Goal: Information Seeking & Learning: Learn about a topic

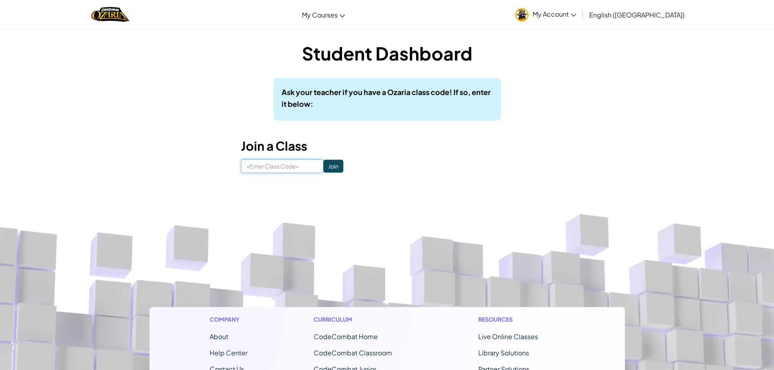
click at [291, 170] on input at bounding box center [282, 166] width 82 height 14
type input "FreeTrueSell"
click at [324, 165] on input "Join" at bounding box center [333, 166] width 20 height 13
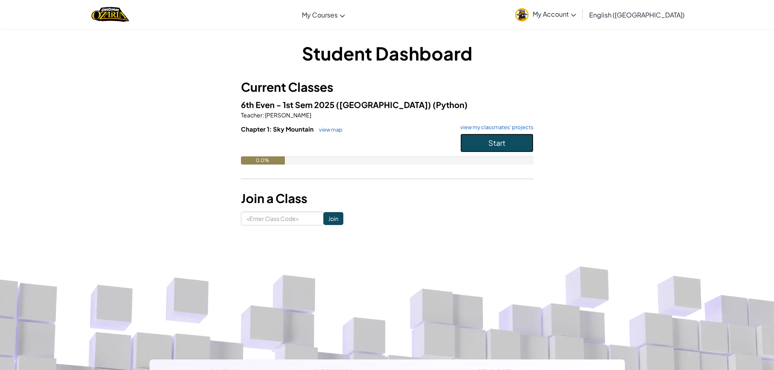
click at [493, 147] on span "Start" at bounding box center [496, 142] width 17 height 9
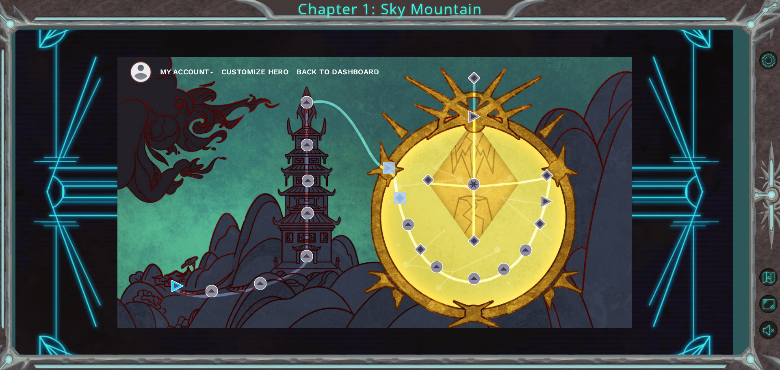
drag, startPoint x: 396, startPoint y: 183, endPoint x: 395, endPoint y: 176, distance: 7.4
click at [398, 183] on div "My Account Customize Hero Back to Dashboard" at bounding box center [374, 192] width 514 height 271
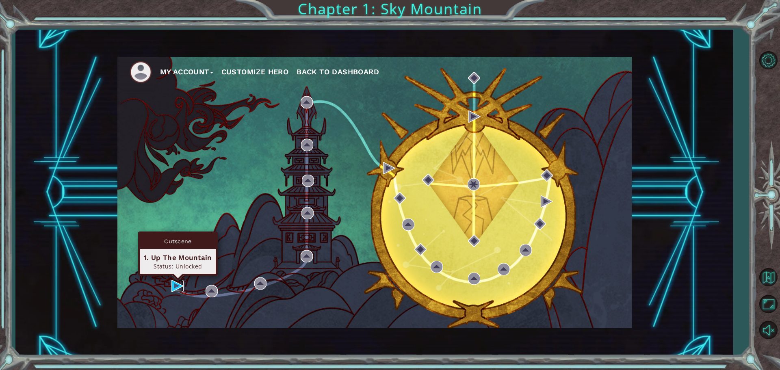
click at [179, 286] on img at bounding box center [177, 286] width 12 height 12
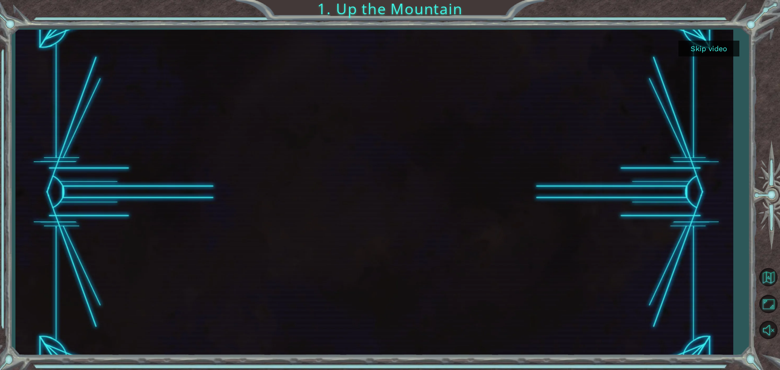
click at [483, 192] on div at bounding box center [374, 193] width 579 height 326
drag, startPoint x: 519, startPoint y: 276, endPoint x: 489, endPoint y: 253, distance: 37.6
click at [521, 282] on div at bounding box center [374, 193] width 579 height 326
drag, startPoint x: 471, startPoint y: 250, endPoint x: 461, endPoint y: 223, distance: 28.1
click at [468, 240] on div at bounding box center [374, 193] width 579 height 326
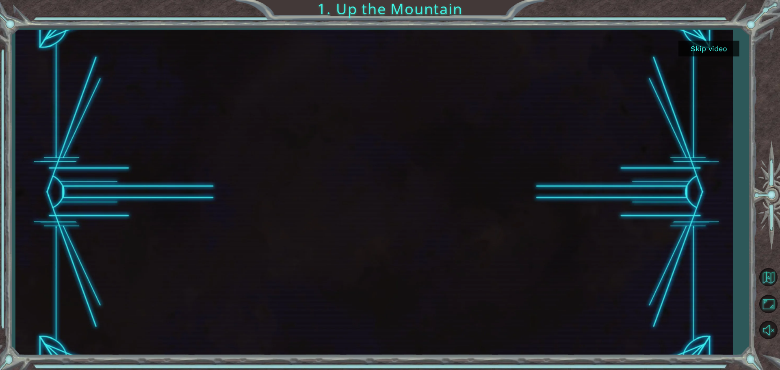
click at [437, 180] on div at bounding box center [374, 193] width 579 height 326
click at [715, 50] on button "Skip video" at bounding box center [708, 49] width 61 height 16
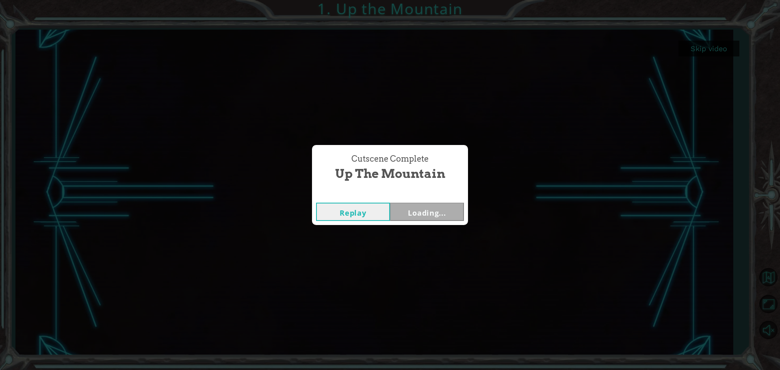
click at [715, 50] on div "Cutscene Complete Up the Mountain Replay Loading..." at bounding box center [390, 185] width 780 height 370
click at [435, 214] on button "Next" at bounding box center [427, 212] width 74 height 18
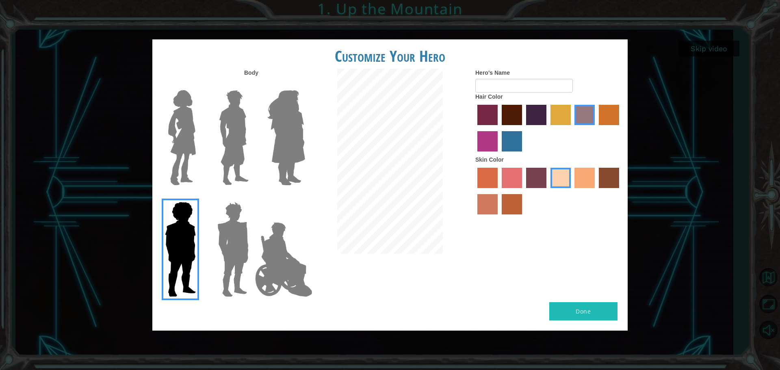
click at [181, 130] on img at bounding box center [182, 138] width 34 height 102
click at [199, 85] on input "Hero Connie" at bounding box center [199, 85] width 0 height 0
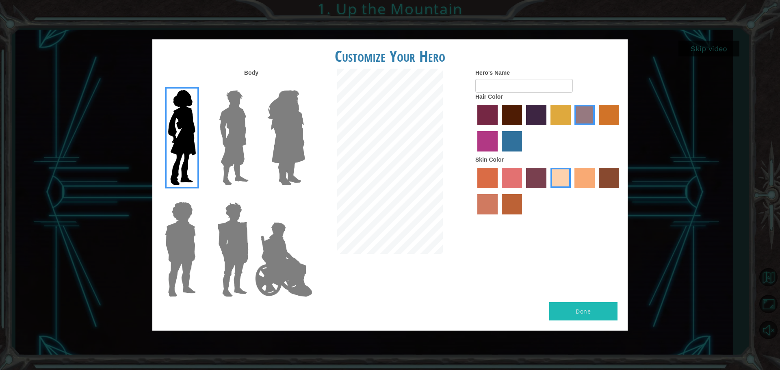
click at [182, 130] on img at bounding box center [182, 138] width 34 height 102
click at [199, 85] on input "Hero Connie" at bounding box center [199, 85] width 0 height 0
click at [227, 128] on img at bounding box center [234, 138] width 36 height 102
click at [252, 85] on input "Hero Lars" at bounding box center [252, 85] width 0 height 0
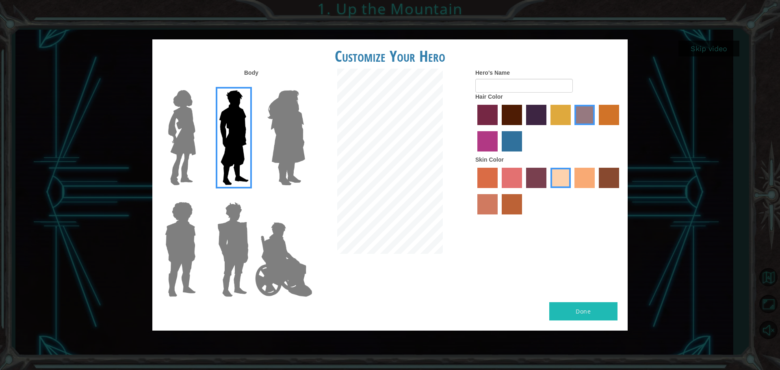
drag, startPoint x: 263, startPoint y: 125, endPoint x: 266, endPoint y: 130, distance: 5.0
click at [264, 130] on div at bounding box center [284, 135] width 53 height 112
click at [286, 128] on img at bounding box center [286, 138] width 44 height 102
click at [305, 85] on input "Hero Amethyst" at bounding box center [305, 85] width 0 height 0
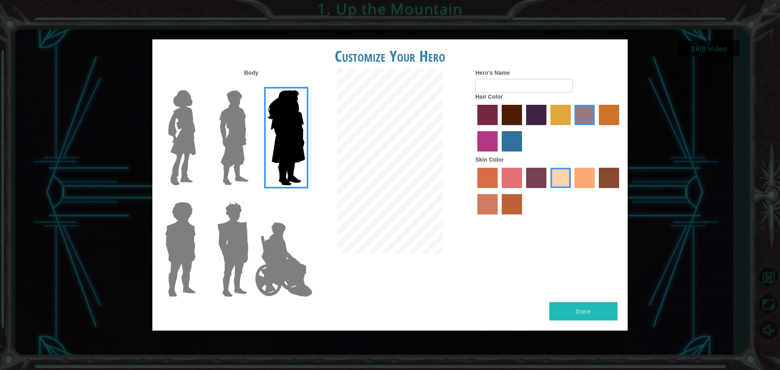
click at [185, 145] on img at bounding box center [182, 138] width 34 height 102
click at [199, 85] on input "Hero Connie" at bounding box center [199, 85] width 0 height 0
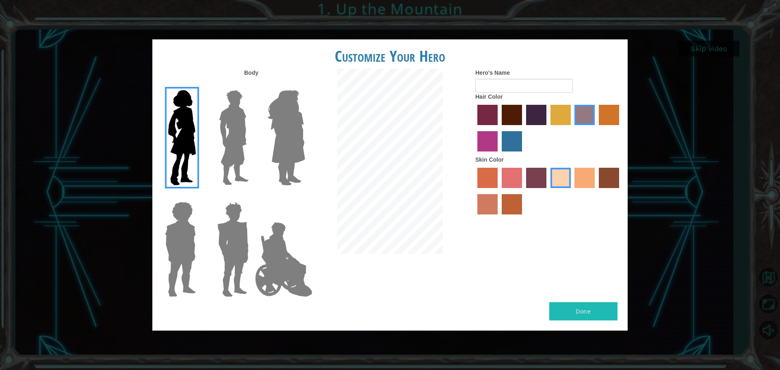
drag, startPoint x: 583, startPoint y: 182, endPoint x: 579, endPoint y: 184, distance: 4.4
click at [581, 184] on label "tacao skin color" at bounding box center [584, 178] width 20 height 20
click at [572, 191] on input "tacao skin color" at bounding box center [572, 191] width 0 height 0
click at [566, 177] on label "sandy beach skin color" at bounding box center [560, 178] width 20 height 20
click at [547, 191] on input "sandy beach skin color" at bounding box center [547, 191] width 0 height 0
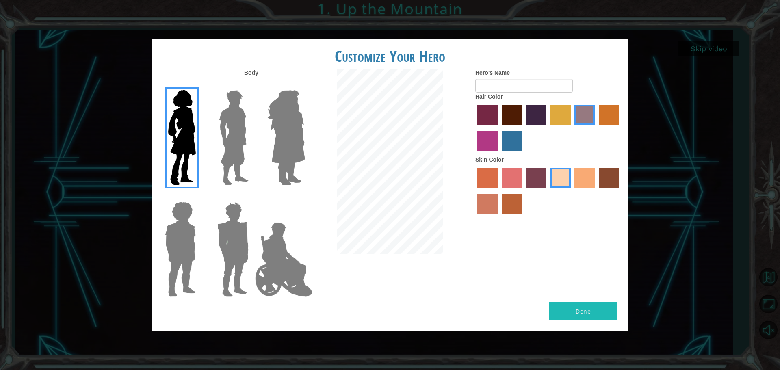
click at [513, 193] on div at bounding box center [548, 192] width 146 height 53
click at [508, 206] on label "smoke tree skin color" at bounding box center [511, 204] width 20 height 20
click at [499, 217] on input "smoke tree skin color" at bounding box center [499, 217] width 0 height 0
drag, startPoint x: 472, startPoint y: 203, endPoint x: 483, endPoint y: 207, distance: 11.7
click at [472, 205] on div "Hero's Name Hair Color Skin Color" at bounding box center [548, 144] width 158 height 150
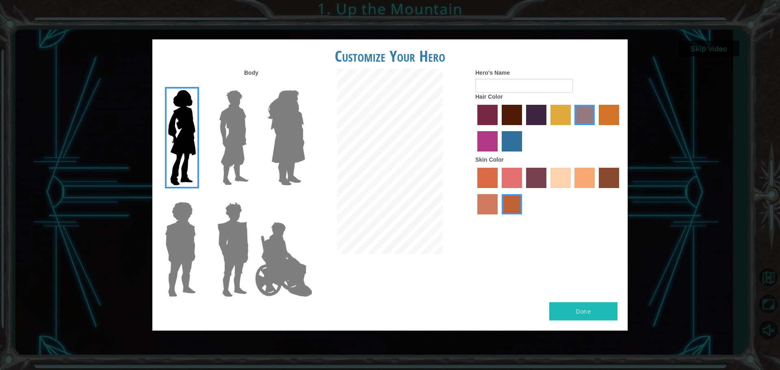
click at [484, 207] on label "burning sand skin color" at bounding box center [487, 204] width 20 height 20
click at [620, 191] on input "burning sand skin color" at bounding box center [620, 191] width 0 height 0
click at [586, 186] on label "tacao skin color" at bounding box center [584, 178] width 20 height 20
click at [572, 191] on input "tacao skin color" at bounding box center [572, 191] width 0 height 0
click at [554, 177] on label "sandy beach skin color" at bounding box center [560, 178] width 20 height 20
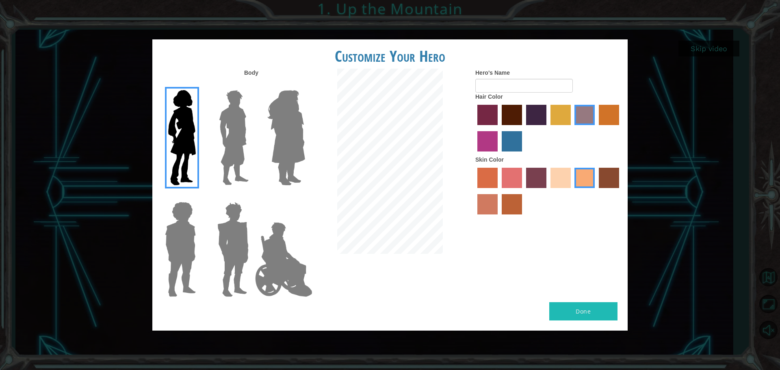
click at [547, 191] on input "sandy beach skin color" at bounding box center [547, 191] width 0 height 0
click at [491, 179] on label "sorbus skin color" at bounding box center [487, 178] width 20 height 20
click at [474, 191] on input "sorbus skin color" at bounding box center [474, 191] width 0 height 0
drag, startPoint x: 594, startPoint y: 177, endPoint x: 601, endPoint y: 168, distance: 11.2
click at [593, 177] on label "tacao skin color" at bounding box center [584, 178] width 20 height 20
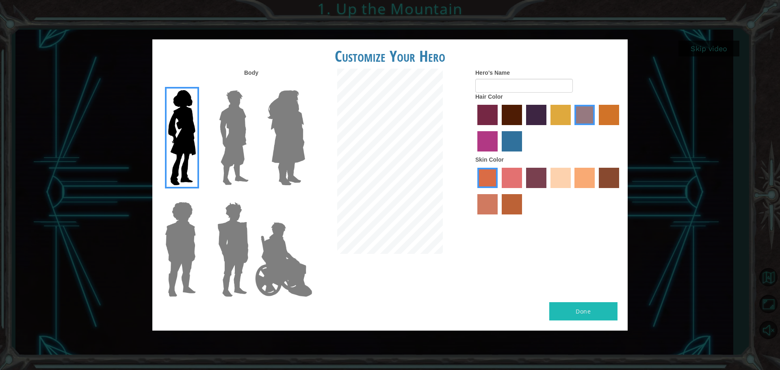
click at [572, 191] on input "tacao skin color" at bounding box center [572, 191] width 0 height 0
click at [605, 172] on label "karma skin color" at bounding box center [609, 178] width 20 height 20
click at [596, 191] on input "karma skin color" at bounding box center [596, 191] width 0 height 0
drag, startPoint x: 583, startPoint y: 185, endPoint x: 584, endPoint y: 181, distance: 4.1
click at [583, 185] on label "tacao skin color" at bounding box center [584, 178] width 20 height 20
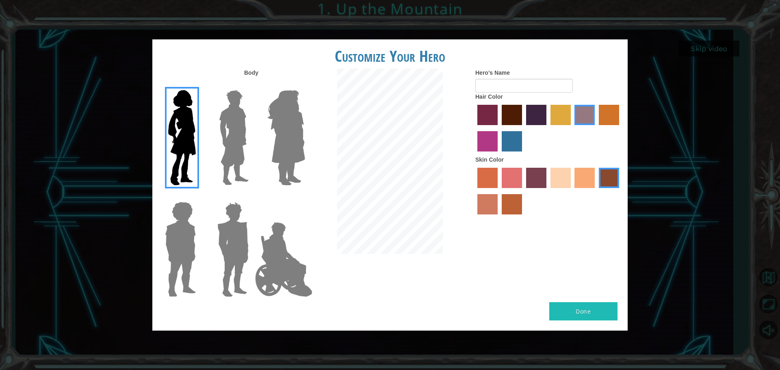
click at [572, 191] on input "tacao skin color" at bounding box center [572, 191] width 0 height 0
click at [606, 112] on label "gold drop hair color" at bounding box center [609, 115] width 20 height 20
click at [596, 128] on input "gold drop hair color" at bounding box center [596, 128] width 0 height 0
drag, startPoint x: 522, startPoint y: 116, endPoint x: 511, endPoint y: 127, distance: 15.2
click at [512, 127] on div at bounding box center [548, 129] width 146 height 53
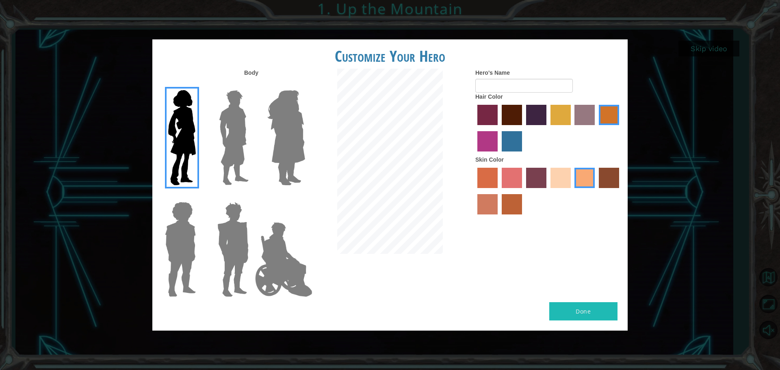
click at [516, 118] on label "maroon hair color" at bounding box center [511, 115] width 20 height 20
click at [499, 128] on input "maroon hair color" at bounding box center [499, 128] width 0 height 0
click at [517, 88] on input "Hero's Name" at bounding box center [523, 86] width 97 height 14
type input "kmoney"
click at [279, 126] on img at bounding box center [286, 138] width 44 height 102
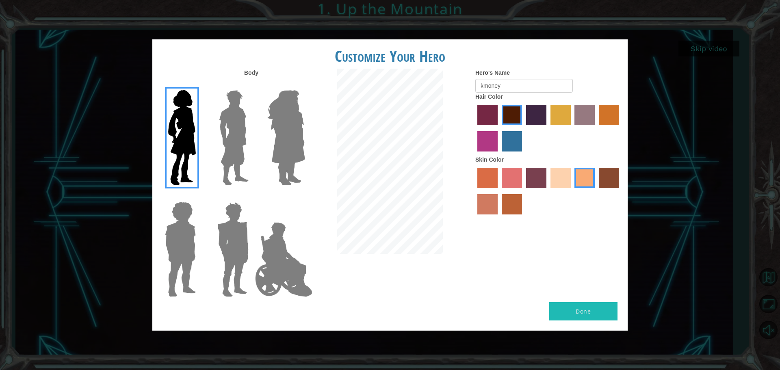
click at [305, 85] on input "Hero Amethyst" at bounding box center [305, 85] width 0 height 0
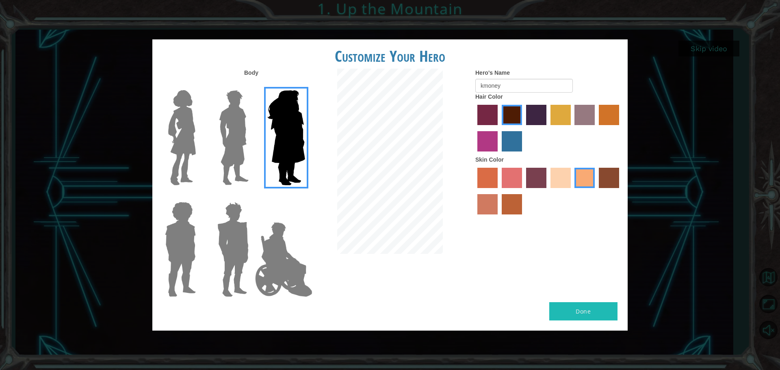
click at [175, 103] on img at bounding box center [182, 138] width 34 height 102
click at [199, 85] on input "Hero Connie" at bounding box center [199, 85] width 0 height 0
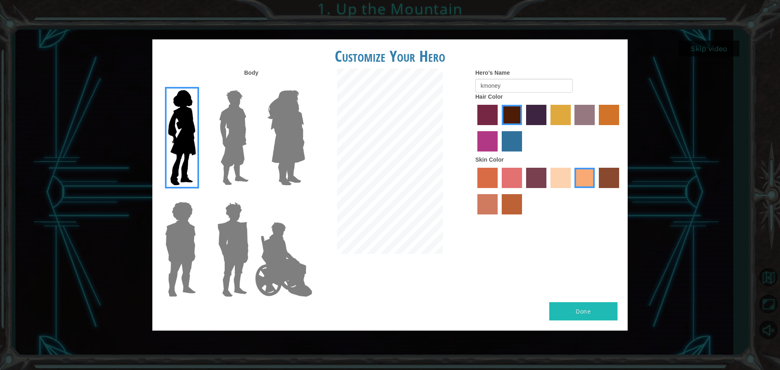
click at [565, 306] on button "Done" at bounding box center [583, 311] width 68 height 18
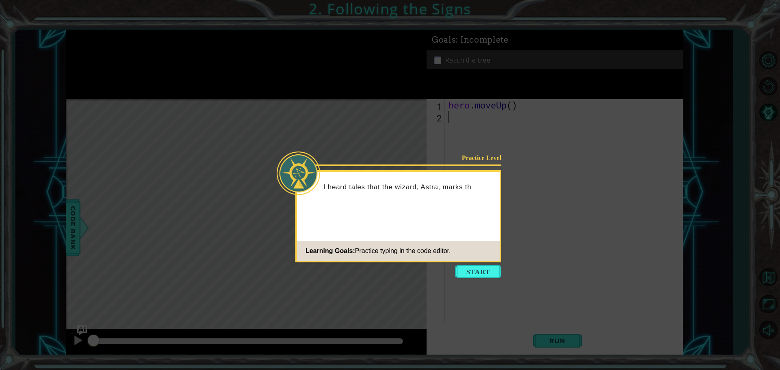
drag, startPoint x: 488, startPoint y: 267, endPoint x: 488, endPoint y: 260, distance: 6.5
click at [488, 260] on footer "Learning Goals: Practice typing in the code editor." at bounding box center [398, 251] width 203 height 20
click at [485, 272] on button "Start" at bounding box center [478, 271] width 46 height 13
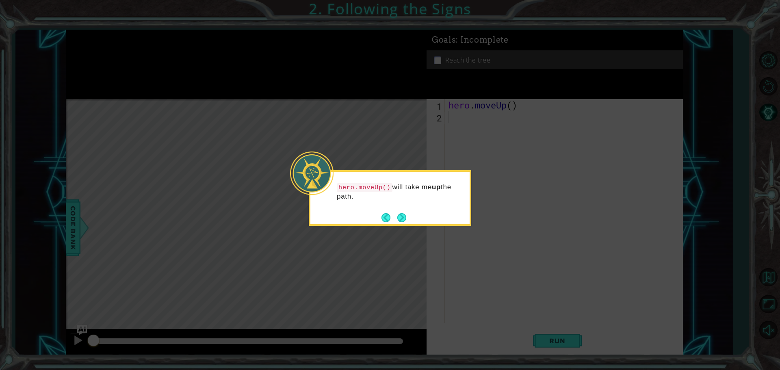
click at [406, 212] on footer at bounding box center [393, 218] width 25 height 12
click at [399, 218] on button "Next" at bounding box center [401, 217] width 9 height 9
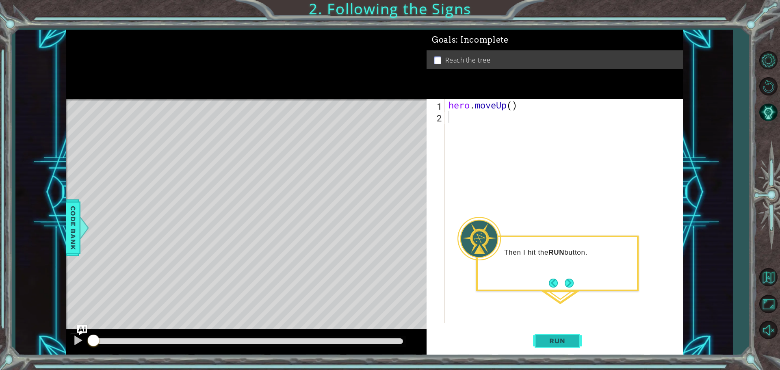
click at [558, 342] on span "Run" at bounding box center [557, 341] width 32 height 8
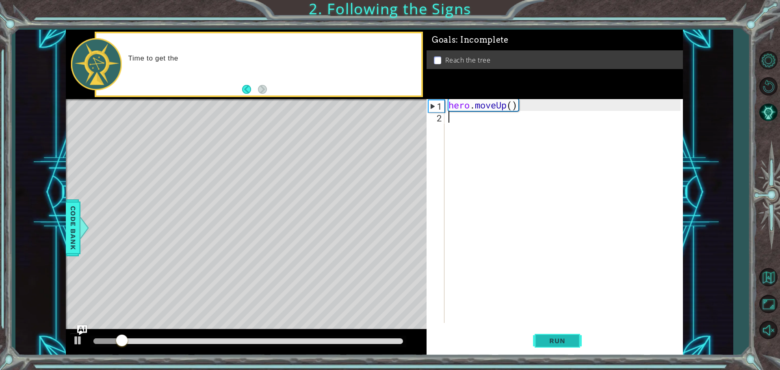
type textarea "hero.moveUp()"
click at [567, 332] on button "Run" at bounding box center [557, 341] width 49 height 26
click at [567, 340] on span "Run" at bounding box center [557, 341] width 32 height 8
click at [567, 337] on span "Run" at bounding box center [557, 341] width 32 height 8
click at [551, 334] on button "Run" at bounding box center [557, 341] width 49 height 26
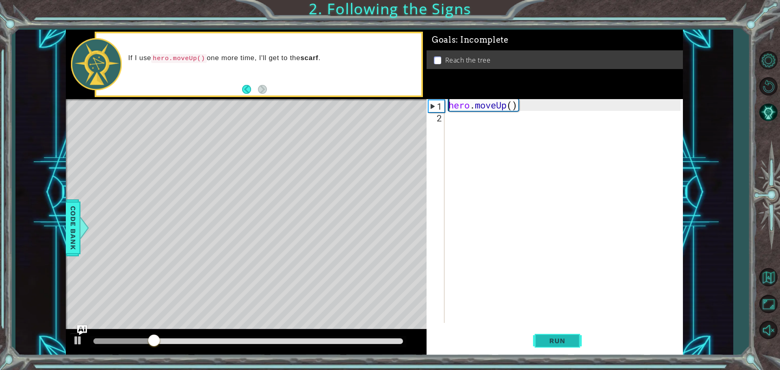
click at [555, 337] on span "Run" at bounding box center [557, 341] width 32 height 8
click at [566, 327] on div "hero.moveUp() 1 2 hero . moveUp ( ) ההההההההההההההההההההההההההההההההההההההההההה…" at bounding box center [554, 227] width 256 height 256
click at [565, 339] on span "Run" at bounding box center [557, 341] width 32 height 8
drag, startPoint x: 503, startPoint y: 106, endPoint x: 456, endPoint y: 110, distance: 46.5
click at [502, 105] on div "hero . moveUp ( )" at bounding box center [566, 222] width 238 height 247
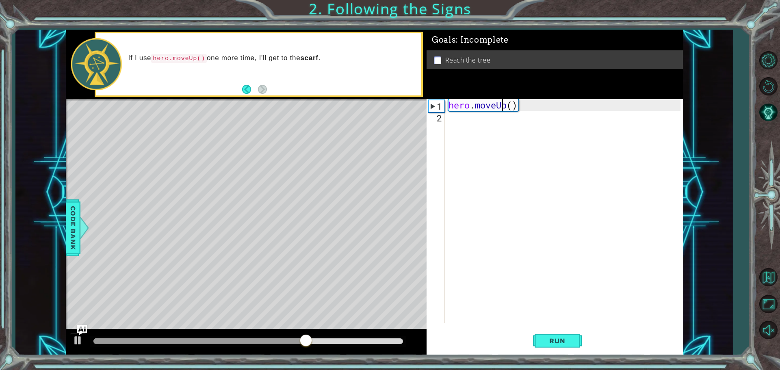
click at [470, 118] on div "hero . moveUp ( )" at bounding box center [566, 222] width 238 height 247
type textarea "hero"
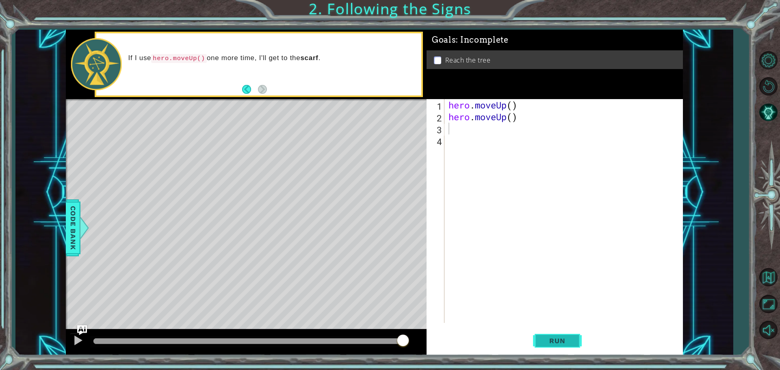
click at [570, 343] on span "Run" at bounding box center [557, 341] width 32 height 8
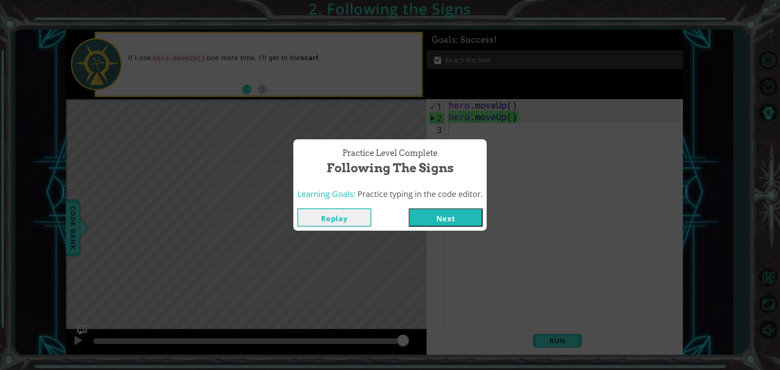
click at [443, 217] on button "Next" at bounding box center [445, 217] width 74 height 18
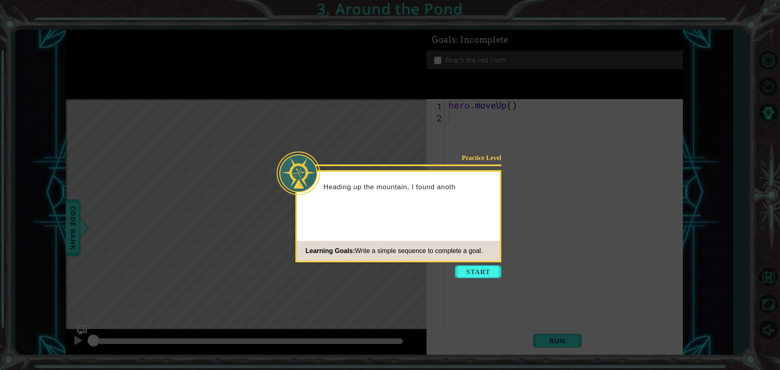
click at [469, 266] on button "Start" at bounding box center [478, 271] width 46 height 13
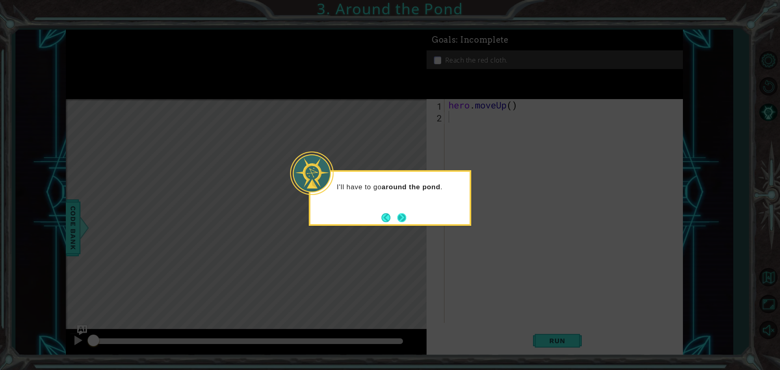
click at [397, 213] on button "Next" at bounding box center [401, 217] width 9 height 9
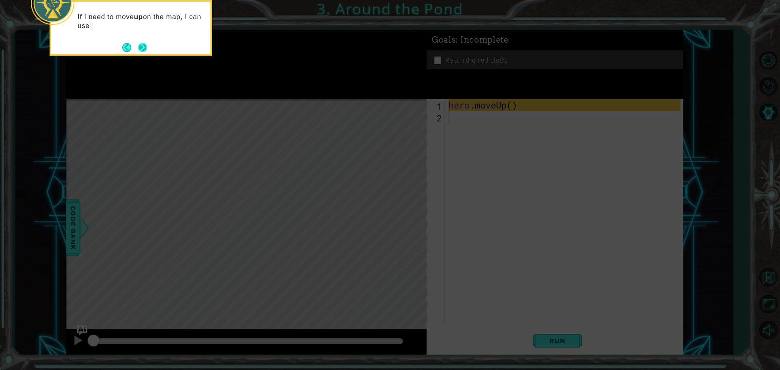
click at [140, 43] on button "Next" at bounding box center [142, 47] width 9 height 9
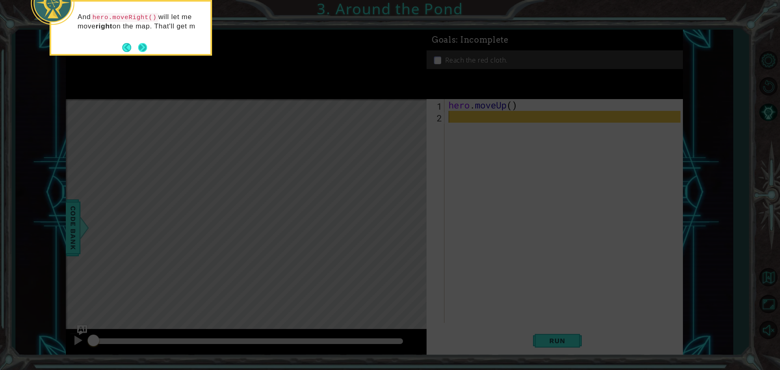
click at [136, 47] on button "Back" at bounding box center [130, 47] width 16 height 9
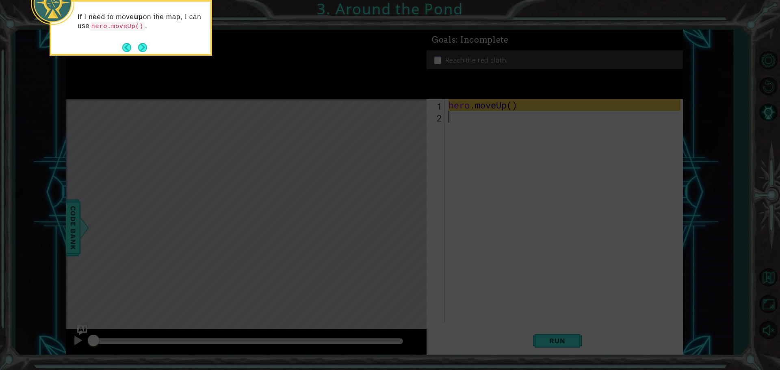
click at [136, 40] on div "If I need to move up on the map, I can use hero.moveUp() ." at bounding box center [130, 25] width 159 height 41
click at [140, 43] on button "Next" at bounding box center [142, 47] width 9 height 9
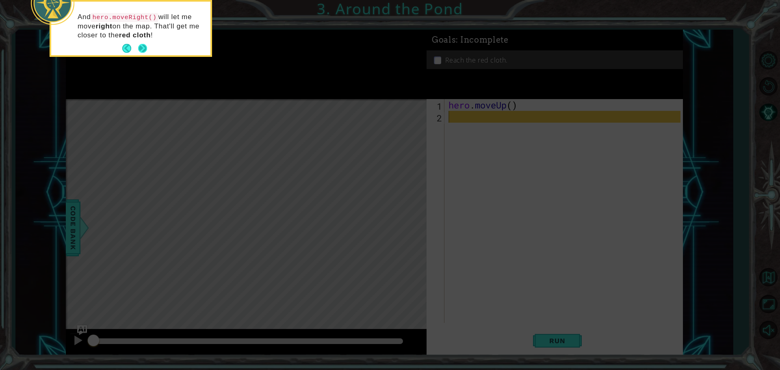
click at [138, 44] on button "Next" at bounding box center [142, 48] width 9 height 9
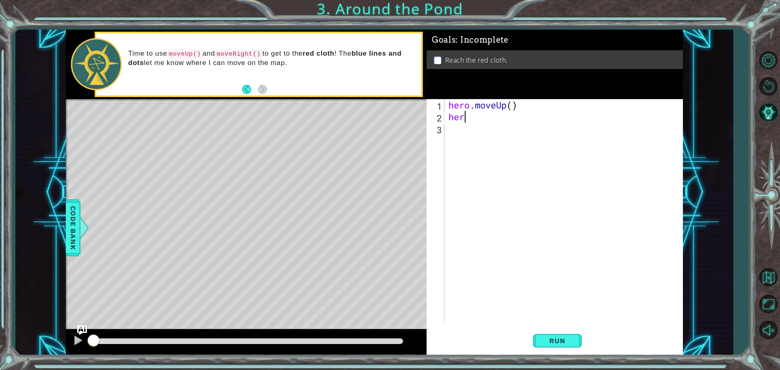
click at [464, 117] on div "hero . moveUp ( ) her" at bounding box center [566, 222] width 238 height 247
type textarea "hero"
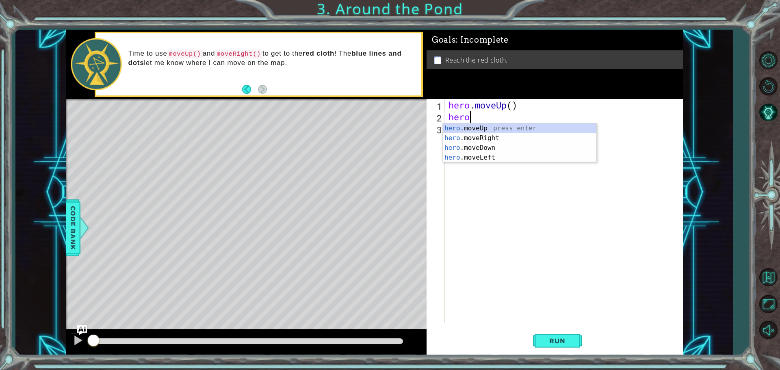
scroll to position [0, 0]
click at [475, 136] on div "hero .moveUp press enter hero .moveRight press enter hero .moveDown press enter…" at bounding box center [519, 152] width 153 height 58
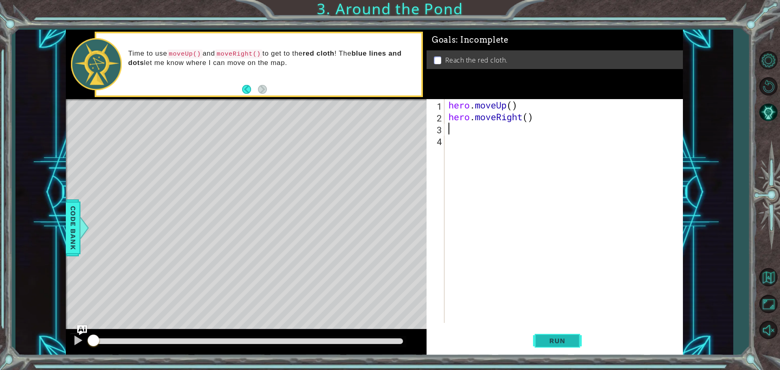
click at [559, 337] on span "Run" at bounding box center [557, 341] width 32 height 8
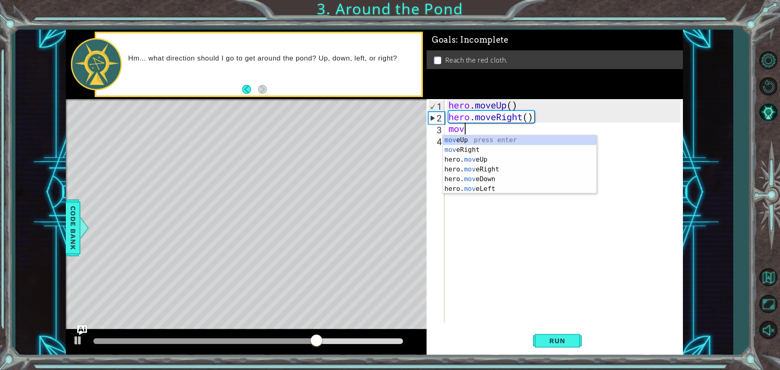
type textarea "move"
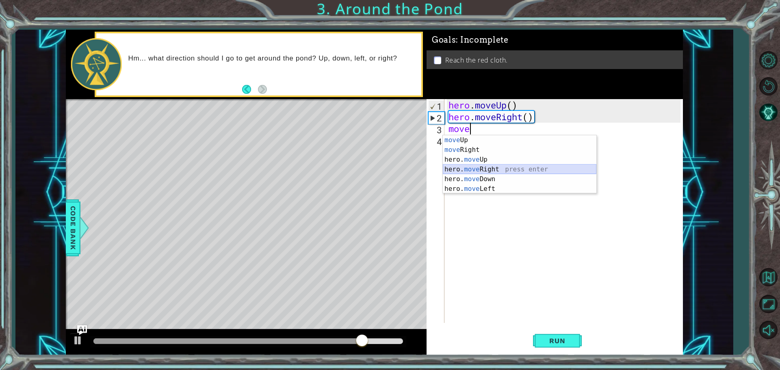
click at [476, 167] on div "move Up press enter move Right press enter hero. move Up press enter hero. move…" at bounding box center [519, 174] width 153 height 78
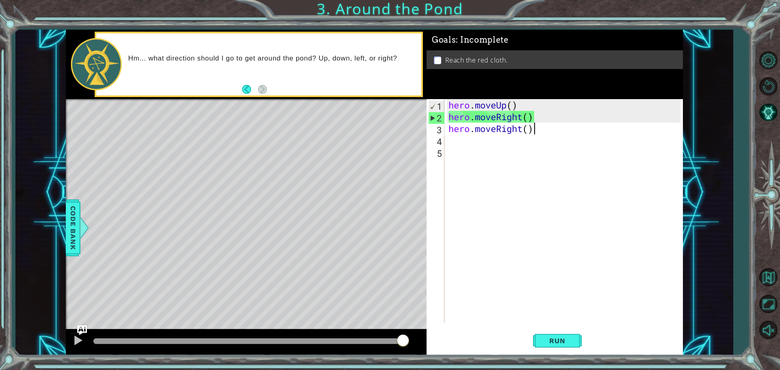
click at [539, 134] on div "hero . moveUp ( ) hero . moveRight ( ) hero . moveRight ( )" at bounding box center [566, 222] width 238 height 247
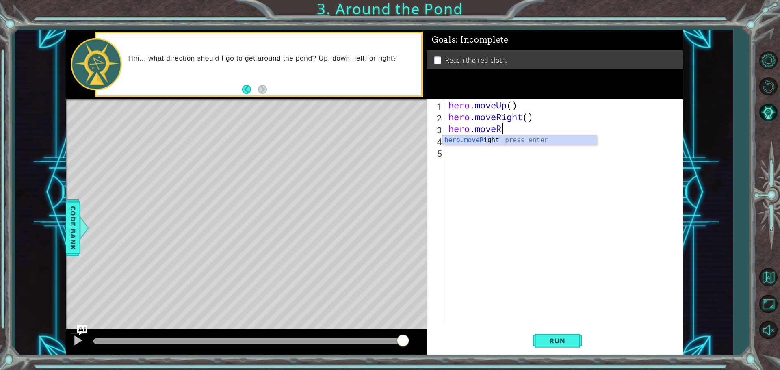
type textarea "hero.move"
click at [488, 140] on div "hero.move Up press enter hero.move Right press enter hero.move Down press enter…" at bounding box center [519, 164] width 153 height 58
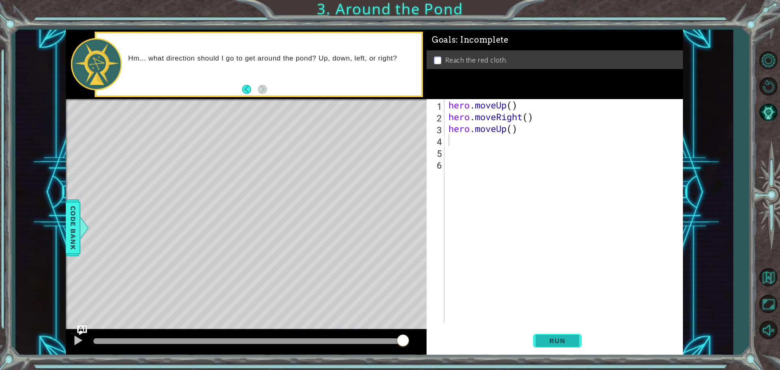
click at [560, 331] on button "Run" at bounding box center [557, 341] width 49 height 26
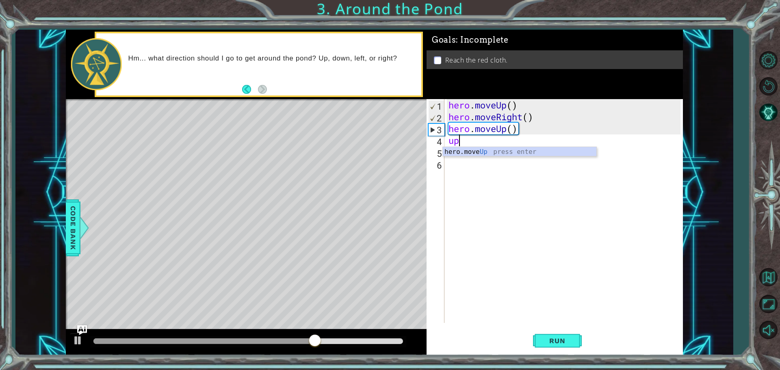
click at [462, 156] on body "1 ההההההההההההההההההההההההההההההההההההההההההההההההההההההההההההההההההההההההההההה…" at bounding box center [390, 185] width 780 height 370
click at [464, 143] on div "hero . moveUp ( ) hero . moveRight ( ) hero . moveUp ( ) up" at bounding box center [566, 222] width 238 height 247
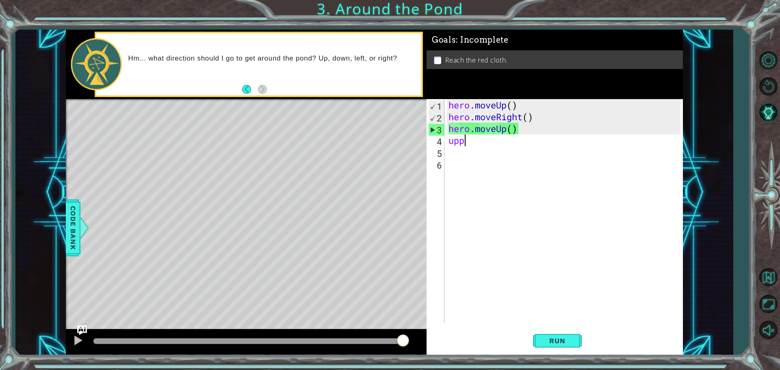
type textarea "up"
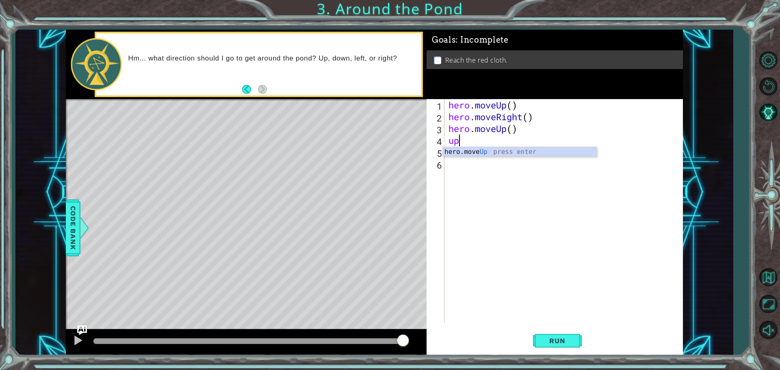
click at [488, 156] on div "hero . moveUp ( ) hero . moveRight ( ) hero . moveUp ( ) up" at bounding box center [566, 222] width 238 height 247
click at [459, 137] on div "hero . moveUp ( ) hero . moveRight ( ) hero . moveUp ( ) up" at bounding box center [566, 222] width 238 height 247
type textarea "up"
click at [482, 150] on div "hero.move Up press enter" at bounding box center [519, 161] width 153 height 29
click at [562, 341] on span "Run" at bounding box center [557, 341] width 32 height 8
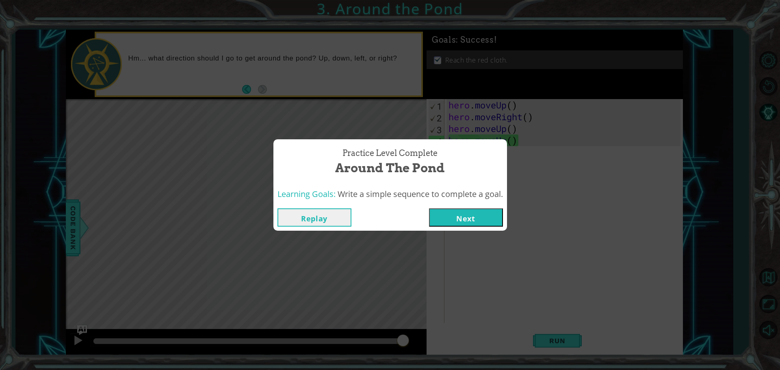
click at [461, 214] on button "Next" at bounding box center [466, 217] width 74 height 18
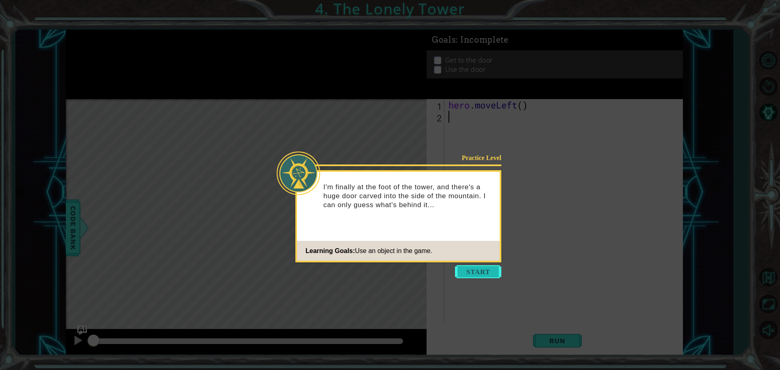
click at [482, 268] on button "Start" at bounding box center [478, 271] width 46 height 13
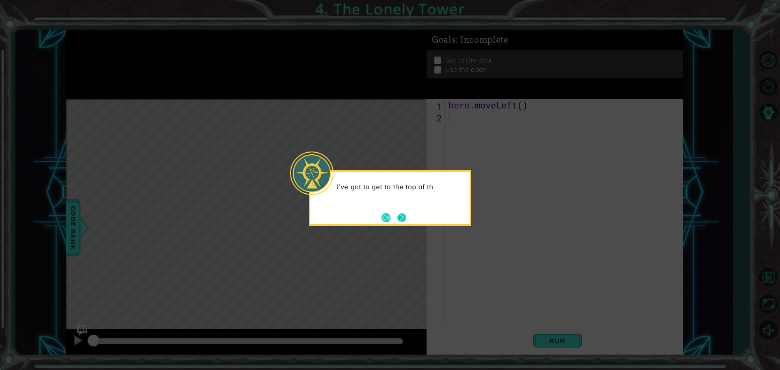
drag, startPoint x: 399, startPoint y: 217, endPoint x: 394, endPoint y: 222, distance: 6.9
click at [397, 222] on button "Next" at bounding box center [401, 217] width 9 height 9
click at [397, 217] on button "Next" at bounding box center [401, 217] width 9 height 9
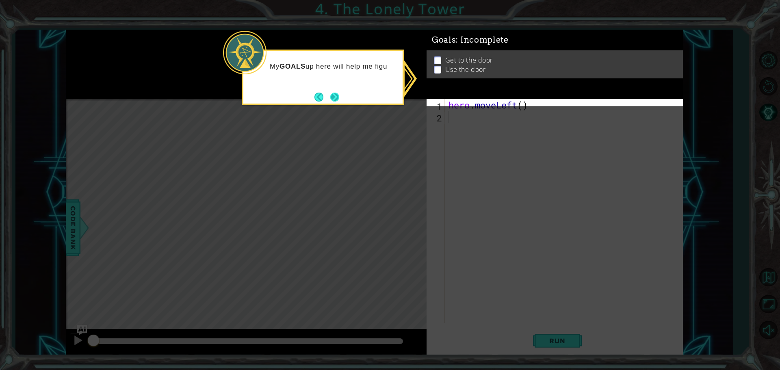
click at [335, 97] on button "Next" at bounding box center [334, 97] width 9 height 9
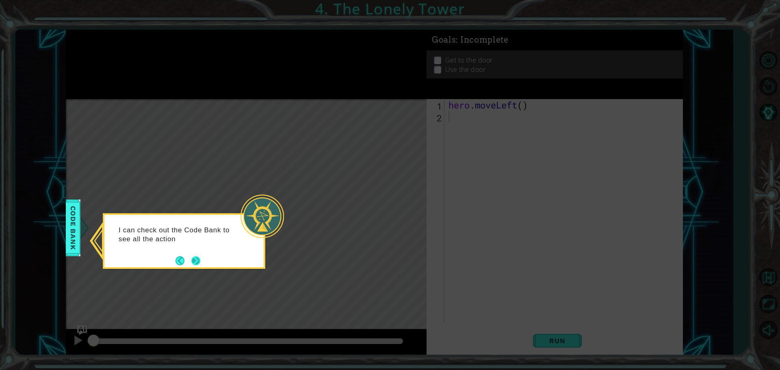
click at [192, 255] on div "I can check out the Code Bank to see all the action" at bounding box center [183, 237] width 159 height 44
click at [193, 259] on button "Next" at bounding box center [195, 260] width 9 height 9
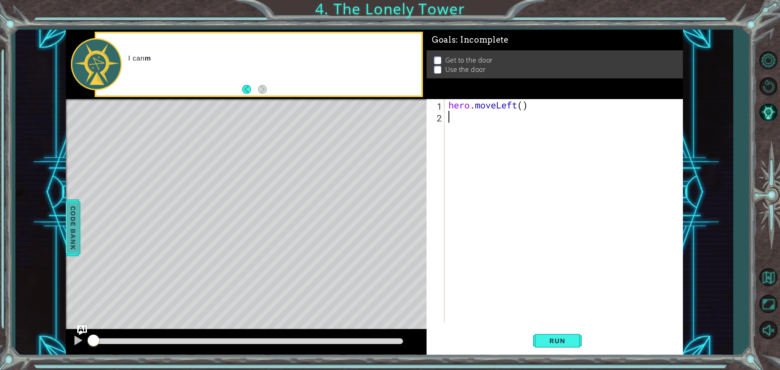
drag, startPoint x: 73, startPoint y: 232, endPoint x: 70, endPoint y: 238, distance: 6.5
click at [70, 238] on span "Code Bank" at bounding box center [71, 228] width 13 height 50
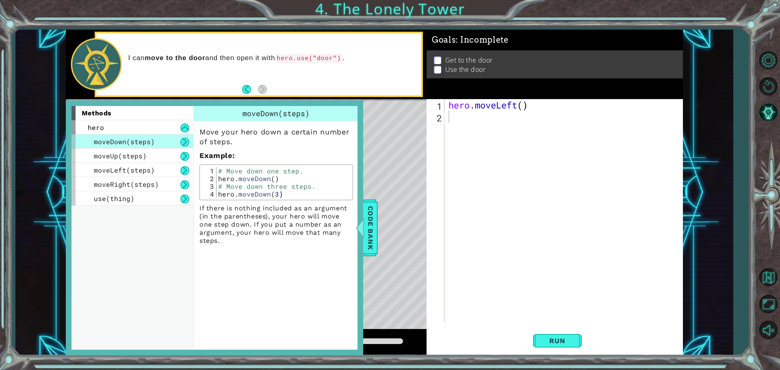
click at [372, 214] on span "Code Bank" at bounding box center [369, 228] width 13 height 50
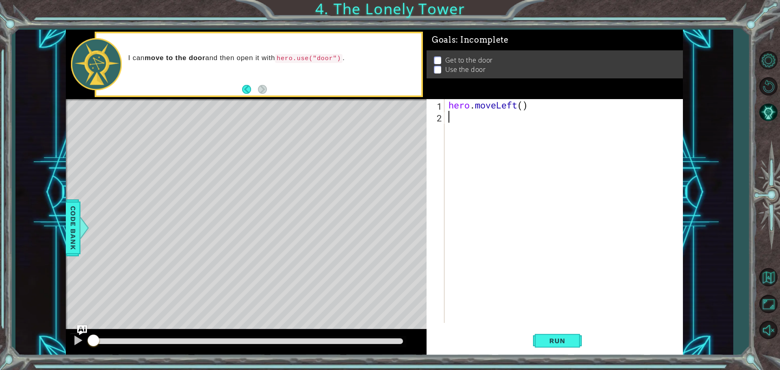
click at [477, 119] on div "hero . moveLeft ( )" at bounding box center [566, 222] width 238 height 247
type textarea "up"
click at [492, 130] on div "hero.move Up press enter" at bounding box center [519, 137] width 153 height 29
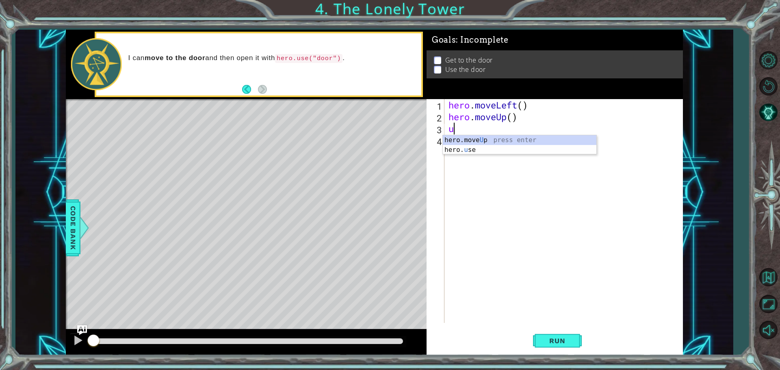
type textarea "up"
click at [451, 136] on div "hero.move Up press enter" at bounding box center [519, 149] width 153 height 29
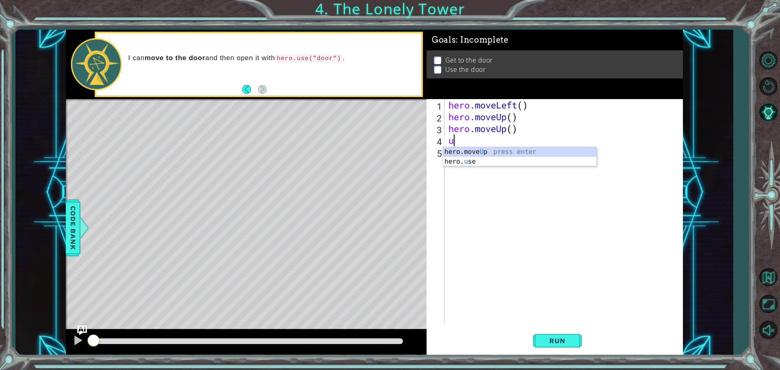
type textarea "up"
click at [486, 152] on div "hero.move Up press enter" at bounding box center [519, 161] width 153 height 29
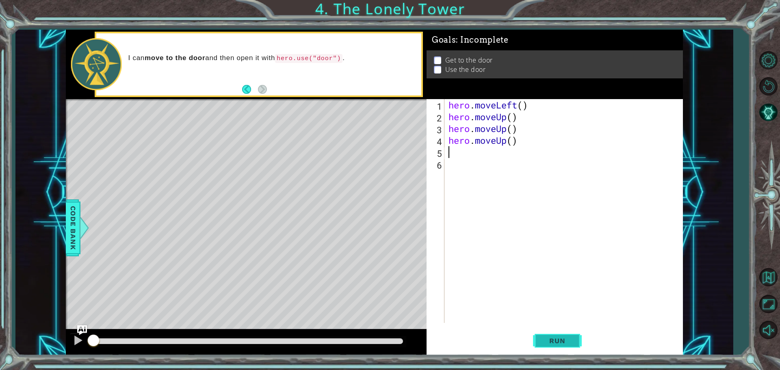
click at [553, 333] on button "Run" at bounding box center [557, 341] width 49 height 26
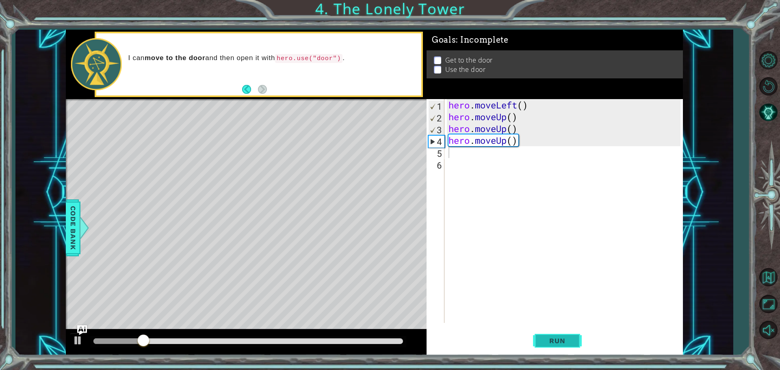
click at [550, 338] on span "Run" at bounding box center [557, 341] width 32 height 8
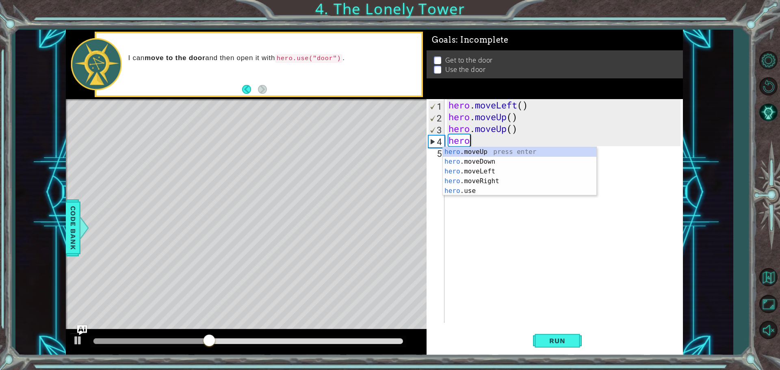
type textarea "h"
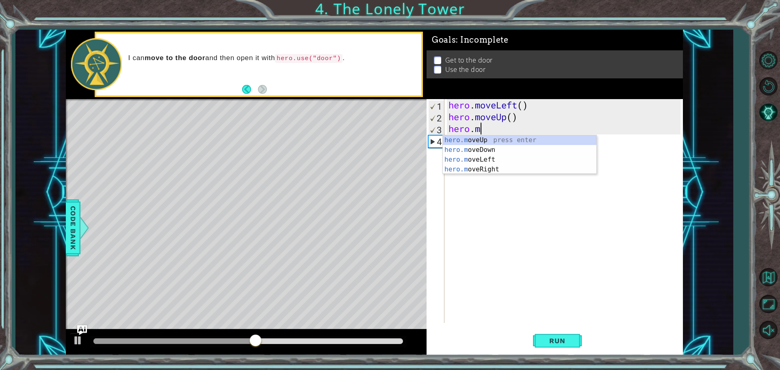
type textarea "h"
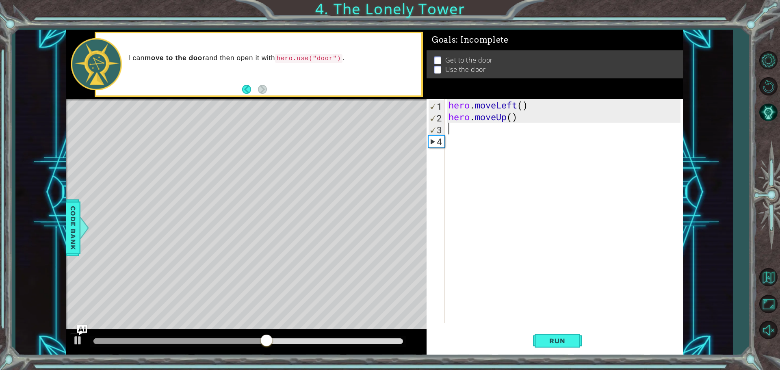
type textarea "hero.moveUp()"
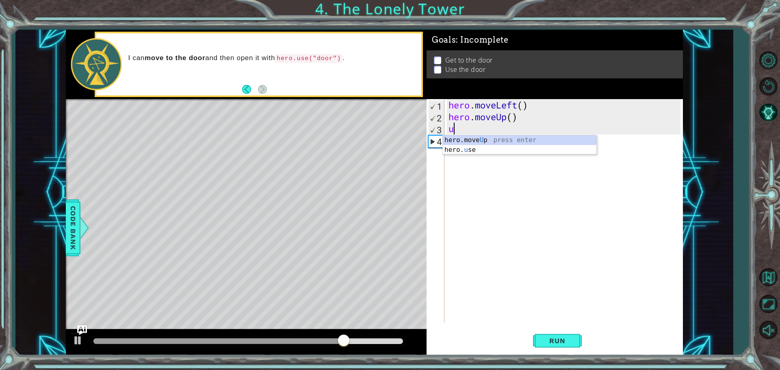
type textarea "up"
click at [508, 138] on div "hero.move Up press enter" at bounding box center [519, 149] width 153 height 29
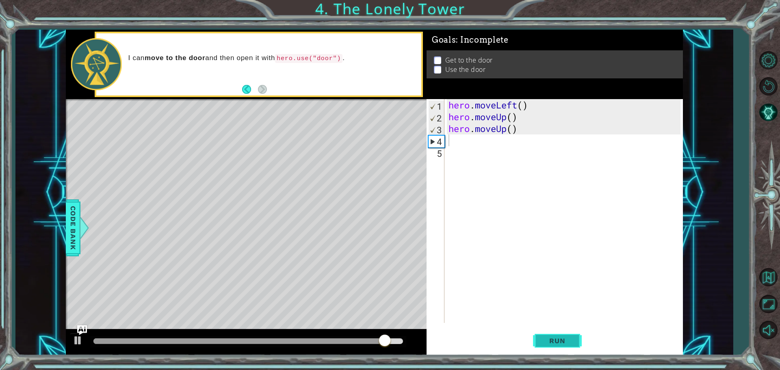
click at [555, 333] on button "Run" at bounding box center [557, 341] width 49 height 26
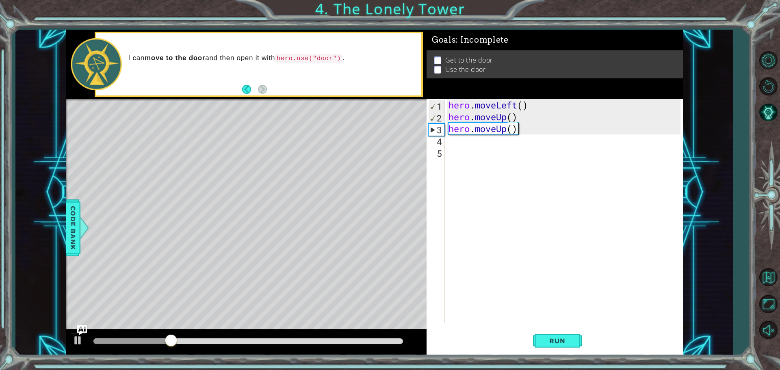
click at [519, 132] on div "hero . moveLeft ( ) hero . moveUp ( ) hero . moveUp ( )" at bounding box center [566, 222] width 238 height 247
click at [523, 127] on div "hero . moveLeft ( ) hero . moveUp ( ) hero . moveUp ( )" at bounding box center [566, 222] width 238 height 247
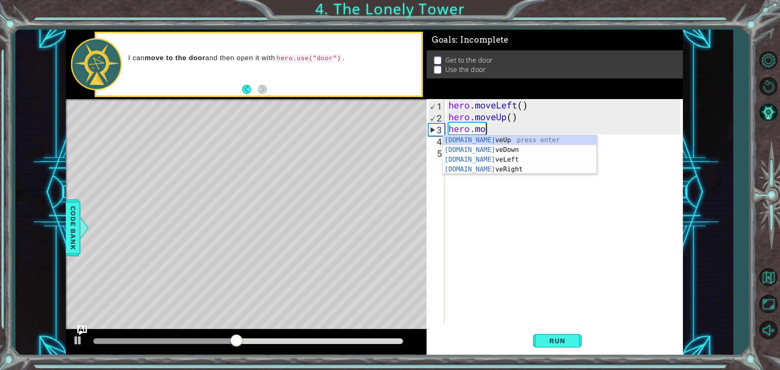
type textarea "h"
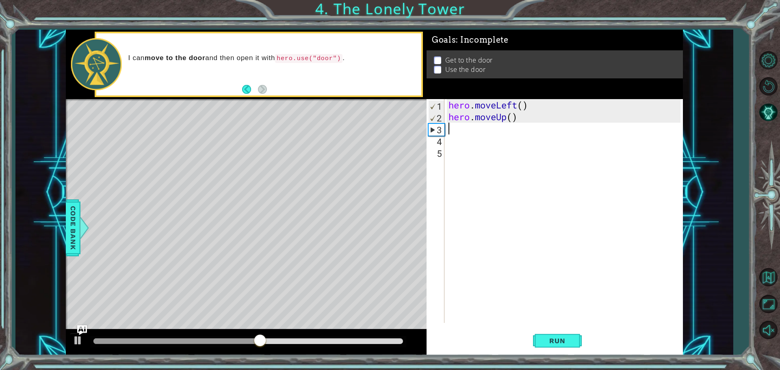
type textarea "n"
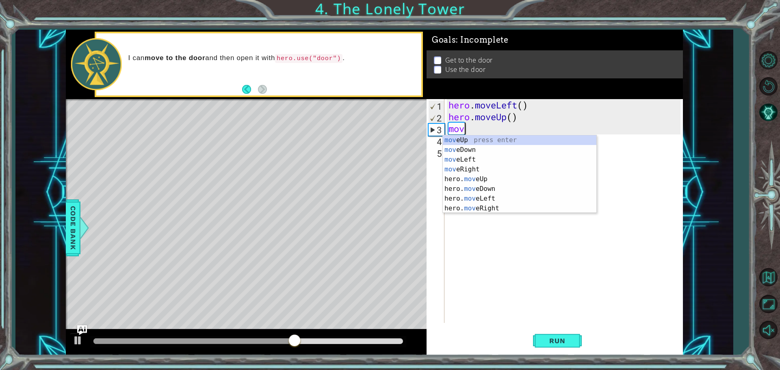
type textarea "move"
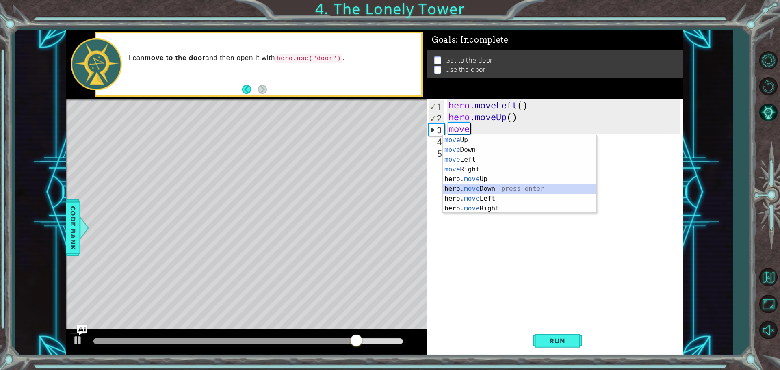
click at [490, 184] on div "move Up press enter move Down press enter move Left press enter move Right pres…" at bounding box center [519, 183] width 153 height 97
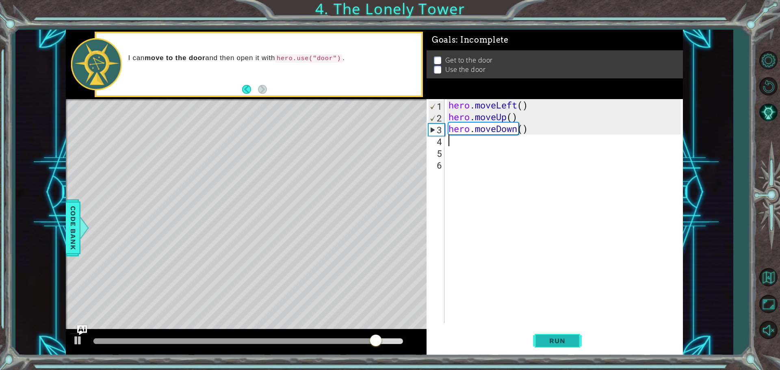
click at [556, 341] on span "Run" at bounding box center [557, 341] width 32 height 8
click at [534, 128] on div "hero . moveLeft ( ) hero . moveUp ( ) hero . moveDown ( )" at bounding box center [566, 222] width 238 height 247
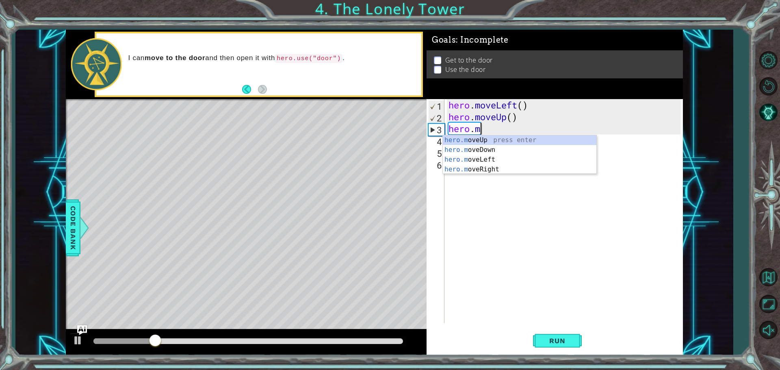
type textarea "h"
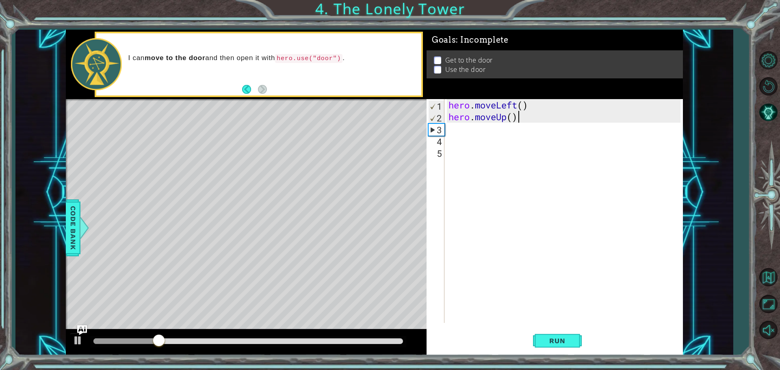
type textarea "hero.moveUp("
click at [465, 132] on div "hero . moveLeft ( ) hero . moveUp (" at bounding box center [566, 222] width 238 height 247
click at [521, 115] on div "hero . moveLeft ( ) hero . moveUp (" at bounding box center [566, 222] width 238 height 247
type textarea "hero.moveUp"
click at [506, 129] on div "hero.moveUp press enter" at bounding box center [519, 137] width 153 height 29
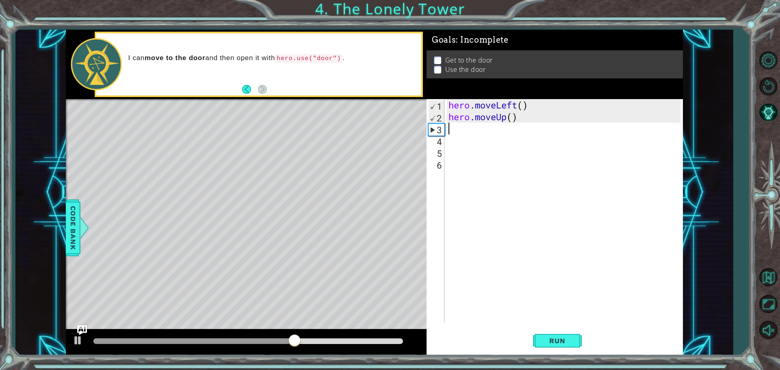
click at [471, 128] on div "hero . moveLeft ( ) hero . moveUp ( )" at bounding box center [566, 222] width 238 height 247
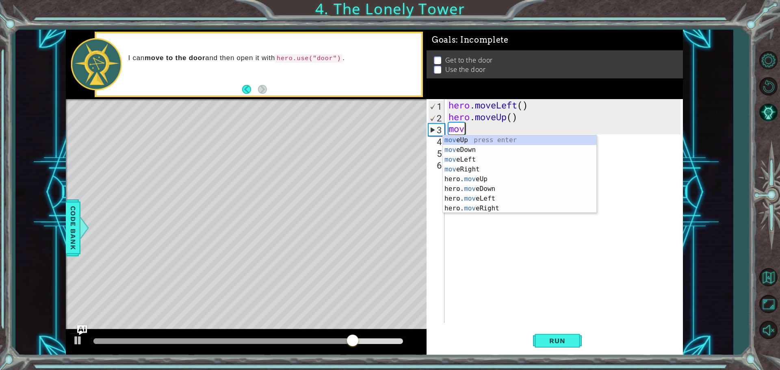
type textarea "move"
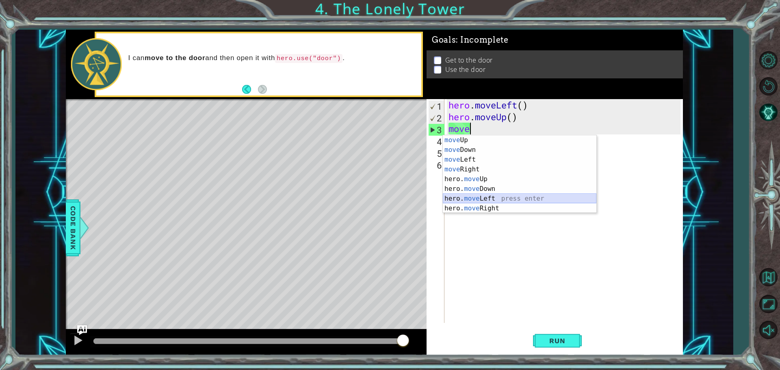
click at [485, 201] on div "move Up press enter move Down press enter move Left press enter move Right pres…" at bounding box center [519, 183] width 153 height 97
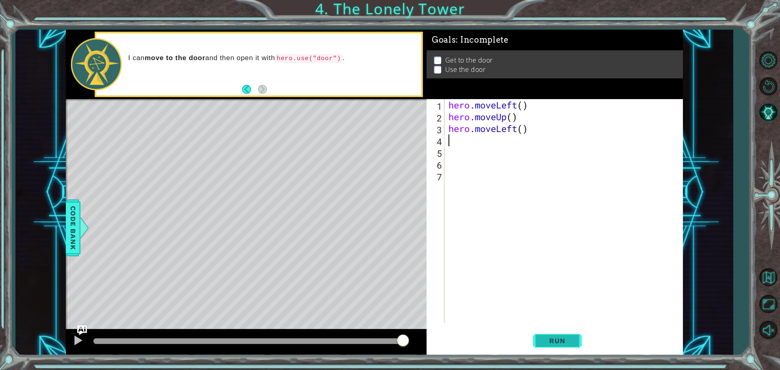
click at [567, 336] on button "Run" at bounding box center [557, 341] width 49 height 26
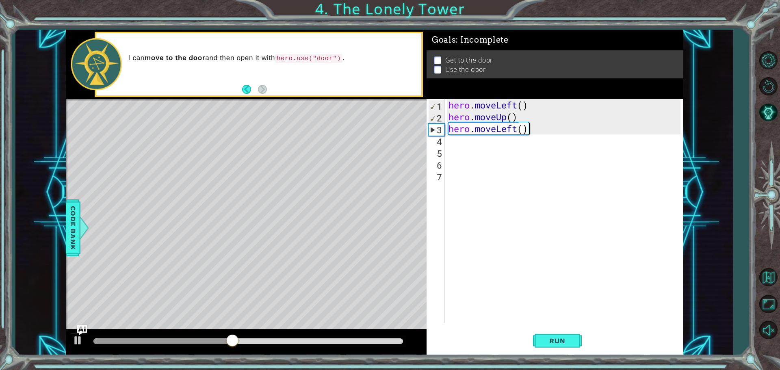
drag, startPoint x: 533, startPoint y: 132, endPoint x: 531, endPoint y: 129, distance: 4.4
click at [530, 129] on div "hero . moveLeft ( ) hero . moveUp ( ) hero . moveLeft ( )" at bounding box center [566, 222] width 238 height 247
click at [510, 127] on div "hero . moveLeft ( ) hero . moveUp ( ) hero . moveLeft ( )" at bounding box center [566, 222] width 238 height 247
click at [516, 127] on div "hero . moveLeft ( ) hero . moveUp ( ) hero . moveLeft ( )" at bounding box center [566, 222] width 238 height 247
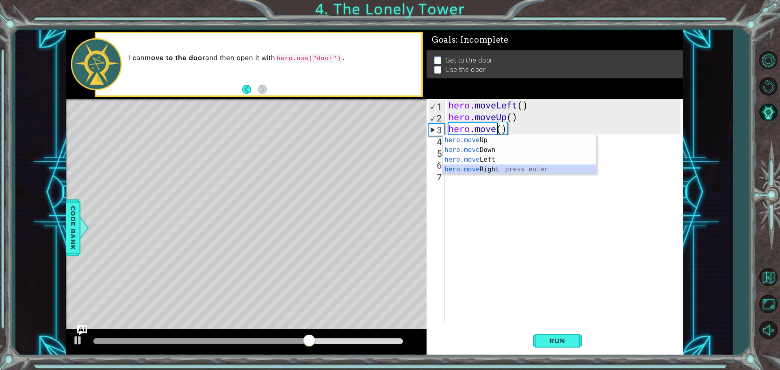
click at [491, 165] on div "hero.move Up press enter hero.move Down press enter hero.move Left press enter …" at bounding box center [519, 164] width 153 height 58
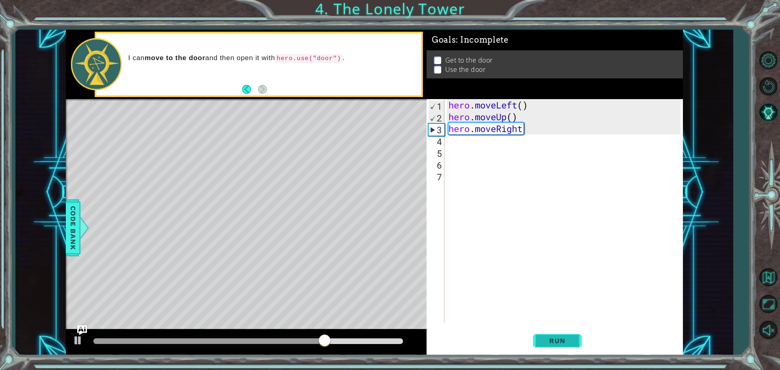
click at [565, 337] on span "Run" at bounding box center [557, 341] width 32 height 8
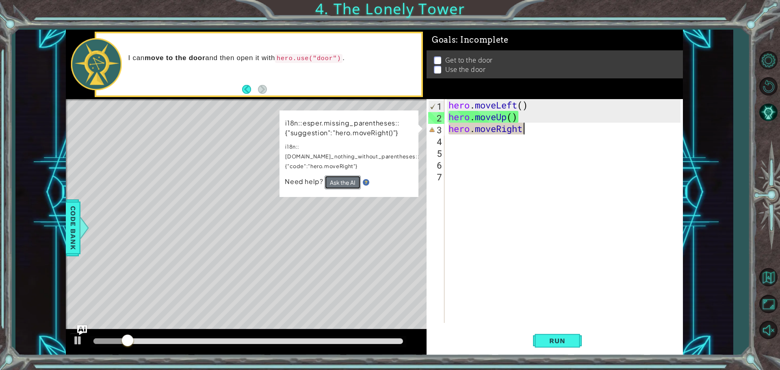
click at [344, 175] on button "Ask the AI" at bounding box center [342, 182] width 36 height 14
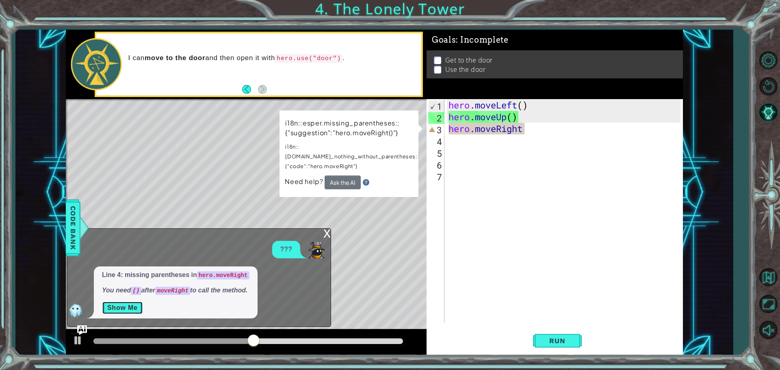
click at [120, 306] on button "Show Me" at bounding box center [122, 307] width 41 height 13
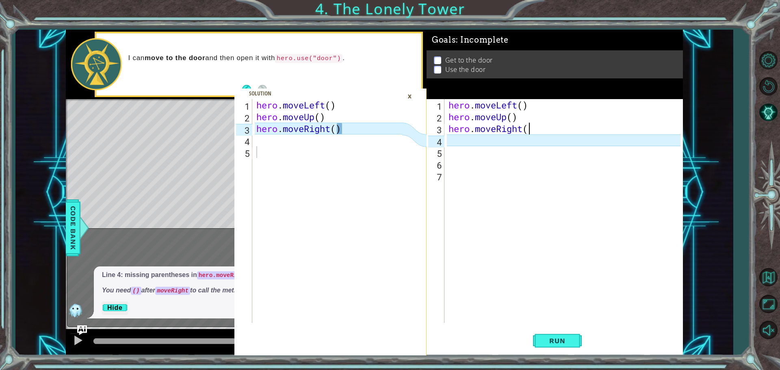
scroll to position [0, 3]
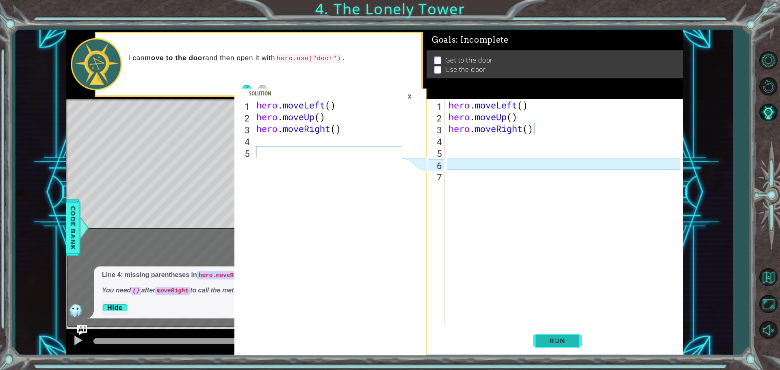
click at [561, 343] on span "Run" at bounding box center [557, 341] width 32 height 8
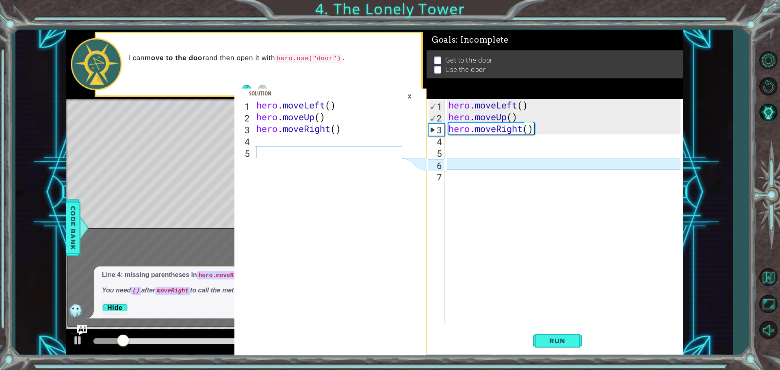
click at [202, 156] on div "Level Map" at bounding box center [253, 218] width 375 height 239
click at [412, 97] on div "×" at bounding box center [409, 96] width 13 height 14
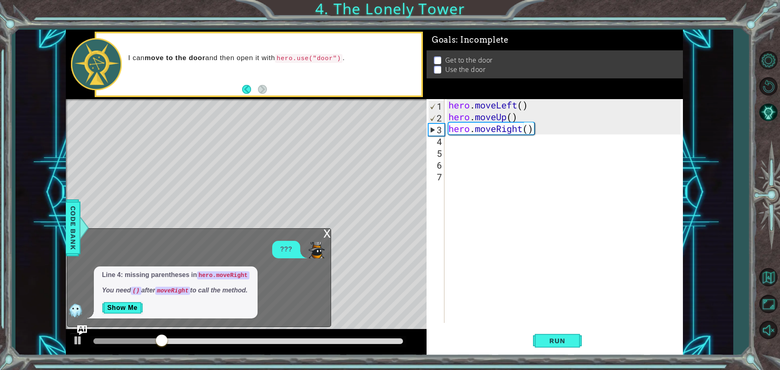
click at [328, 235] on div "x" at bounding box center [326, 233] width 7 height 8
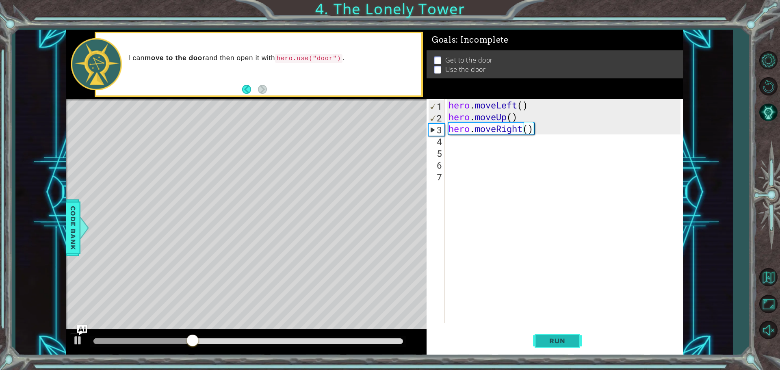
click at [555, 336] on button "Run" at bounding box center [557, 341] width 49 height 26
click at [529, 130] on div "hero . moveLeft ( ) hero . moveUp ( ) hero . moveRight ( )" at bounding box center [566, 222] width 238 height 247
click at [521, 130] on div "hero . moveLeft ( ) hero . moveUp ( ) hero . moveRight ( )" at bounding box center [566, 222] width 238 height 247
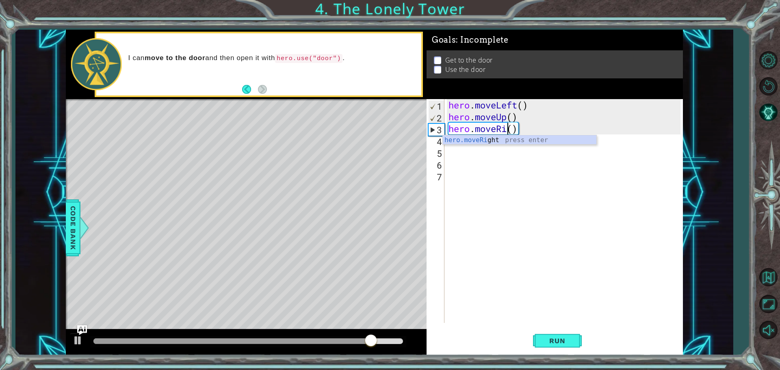
scroll to position [0, 2]
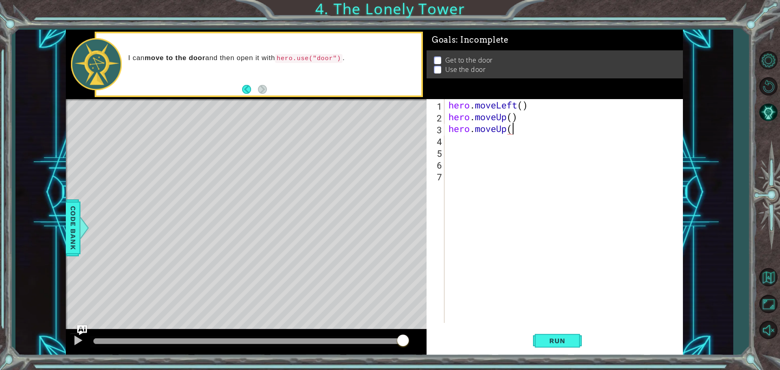
type textarea "hero.moveUp()"
click at [549, 335] on button "Run" at bounding box center [557, 341] width 49 height 26
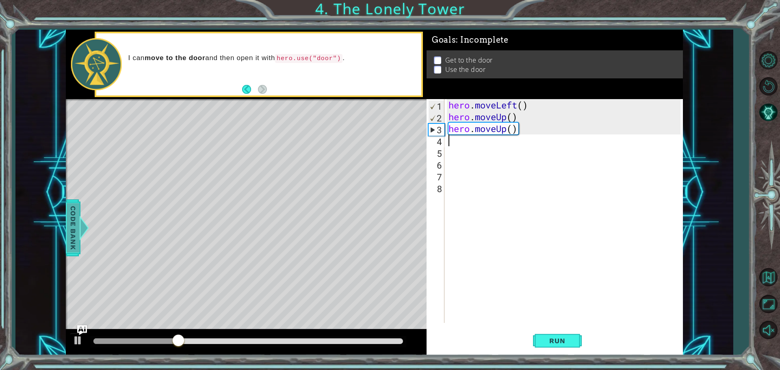
click at [69, 224] on span "Code Bank" at bounding box center [72, 228] width 13 height 50
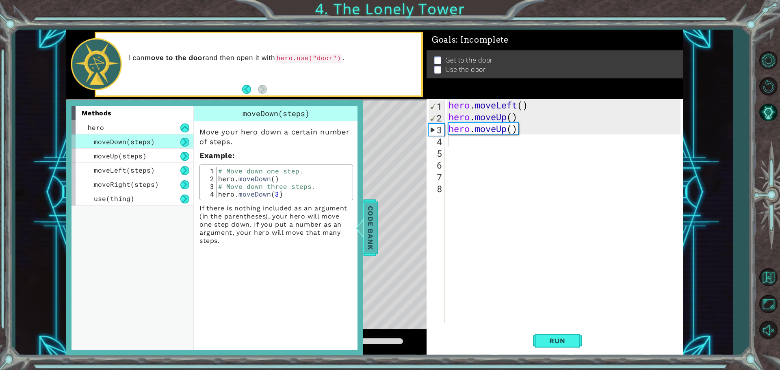
click at [368, 231] on span "Code Bank" at bounding box center [369, 228] width 13 height 50
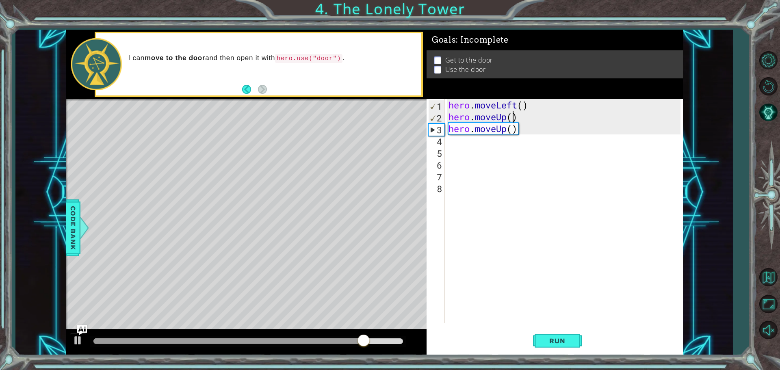
click at [510, 119] on div "hero . moveLeft ( ) hero . moveUp ( ) hero . moveUp ( )" at bounding box center [566, 222] width 238 height 247
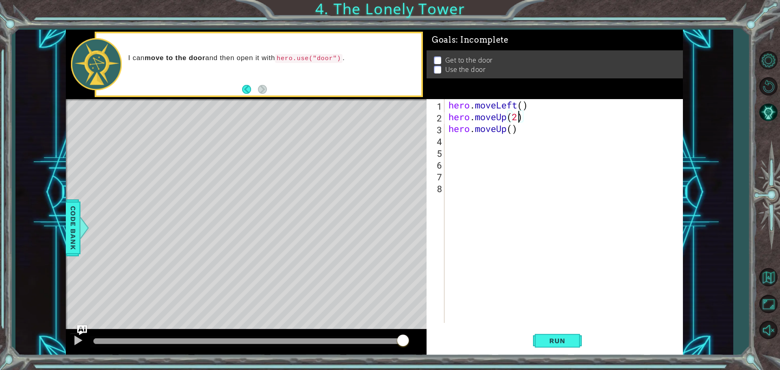
click at [522, 128] on div "hero . moveLeft ( ) hero . moveUp ( 2 ) hero . moveUp ( )" at bounding box center [566, 222] width 238 height 247
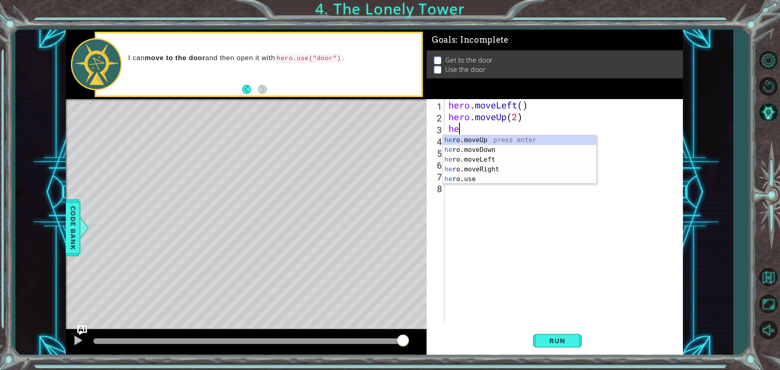
scroll to position [0, 0]
type textarea "h"
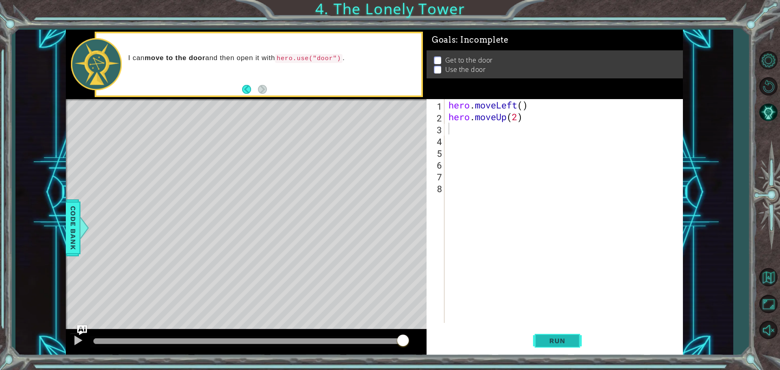
click at [553, 339] on span "Run" at bounding box center [557, 341] width 32 height 8
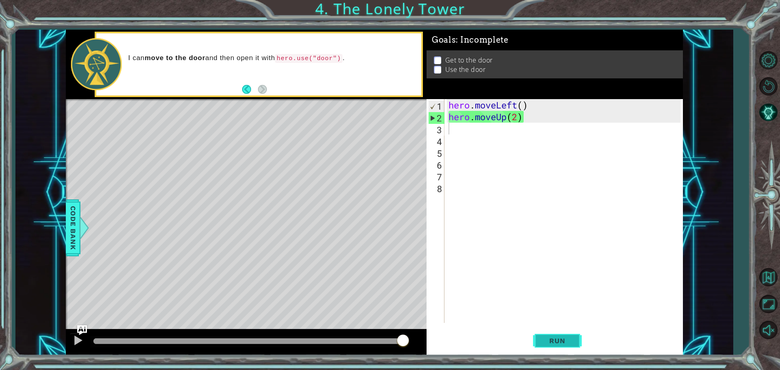
click at [553, 346] on button "Run" at bounding box center [557, 341] width 49 height 26
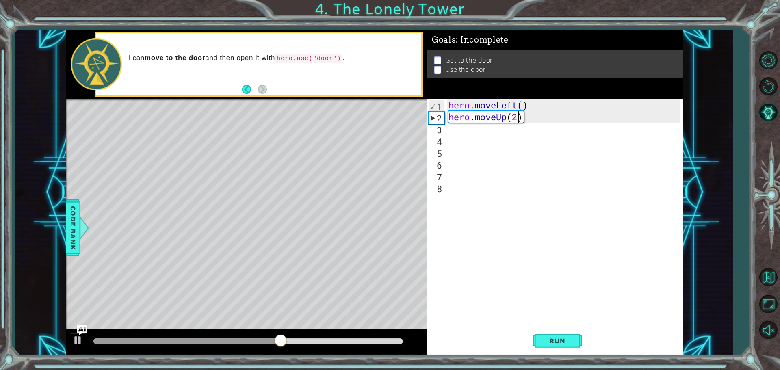
click at [516, 118] on div "hero . moveLeft ( ) hero . moveUp ( 2 )" at bounding box center [566, 222] width 238 height 247
type textarea "hero.moveUp(1)"
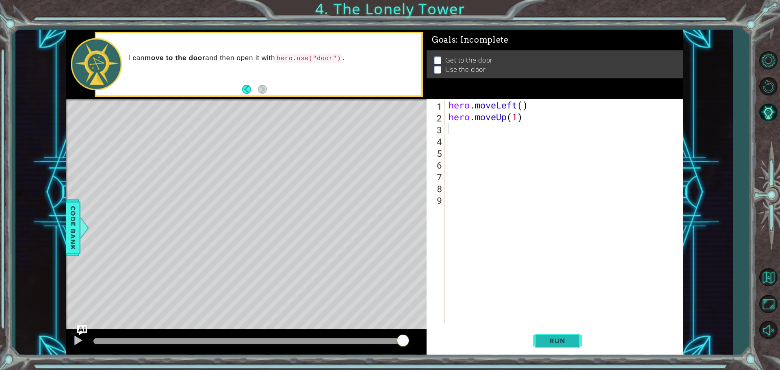
drag, startPoint x: 558, startPoint y: 346, endPoint x: 559, endPoint y: 341, distance: 5.1
click at [559, 342] on button "Run" at bounding box center [557, 341] width 49 height 26
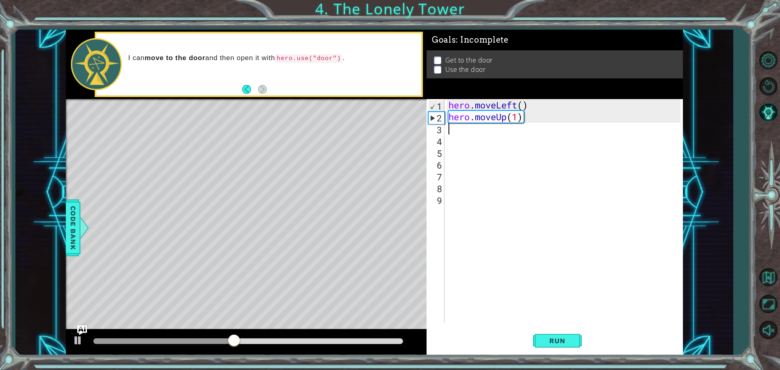
click at [463, 128] on div "hero . moveLeft ( ) hero . moveUp ( 1 )" at bounding box center [566, 222] width 238 height 247
click at [447, 131] on div "hero . moveLeft ( ) hero . moveUp ( 1 )" at bounding box center [566, 222] width 238 height 247
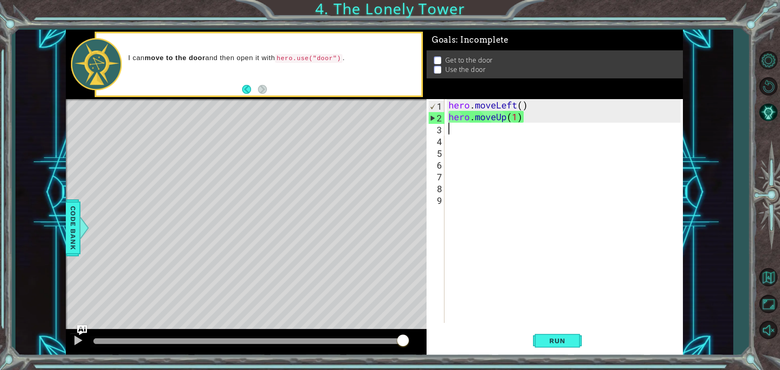
click at [537, 117] on div "hero . moveLeft ( ) hero . moveUp ( 1 )" at bounding box center [566, 222] width 238 height 247
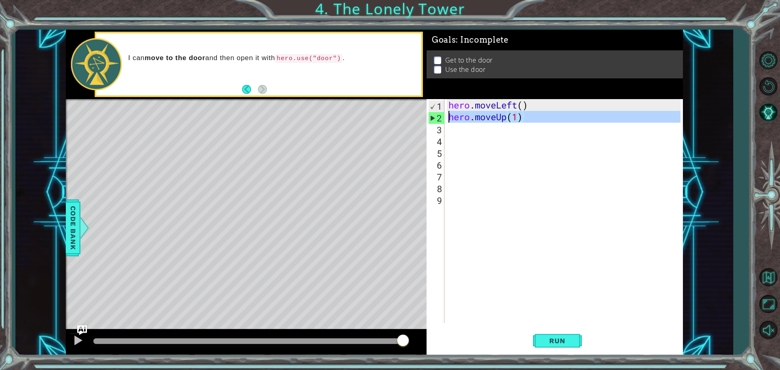
click at [432, 119] on div "2" at bounding box center [436, 118] width 16 height 12
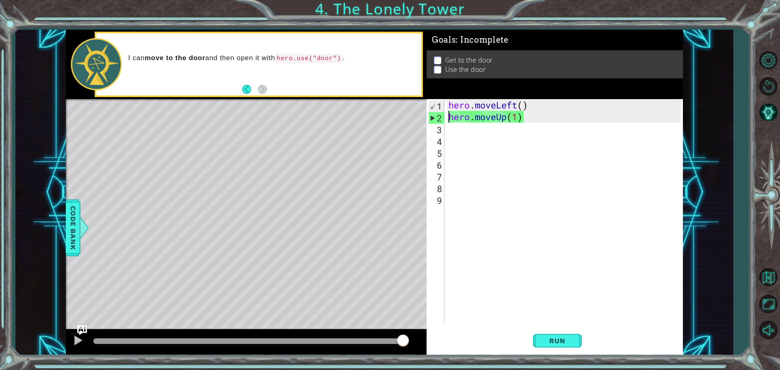
click at [428, 118] on div "2" at bounding box center [436, 118] width 16 height 12
click at [434, 117] on div "2" at bounding box center [436, 118] width 16 height 12
drag, startPoint x: 440, startPoint y: 106, endPoint x: 437, endPoint y: 112, distance: 6.0
click at [439, 107] on div "1" at bounding box center [436, 106] width 16 height 12
click at [505, 118] on div "hero . moveLeft ( ) hero . moveUp ( 1 )" at bounding box center [566, 222] width 238 height 247
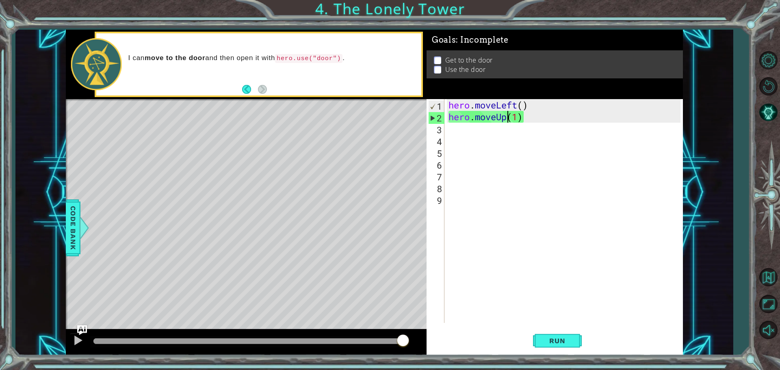
type textarea "hero.moveUp(1)"
click at [449, 130] on div "hero . moveLeft ( ) hero . moveUp ( 1 )" at bounding box center [566, 222] width 238 height 247
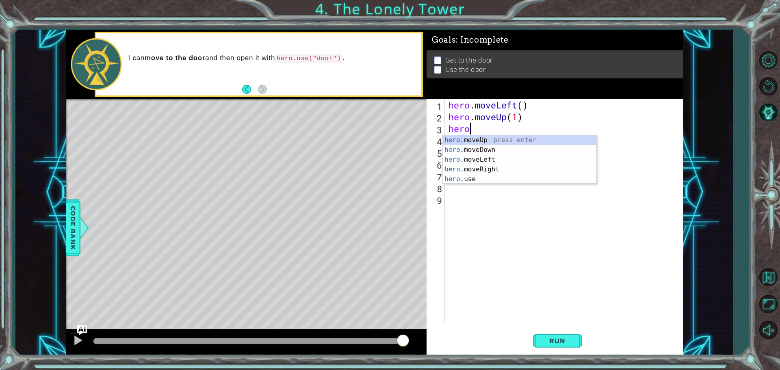
scroll to position [0, 0]
click at [480, 176] on div "hero .moveUp press enter hero .moveDown press enter hero .moveLeft press enter …" at bounding box center [519, 169] width 153 height 68
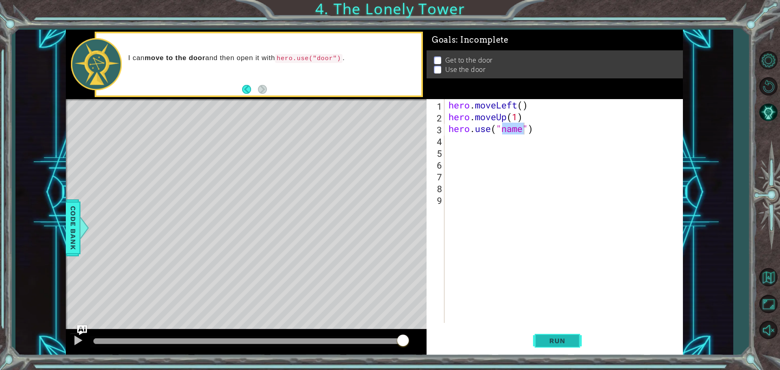
drag, startPoint x: 553, startPoint y: 338, endPoint x: 557, endPoint y: 348, distance: 11.2
click at [553, 348] on button "Run" at bounding box center [557, 341] width 49 height 26
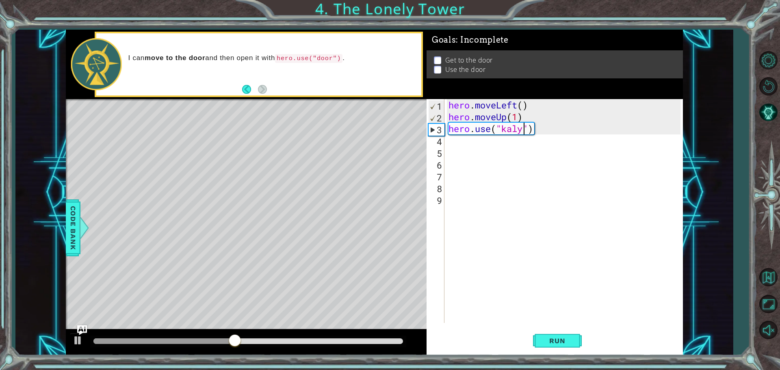
scroll to position [0, 4]
type textarea "hero.use("kalynn")"
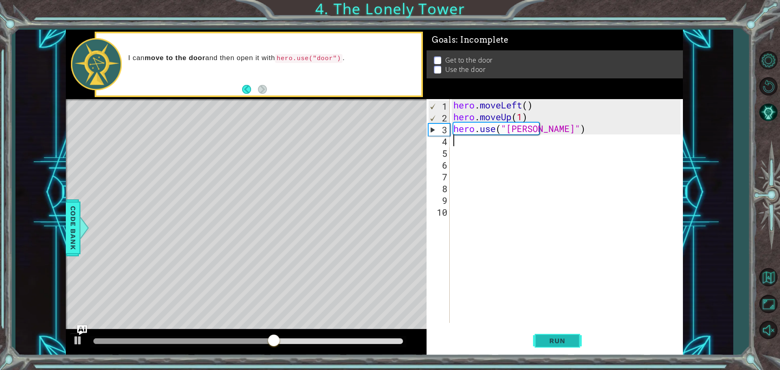
click at [554, 351] on button "Run" at bounding box center [557, 341] width 49 height 26
click at [540, 128] on div "hero . moveLeft ( ) hero . moveUp ( 1 ) hero . use ( "kalynn" )" at bounding box center [568, 222] width 233 height 247
type textarea "hero.use("door")"
click at [566, 337] on button "Run" at bounding box center [557, 341] width 49 height 26
click at [558, 139] on div "hero . moveLeft ( ) hero . moveUp ( 1 ) hero . use ( "door" )" at bounding box center [568, 222] width 233 height 247
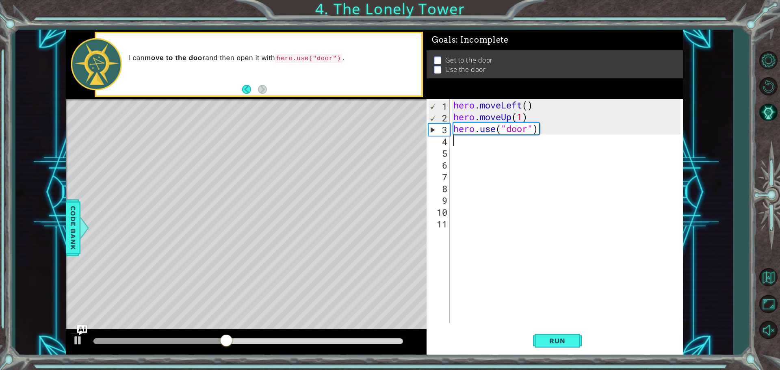
click at [549, 126] on div "hero . moveLeft ( ) hero . moveUp ( 1 ) hero . use ( "door" )" at bounding box center [568, 222] width 233 height 247
click at [538, 131] on div "hero . moveLeft ( ) hero . moveUp ( 1 ) hero . use ( "door" )" at bounding box center [568, 222] width 233 height 247
drag, startPoint x: 525, startPoint y: 126, endPoint x: 535, endPoint y: 116, distance: 13.5
click at [525, 123] on div "hero . moveLeft ( ) hero . moveUp ( 1 ) hero . use ( "door" )" at bounding box center [568, 222] width 233 height 247
drag, startPoint x: 546, startPoint y: 112, endPoint x: 538, endPoint y: 155, distance: 43.4
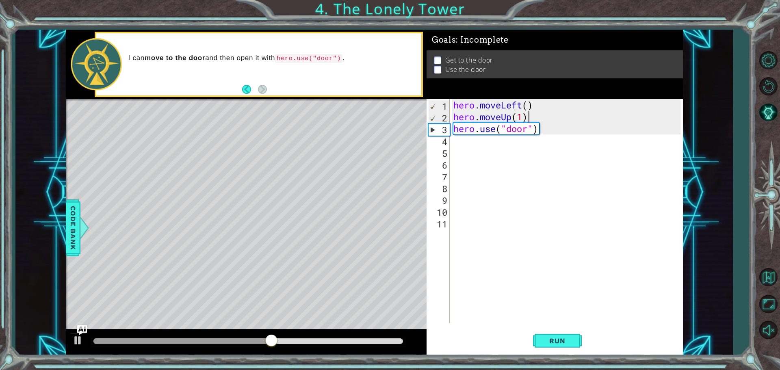
click at [542, 142] on div "hero . moveLeft ( ) hero . moveUp ( 1 ) hero . use ( "door" )" at bounding box center [568, 222] width 233 height 247
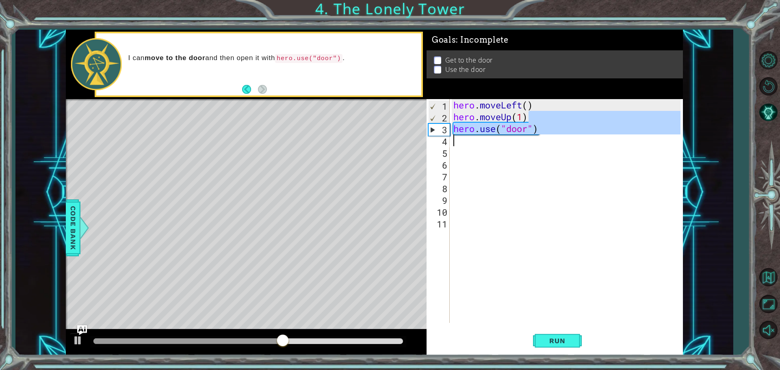
type textarea "hero.use("door")"
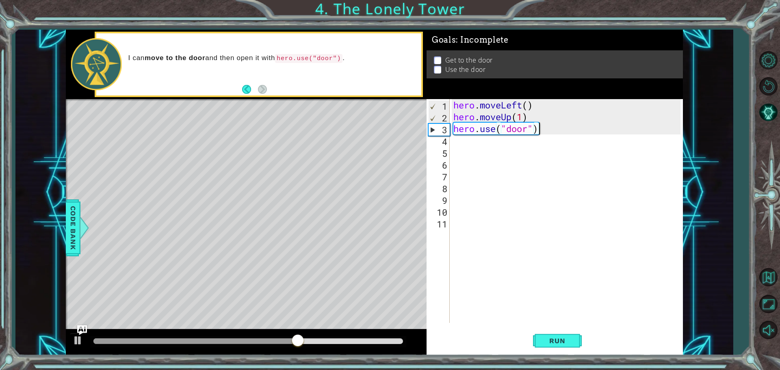
click at [540, 132] on div "hero . moveLeft ( ) hero . moveUp ( 1 ) hero . use ( "door" )" at bounding box center [568, 222] width 233 height 247
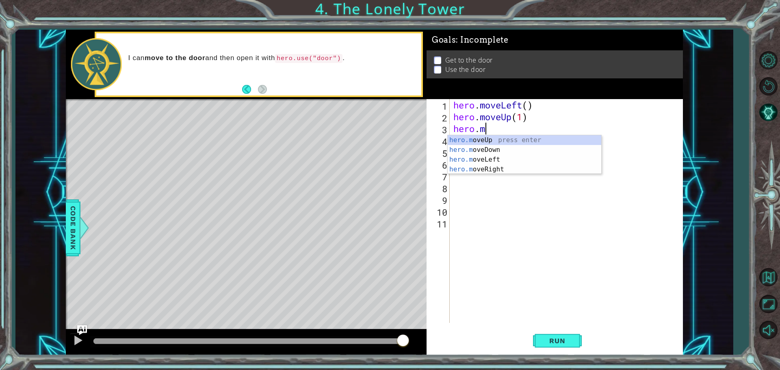
scroll to position [0, 1]
click at [482, 118] on div "hero . moveLeft ( ) hero . moveUp ( 1 ) hero . mo" at bounding box center [568, 222] width 233 height 247
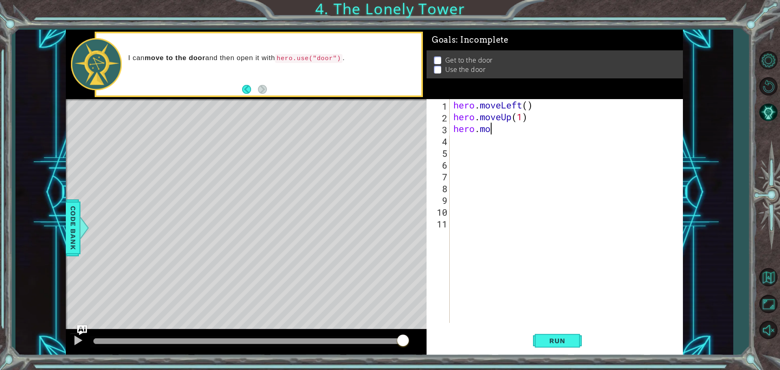
click at [491, 134] on div "hero . moveLeft ( ) hero . moveUp ( 1 ) hero . mo" at bounding box center [568, 222] width 233 height 247
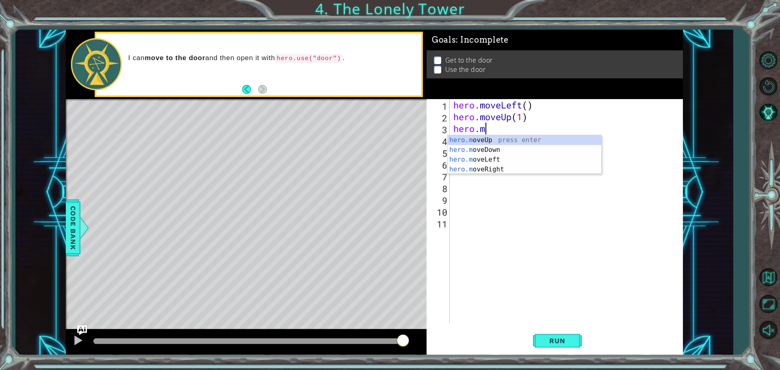
type textarea "hero.mo"
click at [510, 143] on div "hero.mo veUp press enter hero.mo veDown press enter hero.mo veLeft press enter …" at bounding box center [523, 164] width 153 height 58
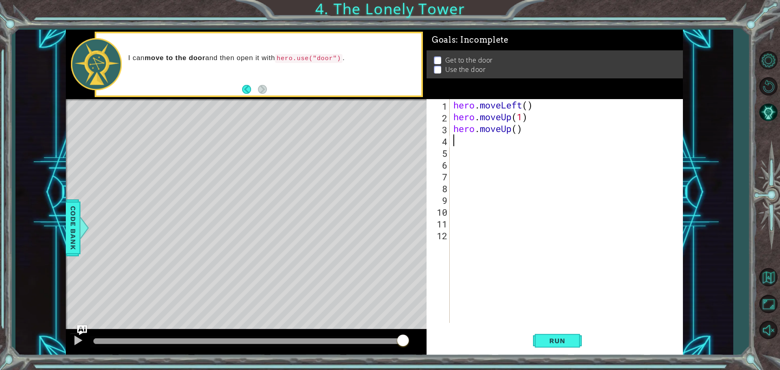
scroll to position [0, 0]
click at [555, 345] on button "Run" at bounding box center [557, 341] width 49 height 26
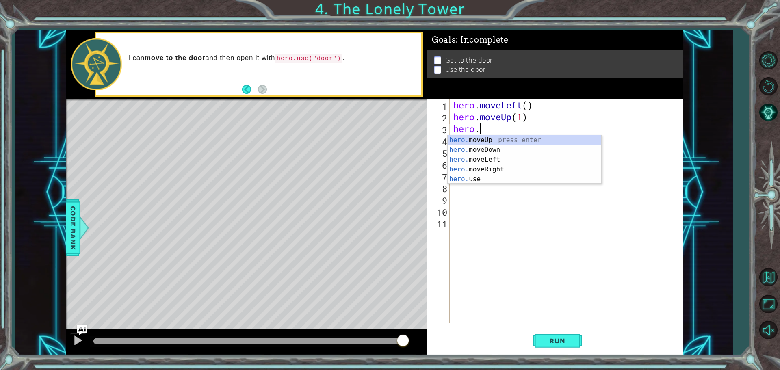
type textarea "h"
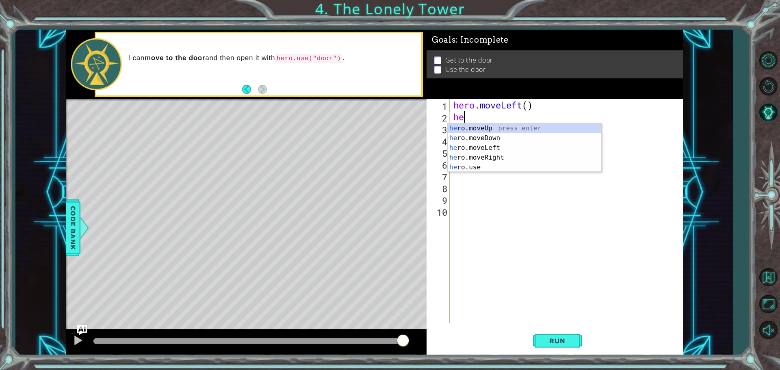
type textarea "h"
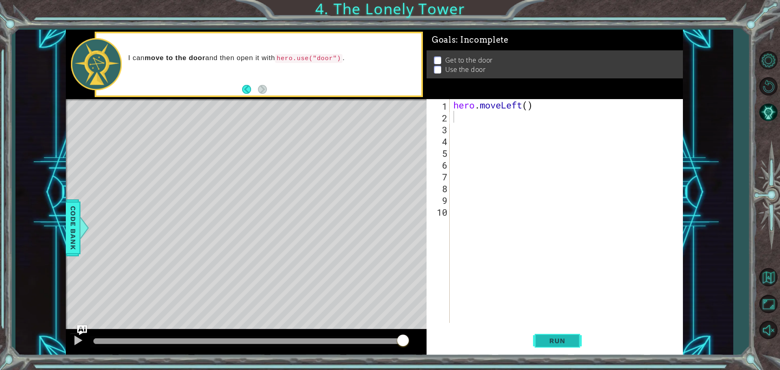
click at [553, 344] on span "Run" at bounding box center [557, 341] width 32 height 8
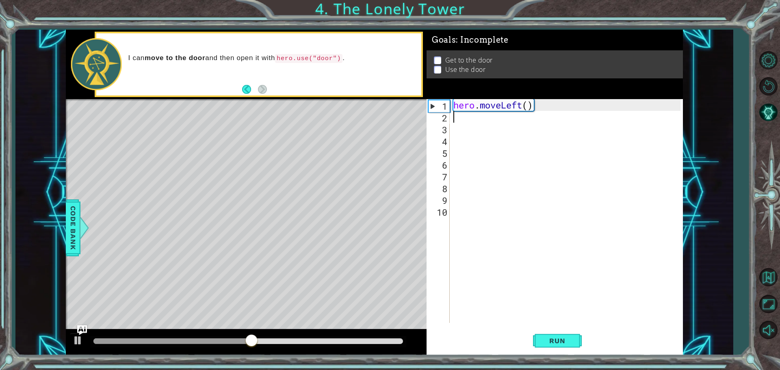
click at [529, 105] on div "hero . moveLeft ( )" at bounding box center [568, 222] width 233 height 247
type textarea "hero.moveLeft(2)"
click at [572, 337] on span "Run" at bounding box center [557, 341] width 32 height 8
click at [467, 121] on div "hero . moveLeft ( 2 )" at bounding box center [568, 222] width 233 height 247
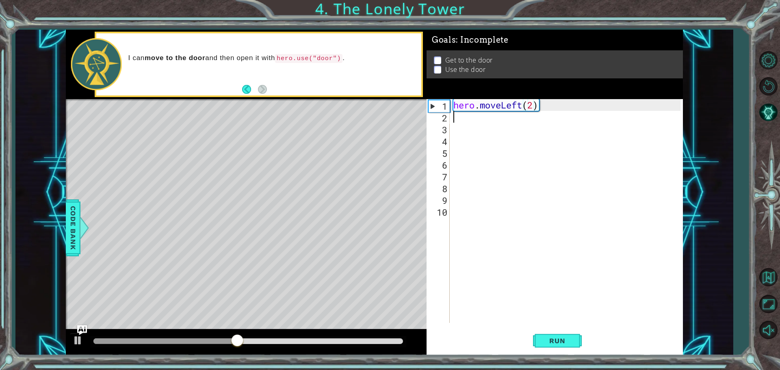
scroll to position [0, 0]
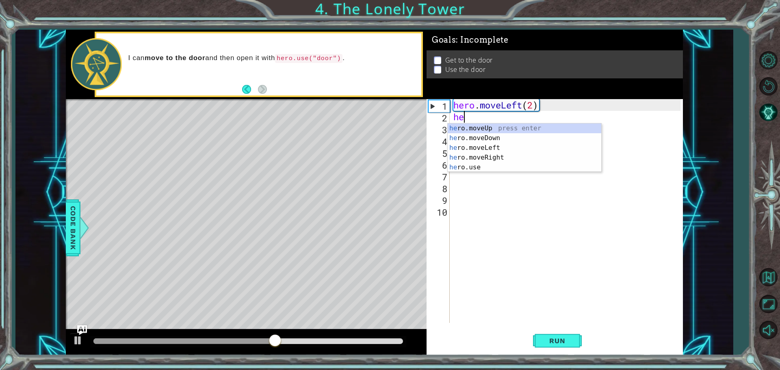
type textarea "her"
click at [481, 123] on div "her o.moveUp press enter her o.moveDown press enter her o.moveLeft press enter …" at bounding box center [523, 157] width 153 height 68
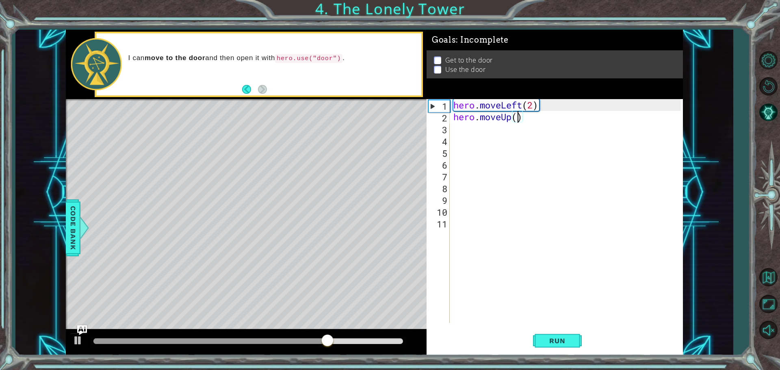
click at [519, 121] on div "hero . moveLeft ( 2 ) hero . moveUp ( )" at bounding box center [568, 222] width 233 height 247
type textarea "hero.moveUp(2)"
click at [552, 332] on button "Run" at bounding box center [557, 341] width 49 height 26
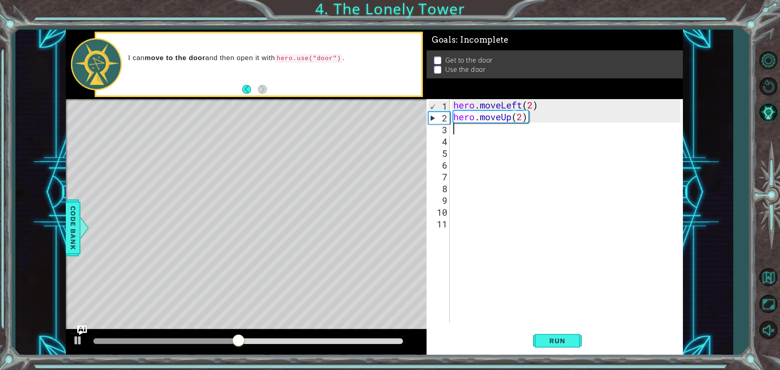
click at [460, 132] on div "hero . moveLeft ( 2 ) hero . moveUp ( 2 )" at bounding box center [568, 222] width 233 height 247
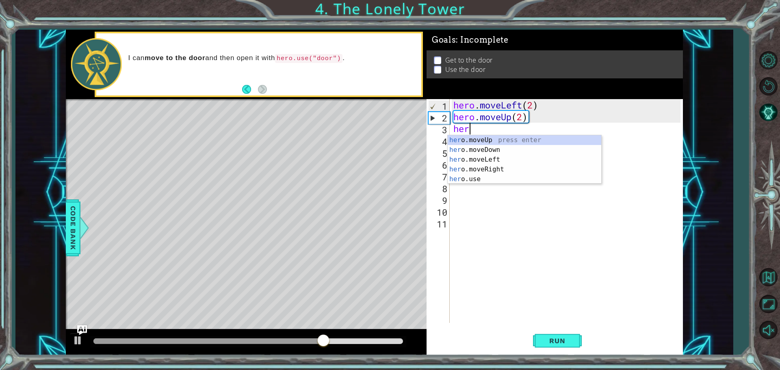
type textarea "hero"
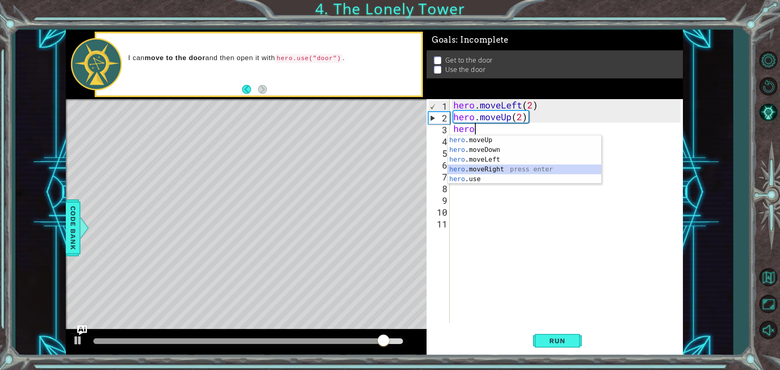
click at [498, 166] on div "hero .moveUp press enter hero .moveDown press enter hero .moveLeft press enter …" at bounding box center [523, 169] width 153 height 68
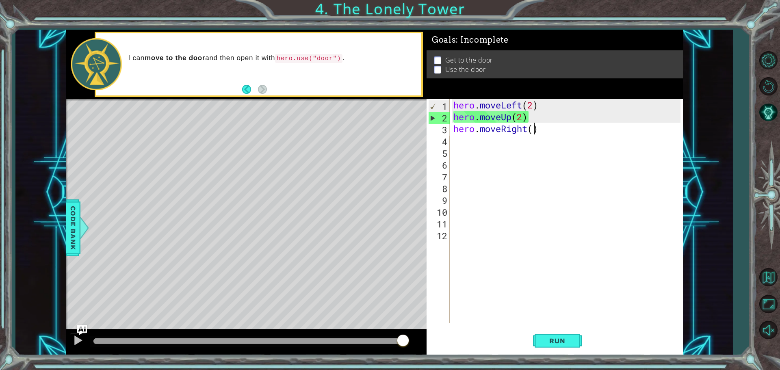
click at [532, 132] on div "hero . moveLeft ( 2 ) hero . moveUp ( 2 ) hero . moveRight ( )" at bounding box center [568, 222] width 233 height 247
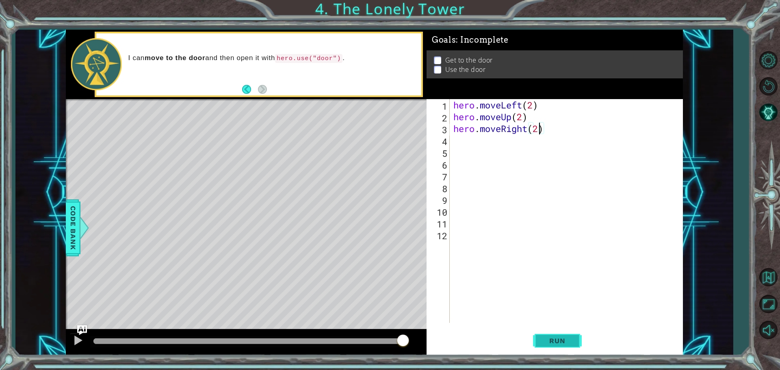
type textarea "hero.moveRight(2)"
click at [564, 337] on button "Run" at bounding box center [557, 341] width 49 height 26
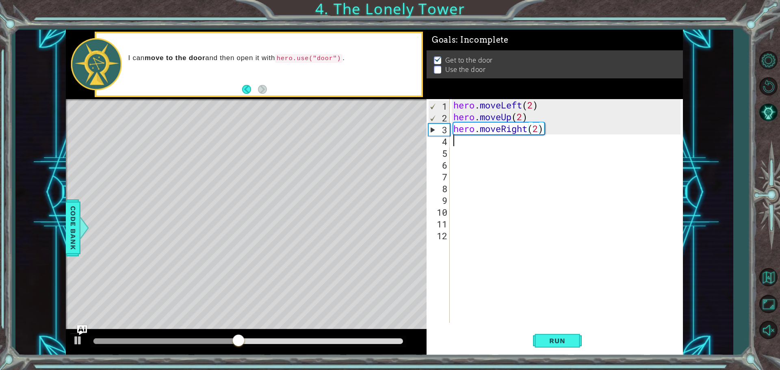
click at [460, 142] on div "hero . moveLeft ( 2 ) hero . moveUp ( 2 ) hero . moveRight ( 2 )" at bounding box center [568, 222] width 233 height 247
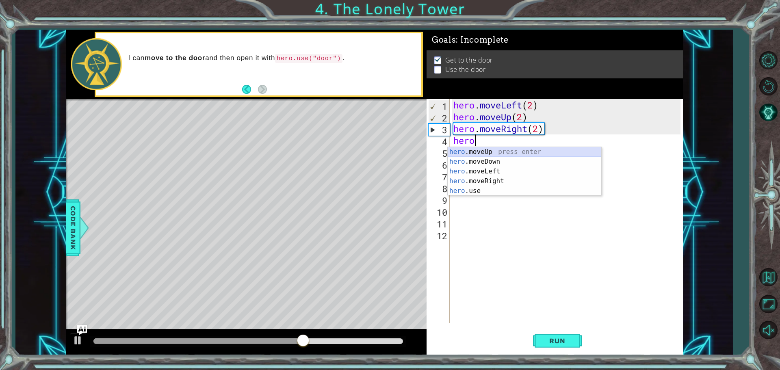
scroll to position [0, 1]
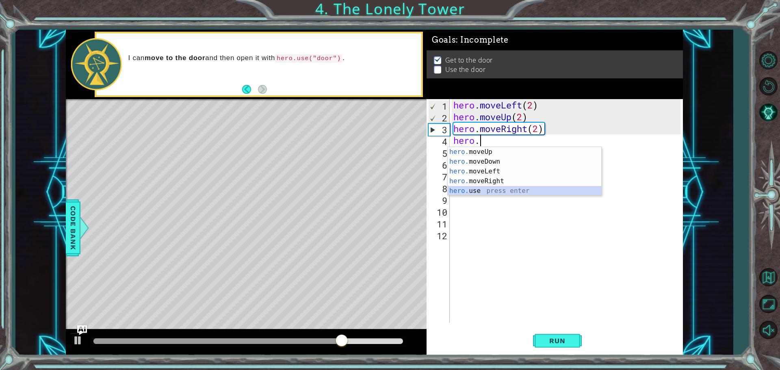
click at [474, 188] on div "hero. moveUp press enter hero. moveDown press enter hero. moveLeft press enter …" at bounding box center [523, 181] width 153 height 68
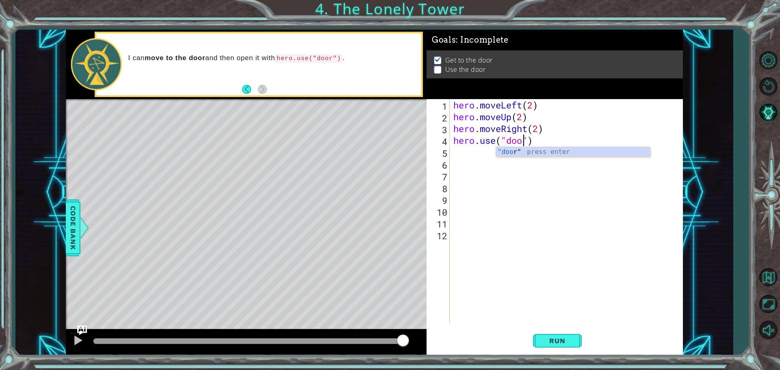
scroll to position [0, 3]
type textarea "hero.use("door")"
click at [566, 337] on span "Run" at bounding box center [557, 341] width 32 height 8
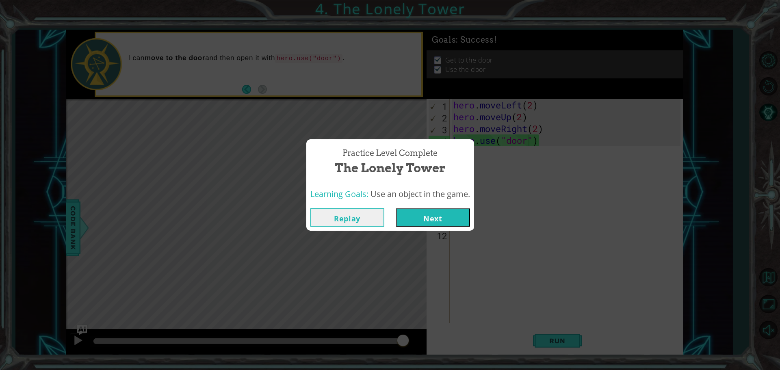
click at [434, 214] on button "Next" at bounding box center [433, 217] width 74 height 18
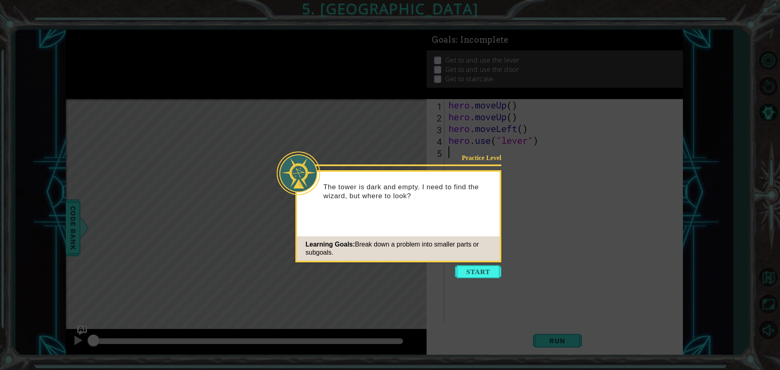
click at [469, 267] on button "Start" at bounding box center [478, 271] width 46 height 13
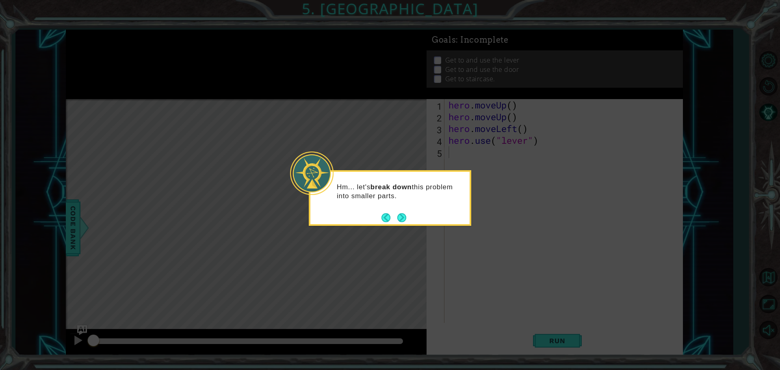
drag, startPoint x: 402, startPoint y: 218, endPoint x: 388, endPoint y: 226, distance: 15.7
click at [388, 230] on body "1 ההההההההההההההההההההההההההההההההההההההההההההההההההההההההההההההההההההההההההההה…" at bounding box center [390, 185] width 780 height 370
click at [401, 212] on div "Hm... let's break down this problem into smaller parts." at bounding box center [389, 194] width 159 height 44
click at [400, 213] on button "Next" at bounding box center [401, 217] width 9 height 9
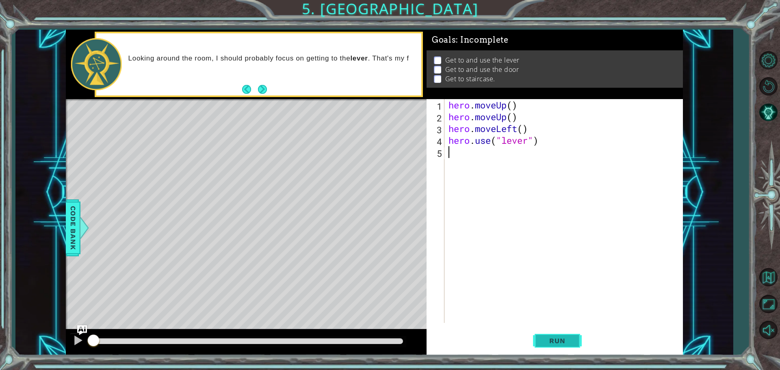
click at [557, 344] on span "Run" at bounding box center [557, 341] width 32 height 8
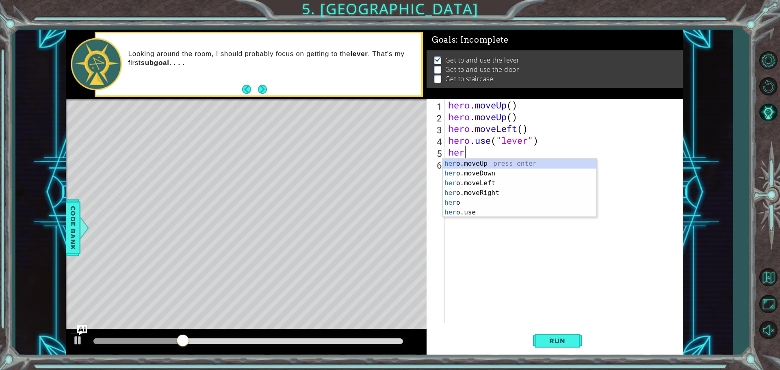
type textarea "hero"
click at [468, 203] on div "hero press enter hero .moveUp press enter hero .moveDown press enter hero .move…" at bounding box center [519, 198] width 153 height 78
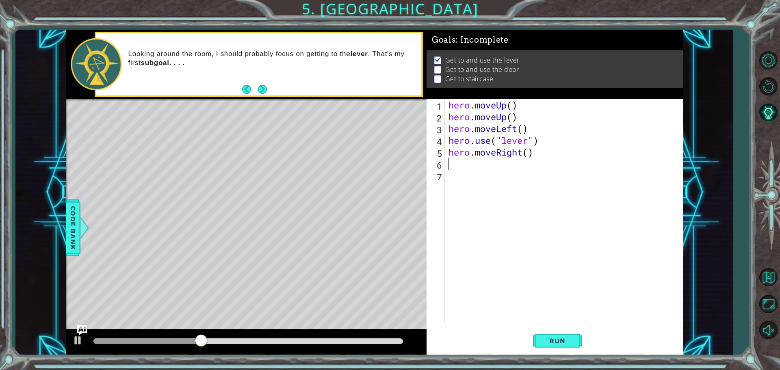
scroll to position [0, 0]
click at [527, 157] on div "hero . moveUp ( ) hero . moveUp ( ) hero . moveLeft ( ) hero . use ( "lever" ) …" at bounding box center [566, 222] width 238 height 247
type textarea "hero.moveRight(3)"
click at [555, 338] on span "Run" at bounding box center [557, 341] width 32 height 8
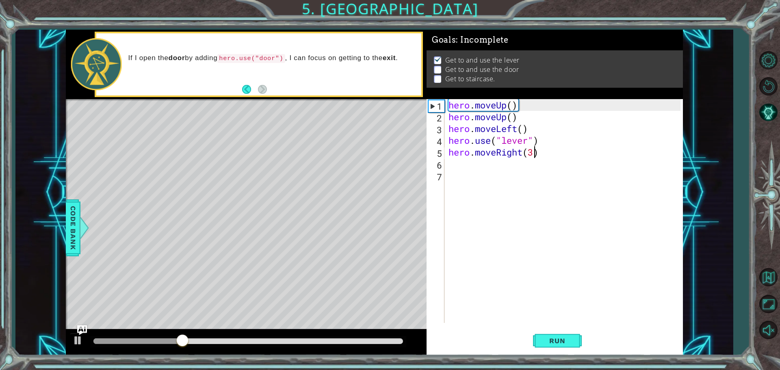
click at [456, 162] on div "hero . moveUp ( ) hero . moveUp ( ) hero . moveLeft ( ) hero . use ( "lever" ) …" at bounding box center [566, 222] width 238 height 247
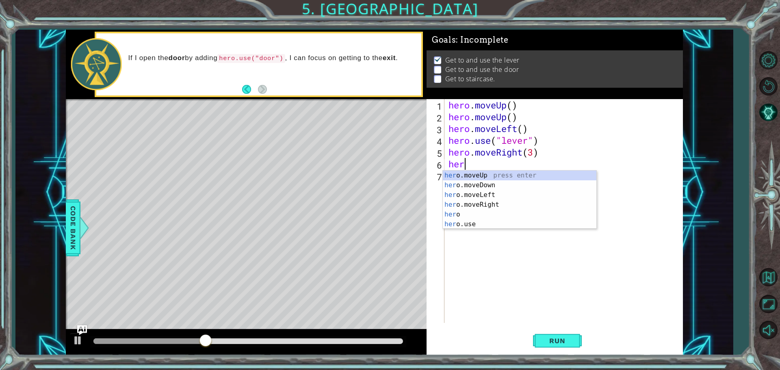
scroll to position [0, 0]
click at [465, 226] on div "hero press enter hero .moveUp press enter hero .moveDown press enter hero .move…" at bounding box center [519, 210] width 153 height 78
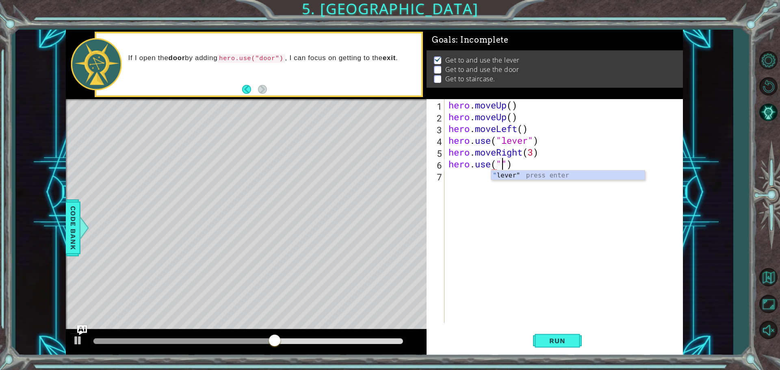
scroll to position [0, 2]
type textarea "hero.use("door")"
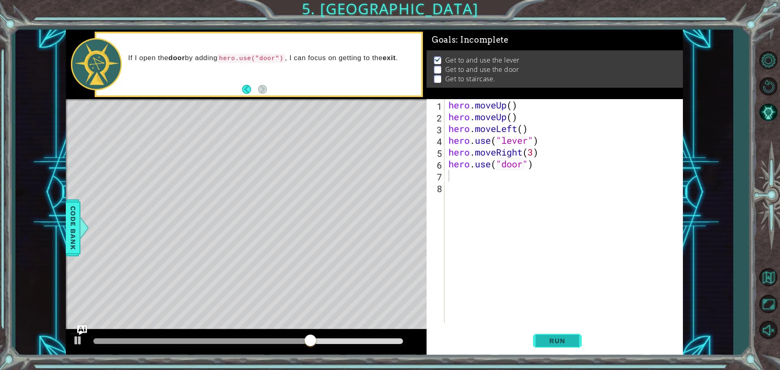
drag, startPoint x: 547, startPoint y: 345, endPoint x: 549, endPoint y: 339, distance: 6.0
click at [547, 345] on button "Run" at bounding box center [557, 341] width 49 height 26
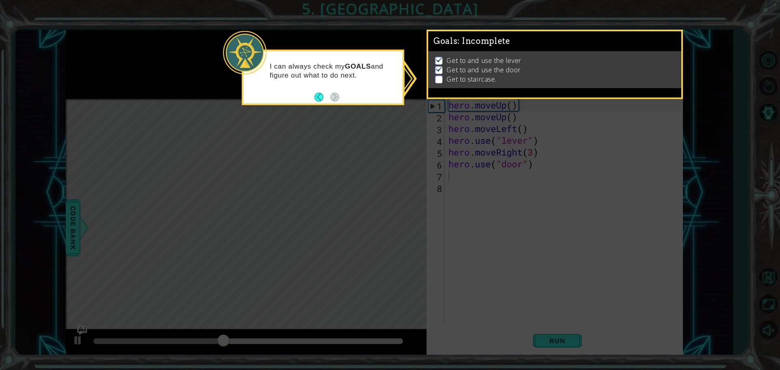
drag, startPoint x: 658, startPoint y: 45, endPoint x: 638, endPoint y: 110, distance: 67.3
click at [638, 110] on body "1 ההההההההההההההההההההההההההההההההההההההההההההההההההההההההההההההההההההההההההההה…" at bounding box center [390, 185] width 780 height 370
click at [314, 95] on div "I can always check my GOALS and figure out what to do next." at bounding box center [322, 73] width 159 height 44
click at [315, 97] on button "Back" at bounding box center [322, 97] width 16 height 9
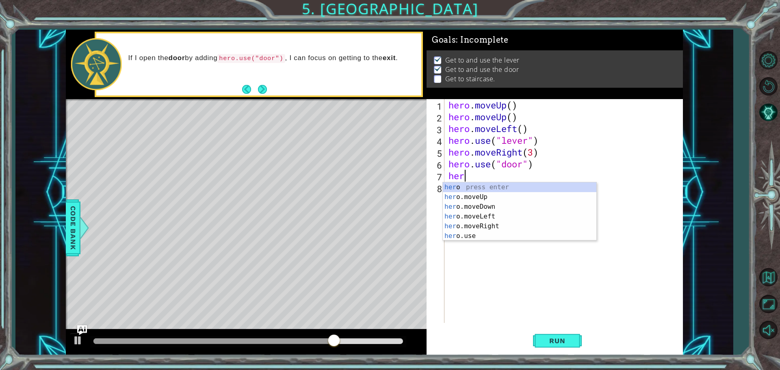
type textarea "hero"
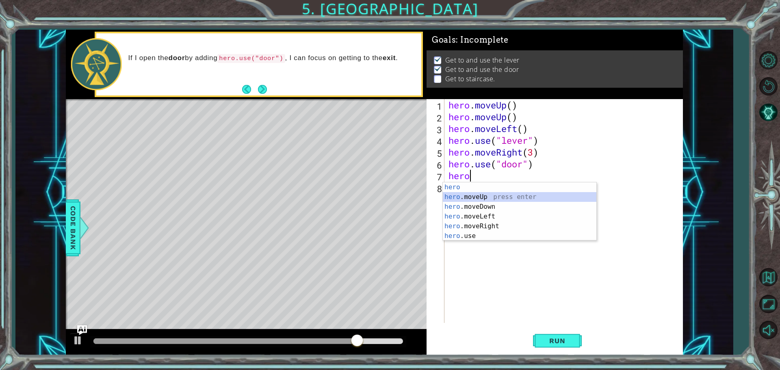
click at [485, 199] on div "hero press enter hero .moveUp press enter hero .moveDown press enter hero .move…" at bounding box center [519, 221] width 153 height 78
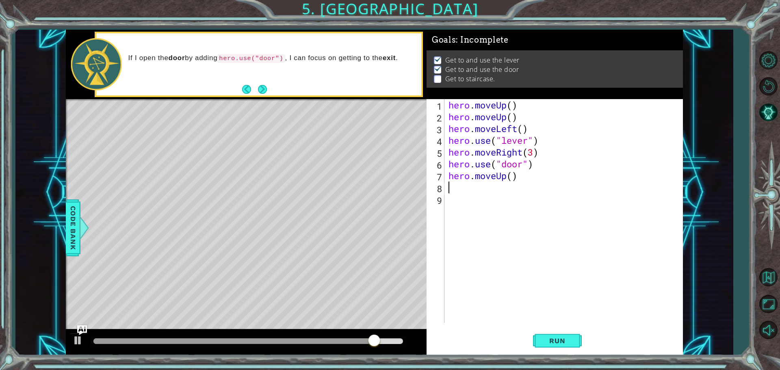
click at [508, 177] on div "hero . moveUp ( ) hero . moveUp ( ) hero . moveLeft ( ) hero . use ( "lever" ) …" at bounding box center [566, 222] width 238 height 247
click at [513, 174] on div "hero . moveUp ( ) hero . moveUp ( ) hero . moveLeft ( ) hero . use ( "lever" ) …" at bounding box center [566, 222] width 238 height 247
type textarea "hero.moveUp(2)"
drag, startPoint x: 568, startPoint y: 340, endPoint x: 569, endPoint y: 348, distance: 7.8
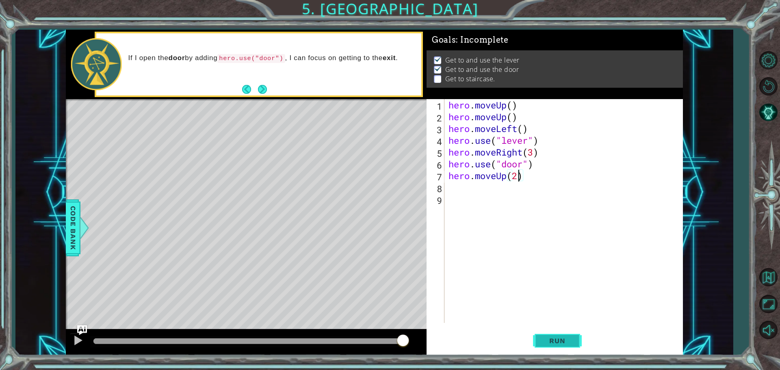
click at [568, 343] on span "Run" at bounding box center [557, 341] width 32 height 8
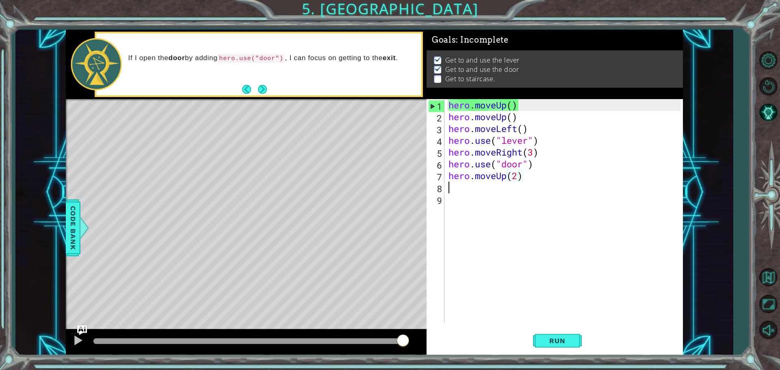
click at [465, 185] on div "hero . moveUp ( ) hero . moveUp ( ) hero . moveLeft ( ) hero . use ( "lever" ) …" at bounding box center [566, 222] width 238 height 247
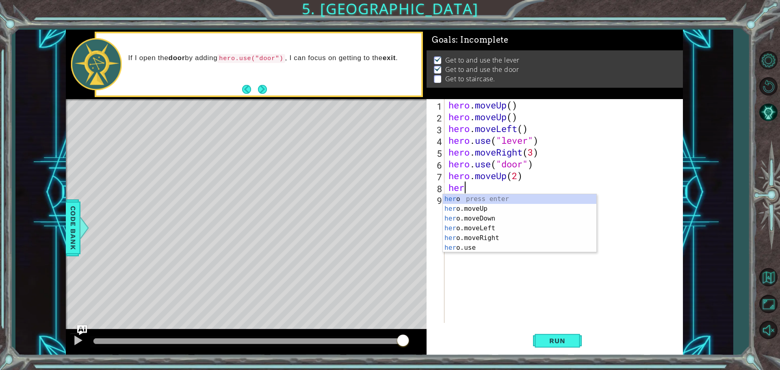
type textarea "hero"
click at [485, 229] on div "hero press enter hero .moveUp press enter hero .moveDown press enter hero .move…" at bounding box center [519, 233] width 153 height 78
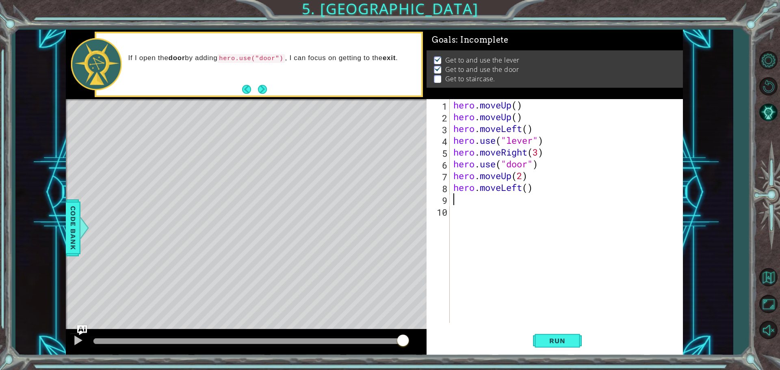
scroll to position [0, 0]
click at [530, 190] on div "hero . moveUp ( ) hero . moveUp ( ) hero . moveLeft ( ) hero . use ( "lever" ) …" at bounding box center [568, 222] width 233 height 247
type textarea "hero.moveLeft(3)"
click at [562, 343] on span "Run" at bounding box center [557, 341] width 32 height 8
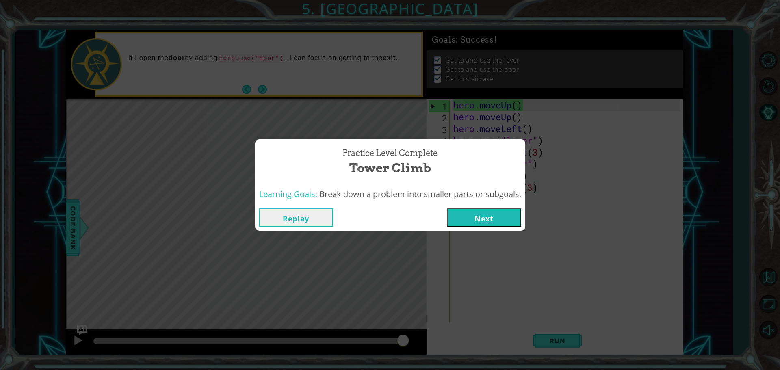
click at [487, 218] on button "Next" at bounding box center [484, 217] width 74 height 18
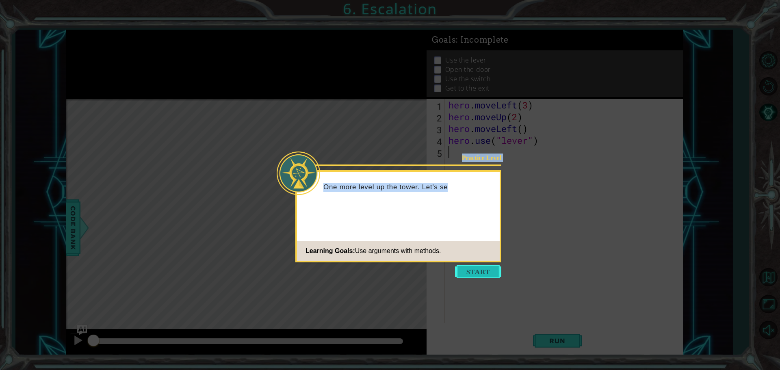
click at [470, 266] on body "1 ההההההההההההההההההההההההההההההההההההההההההההההההההההההההההההההההההההההההההההה…" at bounding box center [390, 185] width 780 height 370
click at [473, 271] on button "Start" at bounding box center [478, 271] width 46 height 13
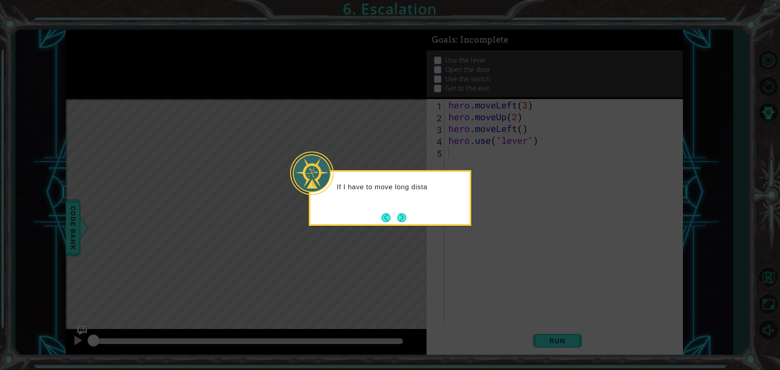
click at [403, 215] on button "Next" at bounding box center [401, 217] width 9 height 9
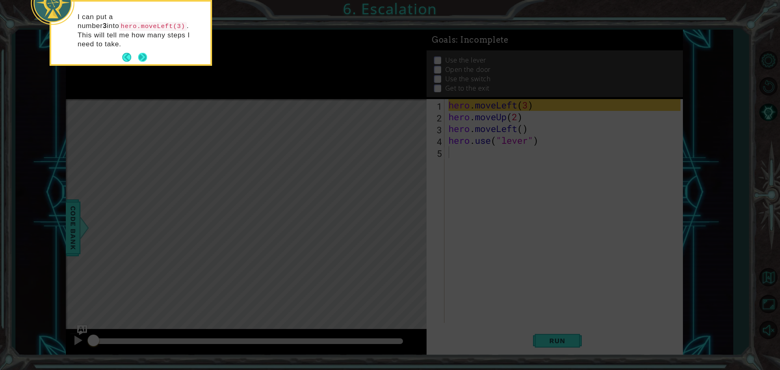
click at [138, 53] on button "Next" at bounding box center [142, 57] width 9 height 9
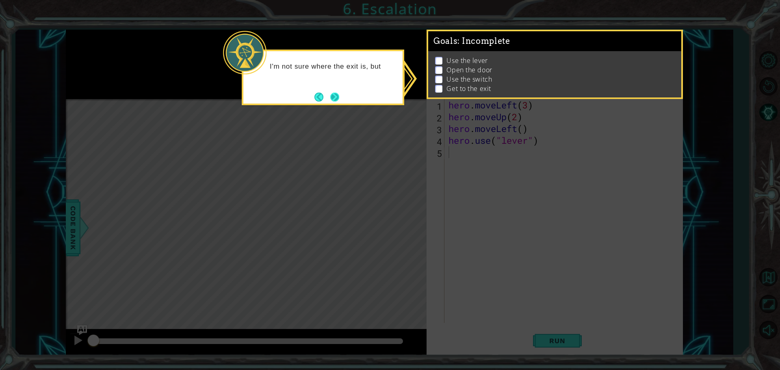
click at [335, 93] on button "Next" at bounding box center [334, 97] width 9 height 9
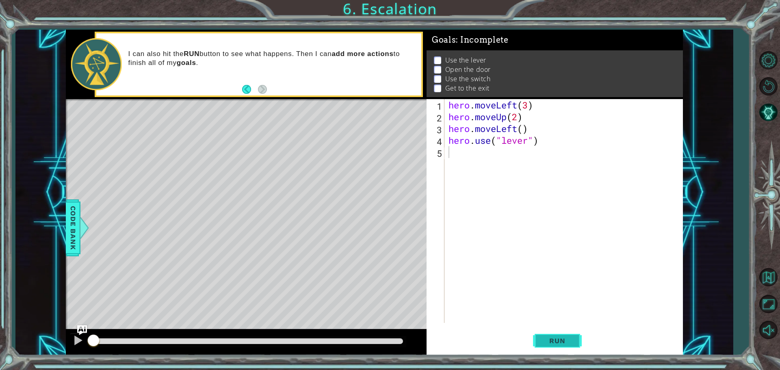
click at [560, 349] on button "Run" at bounding box center [557, 341] width 49 height 26
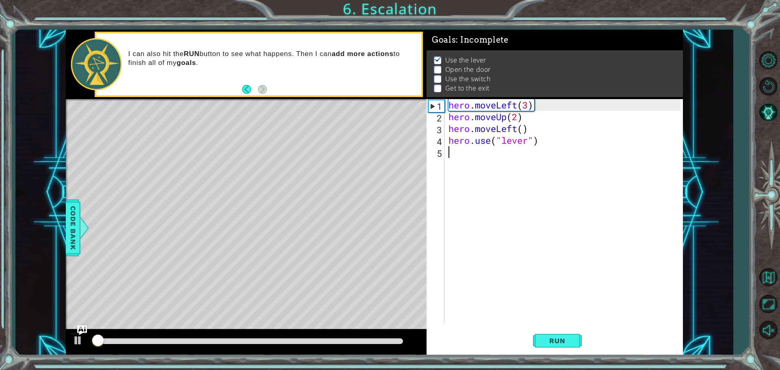
scroll to position [4, 0]
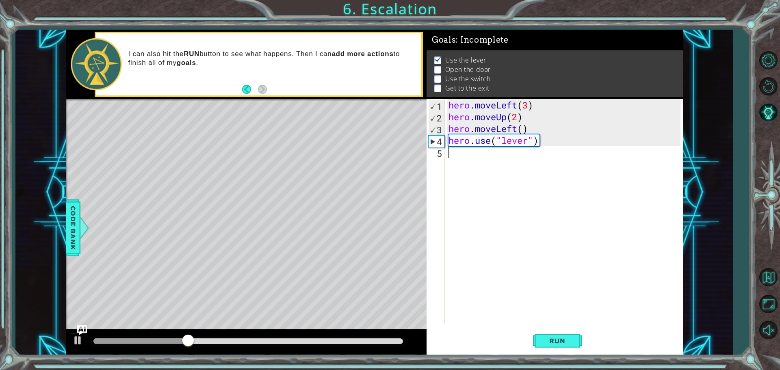
click at [457, 154] on div "hero . moveLeft ( 3 ) hero . moveUp ( 2 ) hero . moveLeft ( ) hero . use ( "lev…" at bounding box center [566, 222] width 238 height 247
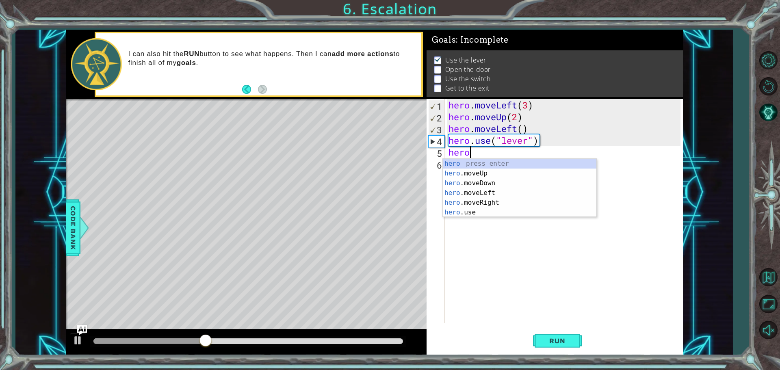
scroll to position [0, 0]
click at [493, 193] on div "hero press enter hero .moveUp press enter hero .moveDown press enter hero .move…" at bounding box center [519, 198] width 153 height 78
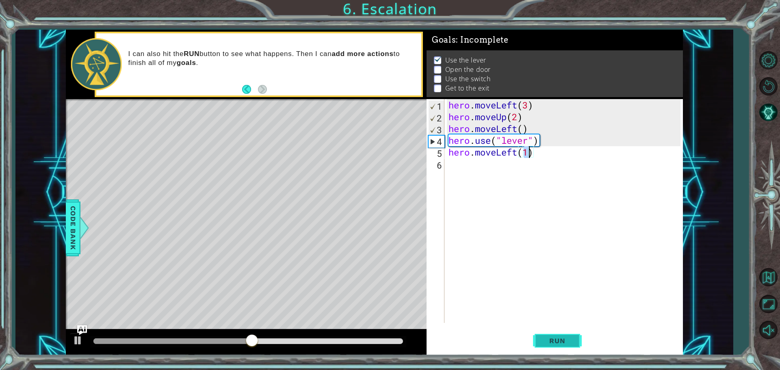
type textarea "hero.moveLeft(1)"
click at [560, 336] on button "Run" at bounding box center [557, 341] width 49 height 26
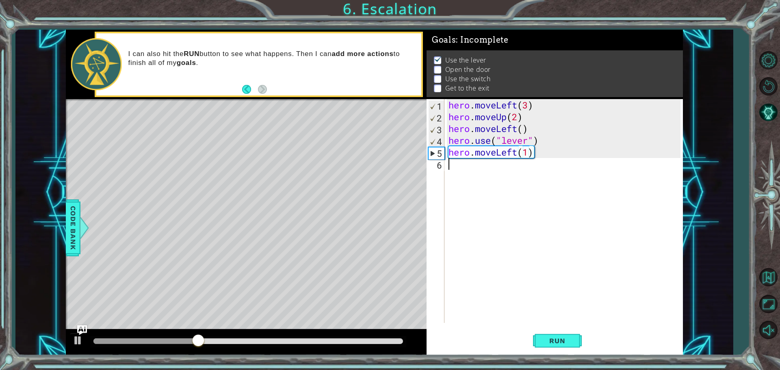
click at [465, 165] on div "hero . moveLeft ( 3 ) hero . moveUp ( 2 ) hero . moveLeft ( ) hero . use ( "lev…" at bounding box center [566, 222] width 238 height 247
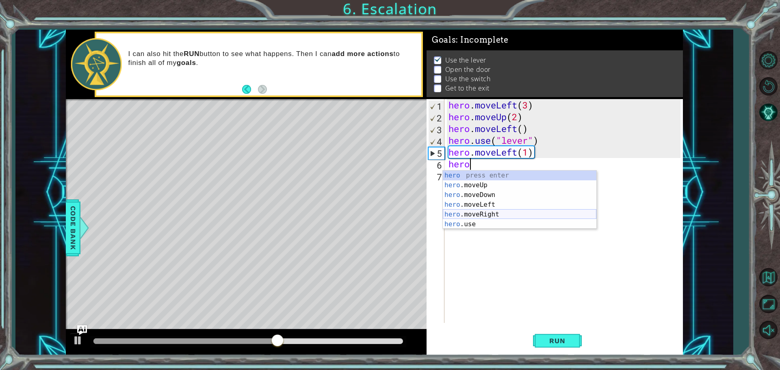
click at [472, 221] on div "hero press enter hero .moveUp press enter hero .moveDown press enter hero .move…" at bounding box center [519, 210] width 153 height 78
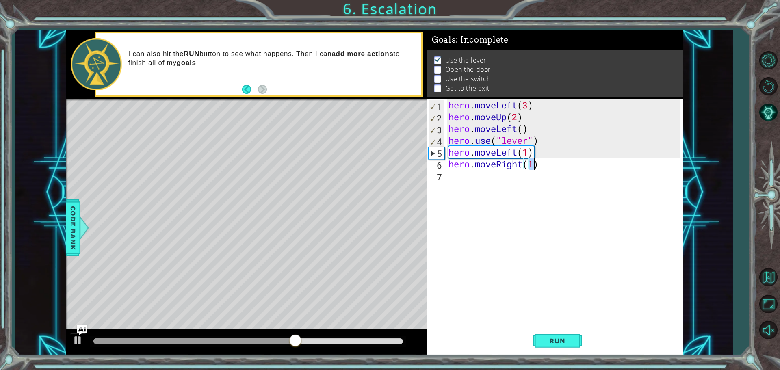
click at [520, 167] on div "hero . moveLeft ( 3 ) hero . moveUp ( 2 ) hero . moveLeft ( ) hero . use ( "lev…" at bounding box center [566, 222] width 238 height 247
click at [523, 165] on div "hero . moveLeft ( 3 ) hero . moveUp ( 2 ) hero . moveLeft ( ) hero . use ( "lev…" at bounding box center [566, 222] width 238 height 247
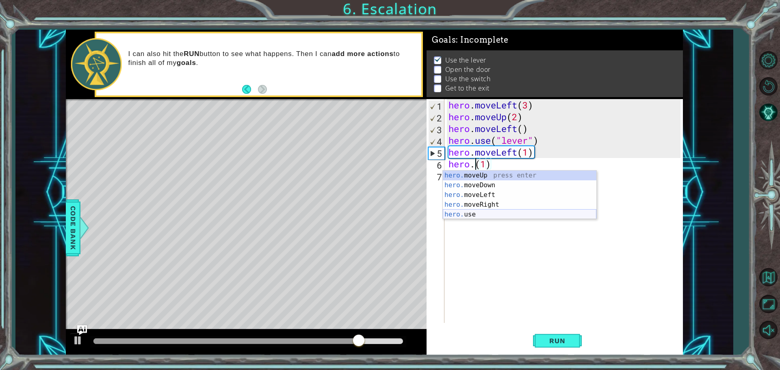
click at [479, 215] on div "hero. moveUp press enter hero. moveDown press enter hero. moveLeft press enter …" at bounding box center [519, 205] width 153 height 68
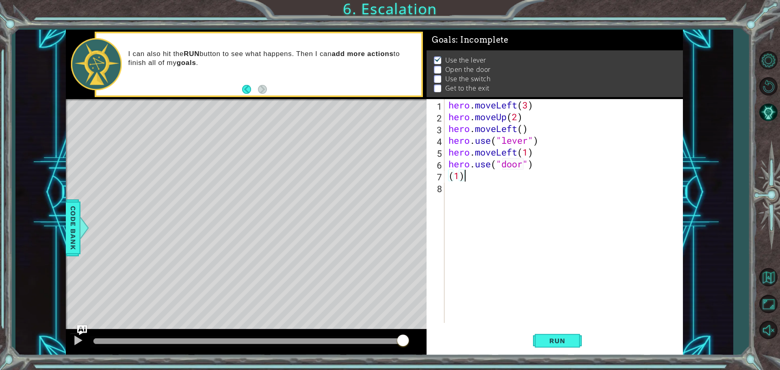
click at [470, 178] on div "hero . moveLeft ( 3 ) hero . moveUp ( 2 ) hero . moveLeft ( ) hero . use ( "lev…" at bounding box center [566, 222] width 238 height 247
type textarea "("
type textarea "hero.use("door")"
click at [560, 334] on button "Run" at bounding box center [557, 341] width 49 height 26
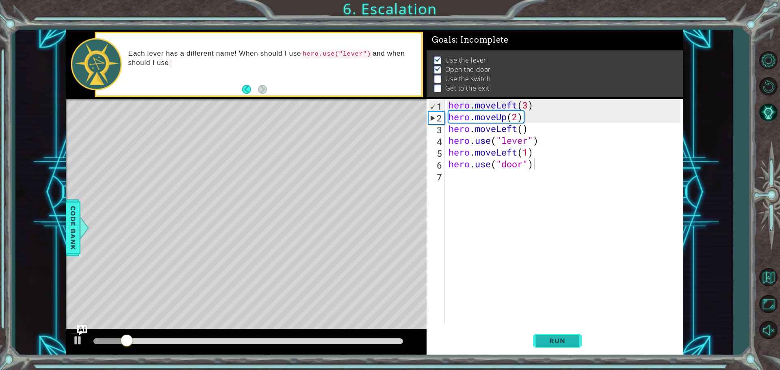
click at [547, 341] on span "Run" at bounding box center [557, 341] width 32 height 8
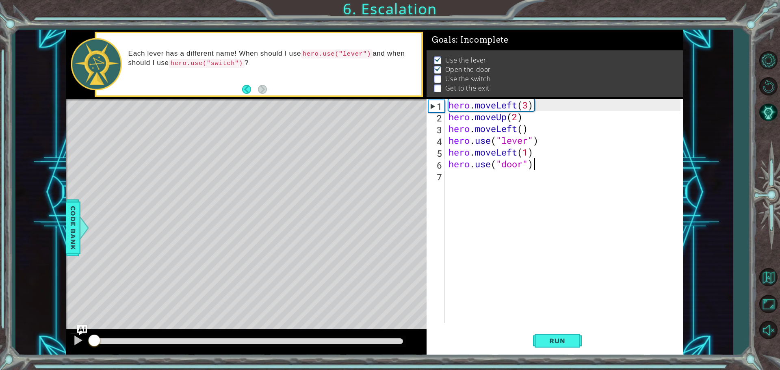
drag, startPoint x: 121, startPoint y: 339, endPoint x: 32, endPoint y: 331, distance: 89.7
click at [32, 331] on div "1 ההההההההההההההההההההההההההההההההההההההההההההההההההההההההההההההההההההההההההההה…" at bounding box center [373, 193] width 717 height 326
click at [475, 180] on div "hero . moveLeft ( 3 ) hero . moveUp ( 2 ) hero . moveLeft ( ) hero . use ( "lev…" at bounding box center [566, 222] width 238 height 247
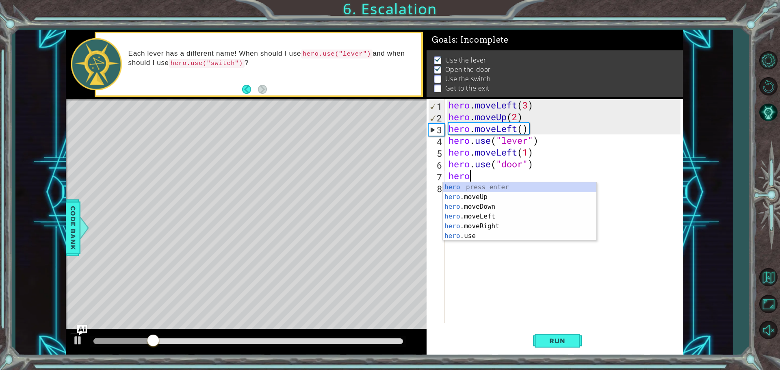
scroll to position [0, 0]
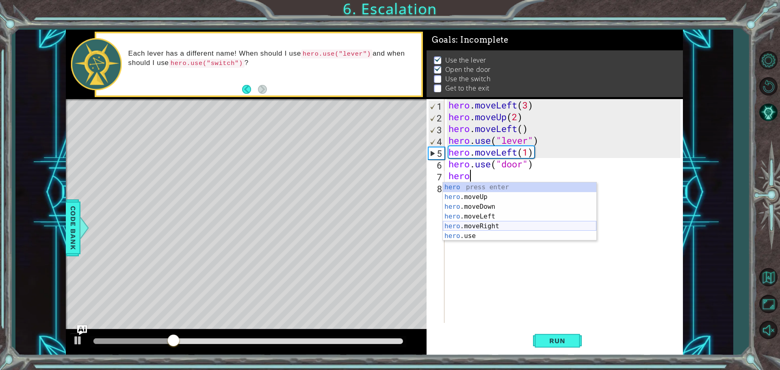
click at [492, 226] on div "hero press enter hero .moveUp press enter hero .moveDown press enter hero .move…" at bounding box center [519, 221] width 153 height 78
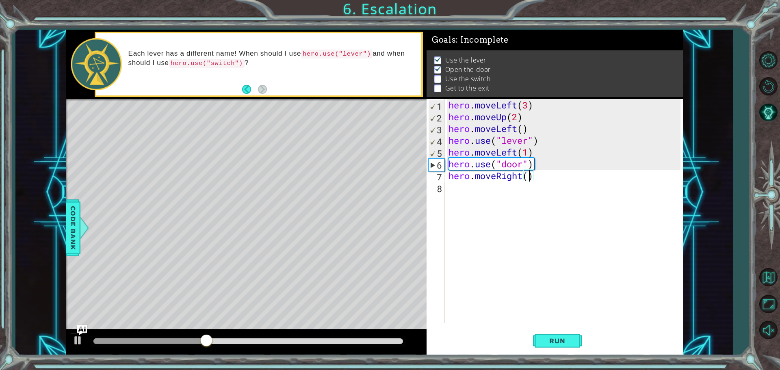
scroll to position [0, 4]
click at [545, 331] on button "Run" at bounding box center [557, 341] width 49 height 26
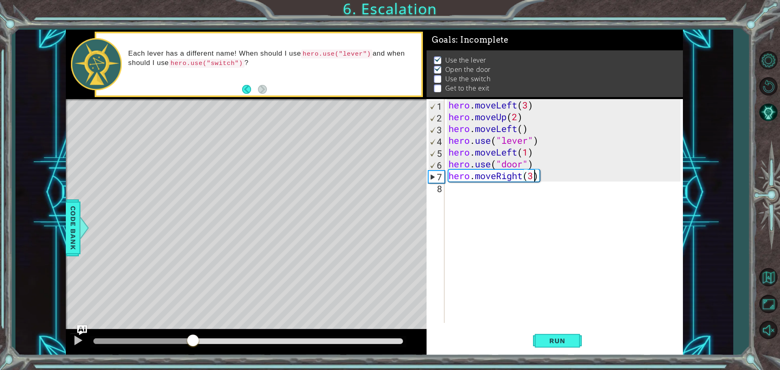
drag, startPoint x: 121, startPoint y: 342, endPoint x: 192, endPoint y: 341, distance: 71.1
click at [192, 341] on div at bounding box center [193, 341] width 15 height 15
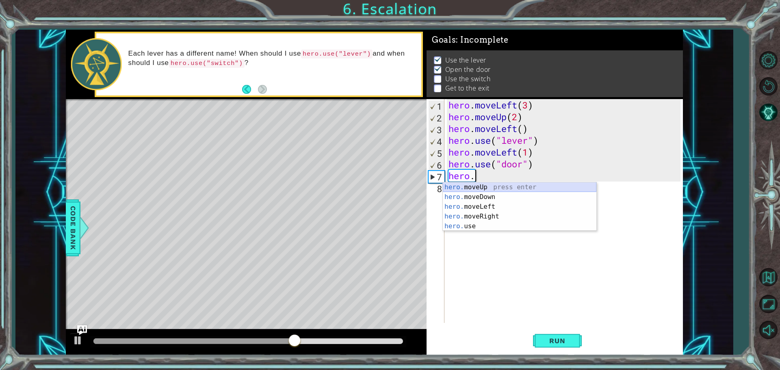
click at [488, 186] on div "hero. moveUp press enter hero. moveDown press enter hero. moveLeft press enter …" at bounding box center [519, 216] width 153 height 68
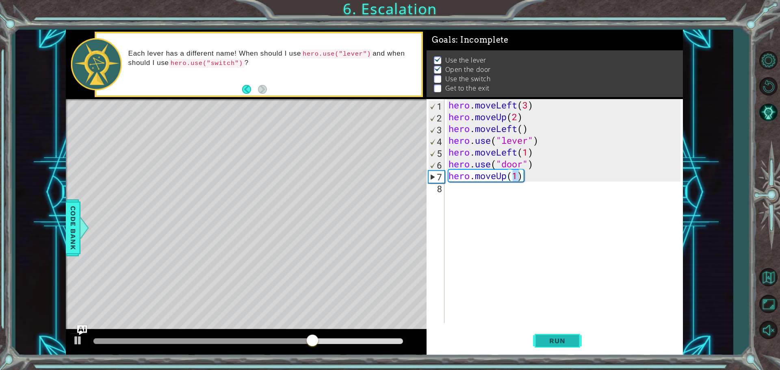
click at [567, 350] on button "Run" at bounding box center [557, 341] width 49 height 26
drag, startPoint x: 114, startPoint y: 344, endPoint x: 358, endPoint y: 335, distance: 244.6
click at [358, 335] on div at bounding box center [358, 341] width 15 height 15
type textarea "hero.moveUp(2)"
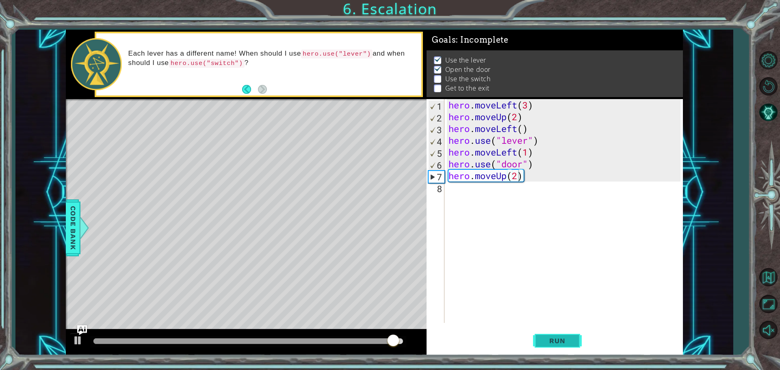
click at [548, 336] on button "Run" at bounding box center [557, 341] width 49 height 26
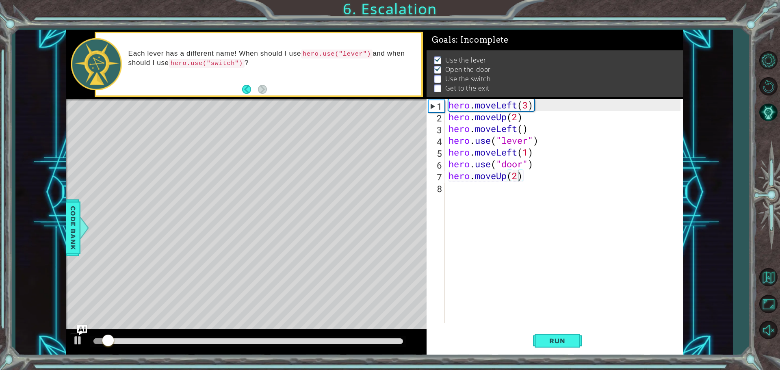
drag, startPoint x: 113, startPoint y: 336, endPoint x: 124, endPoint y: 339, distance: 11.0
click at [125, 339] on div at bounding box center [246, 342] width 361 height 26
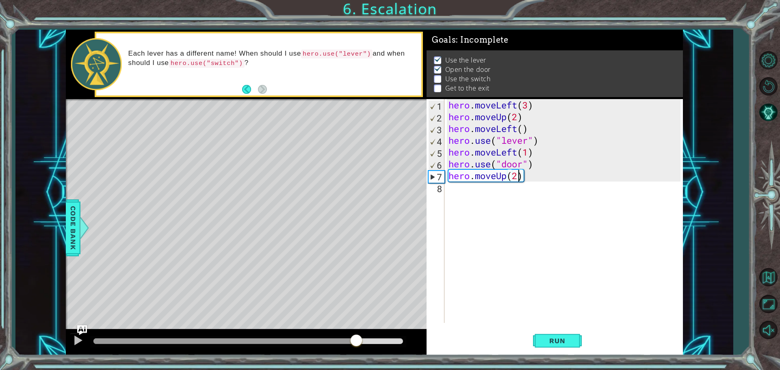
drag, startPoint x: 116, startPoint y: 341, endPoint x: 356, endPoint y: 332, distance: 239.8
click at [356, 332] on div at bounding box center [246, 342] width 361 height 26
click at [457, 195] on div "hero . moveLeft ( 3 ) hero . moveUp ( 2 ) hero . moveLeft ( ) hero . use ( "lev…" at bounding box center [566, 222] width 238 height 247
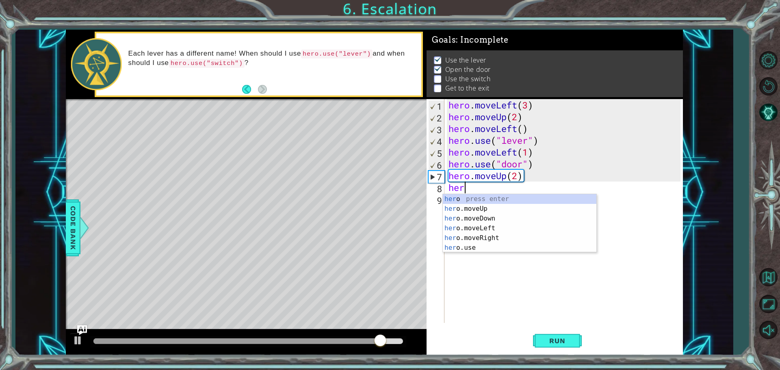
scroll to position [0, 0]
click at [481, 239] on div "hero press enter hero .moveUp press enter hero .moveDown press enter hero .move…" at bounding box center [519, 233] width 153 height 78
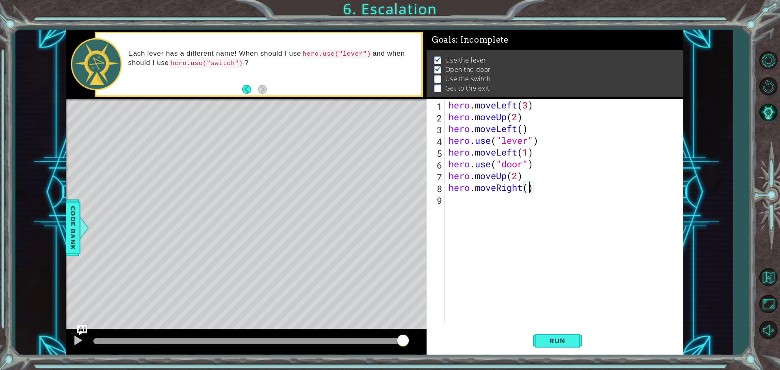
type textarea "hero.moveRight(2)"
drag, startPoint x: 549, startPoint y: 339, endPoint x: 543, endPoint y: 337, distance: 6.4
click at [543, 339] on span "Run" at bounding box center [557, 341] width 32 height 8
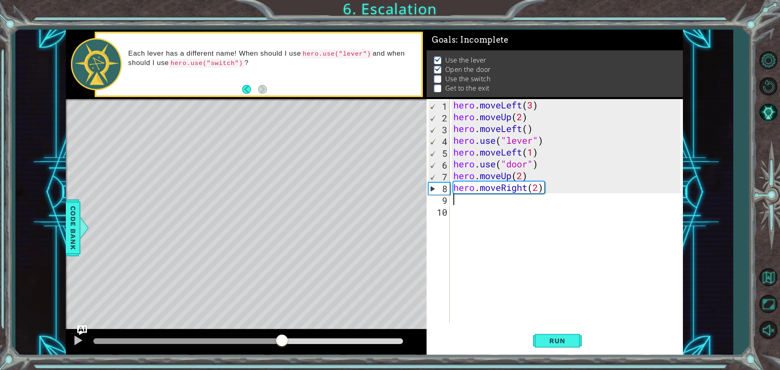
drag, startPoint x: 112, startPoint y: 346, endPoint x: 354, endPoint y: 325, distance: 243.3
click at [274, 344] on div at bounding box center [281, 341] width 15 height 15
click at [541, 189] on div "hero . moveLeft ( 3 ) hero . moveUp ( 2 ) hero . moveLeft ( ) hero . use ( "lev…" at bounding box center [568, 222] width 233 height 247
type textarea "hero.moveRight(1)"
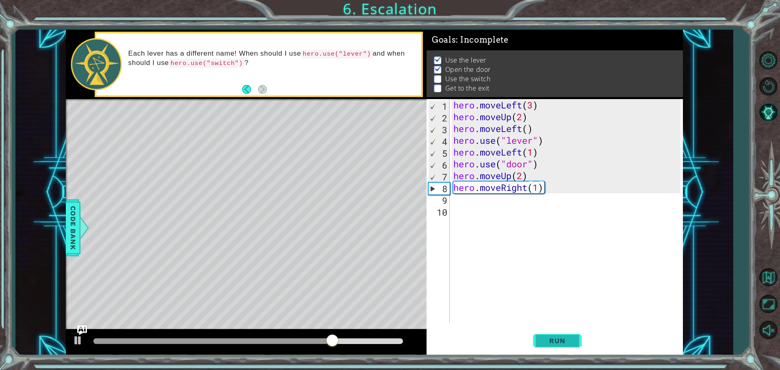
click at [561, 335] on button "Run" at bounding box center [557, 341] width 49 height 26
drag, startPoint x: 110, startPoint y: 341, endPoint x: 396, endPoint y: 295, distance: 289.1
click at [396, 295] on div "methods hero moveDown(steps) moveUp(steps) moveLeft(steps) moveRight(steps) use…" at bounding box center [374, 193] width 617 height 326
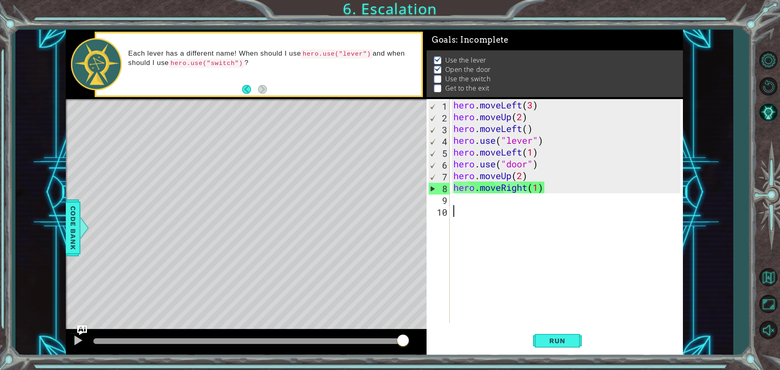
click at [459, 210] on div "hero . moveLeft ( 3 ) hero . moveUp ( 2 ) hero . moveLeft ( ) hero . use ( "lev…" at bounding box center [568, 222] width 233 height 247
click at [455, 203] on div "hero . moveLeft ( 3 ) hero . moveUp ( 2 ) hero . moveLeft ( ) hero . use ( "lev…" at bounding box center [568, 222] width 233 height 247
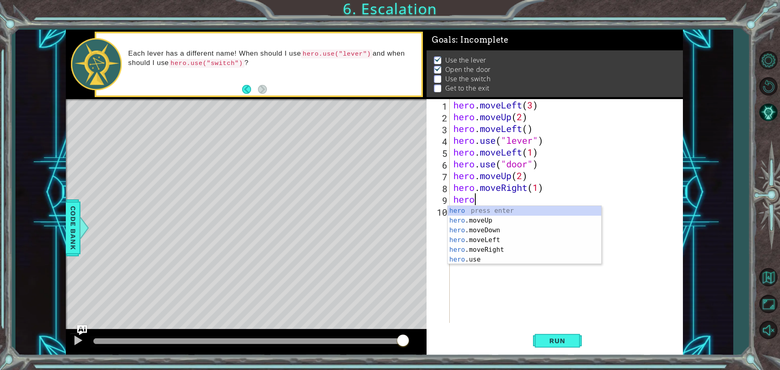
scroll to position [0, 0]
click at [481, 260] on div "hero press enter hero .moveUp press enter hero .moveDown press enter hero .move…" at bounding box center [523, 245] width 153 height 78
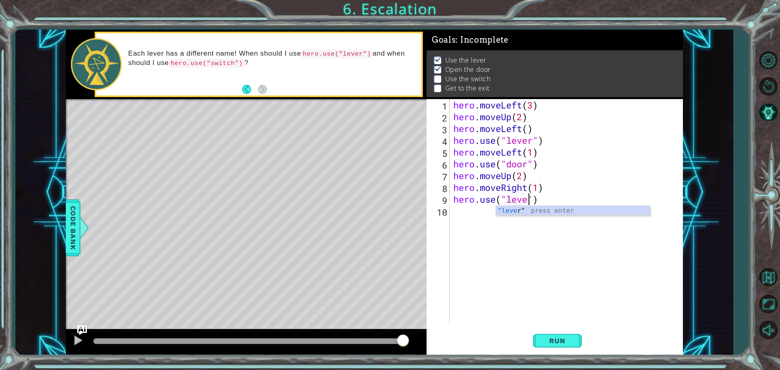
scroll to position [0, 4]
click at [546, 339] on span "Run" at bounding box center [557, 341] width 32 height 8
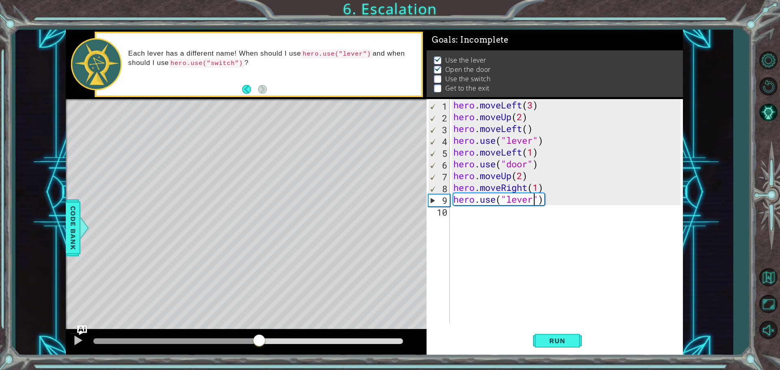
drag, startPoint x: 113, startPoint y: 337, endPoint x: 208, endPoint y: 359, distance: 97.7
click at [246, 350] on div at bounding box center [246, 342] width 361 height 26
drag, startPoint x: 180, startPoint y: 355, endPoint x: 264, endPoint y: 346, distance: 84.5
click at [238, 352] on div at bounding box center [246, 342] width 361 height 26
drag, startPoint x: 279, startPoint y: 334, endPoint x: 228, endPoint y: 343, distance: 51.9
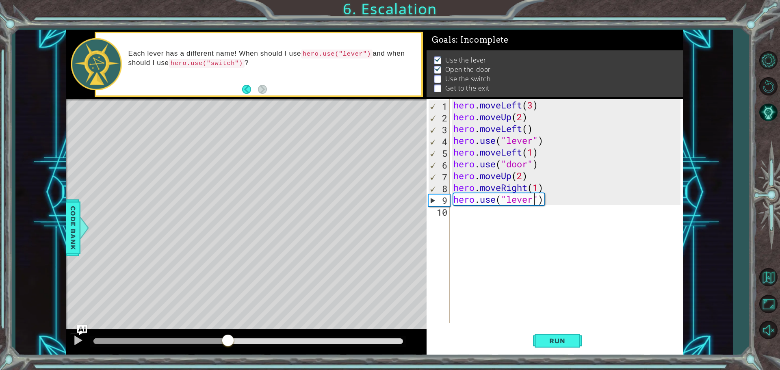
click at [228, 343] on div at bounding box center [227, 341] width 15 height 15
click at [538, 188] on div "hero . moveLeft ( 3 ) hero . moveUp ( 2 ) hero . moveLeft ( ) hero . use ( "lev…" at bounding box center [568, 222] width 233 height 247
type textarea "hero.moveRight(2)"
click at [553, 339] on span "Run" at bounding box center [557, 341] width 32 height 8
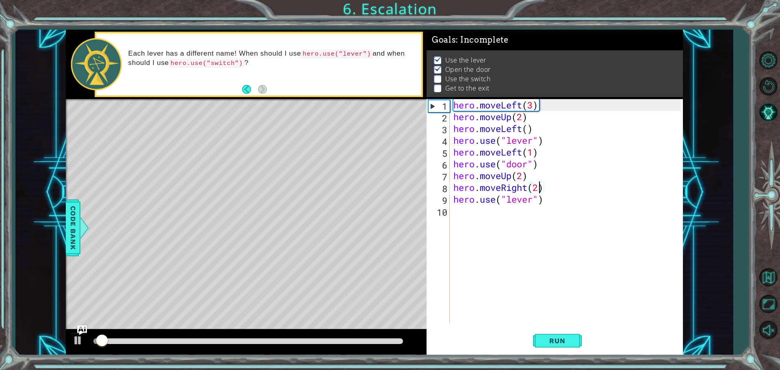
click at [465, 216] on div "hero . moveLeft ( 3 ) hero . moveUp ( 2 ) hero . moveLeft ( ) hero . use ( "lev…" at bounding box center [568, 222] width 233 height 247
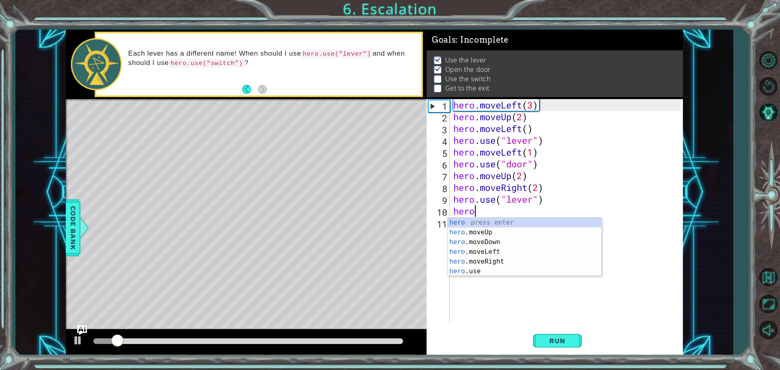
scroll to position [0, 0]
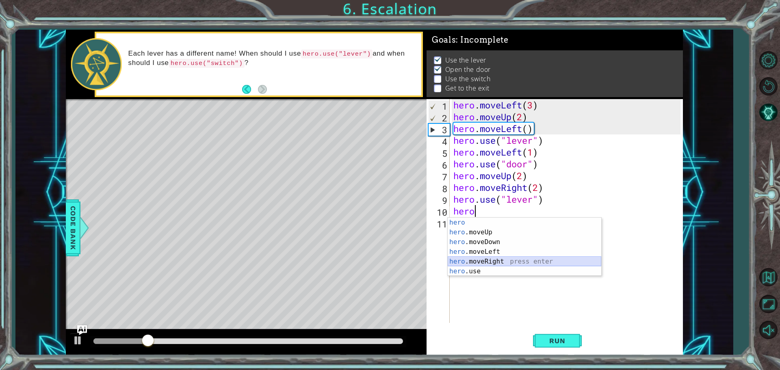
click at [499, 259] on div "hero press enter hero .moveUp press enter hero .moveDown press enter hero .move…" at bounding box center [523, 257] width 153 height 78
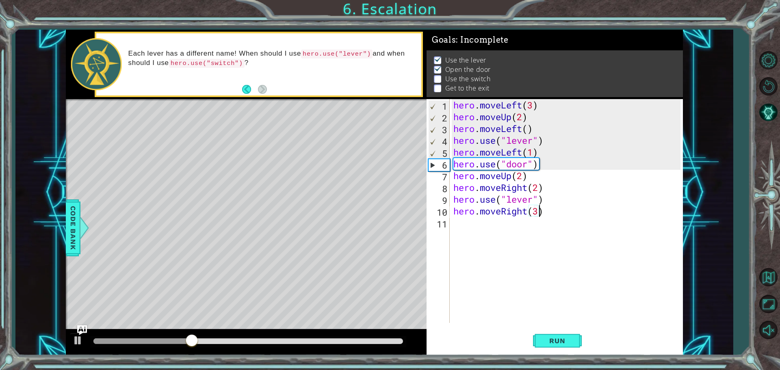
scroll to position [0, 4]
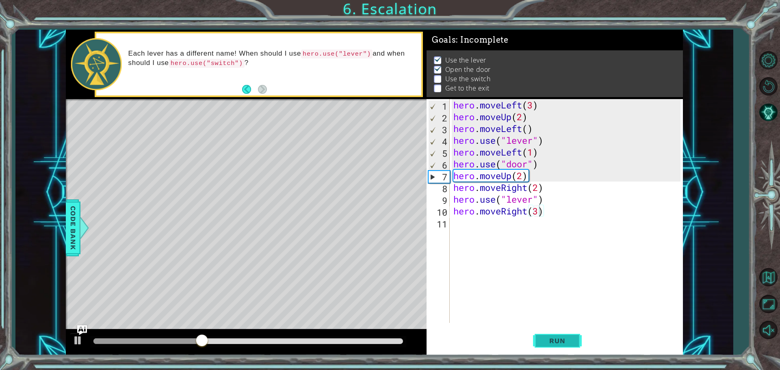
drag, startPoint x: 558, startPoint y: 339, endPoint x: 573, endPoint y: 341, distance: 14.9
click at [559, 344] on span "Run" at bounding box center [557, 341] width 32 height 8
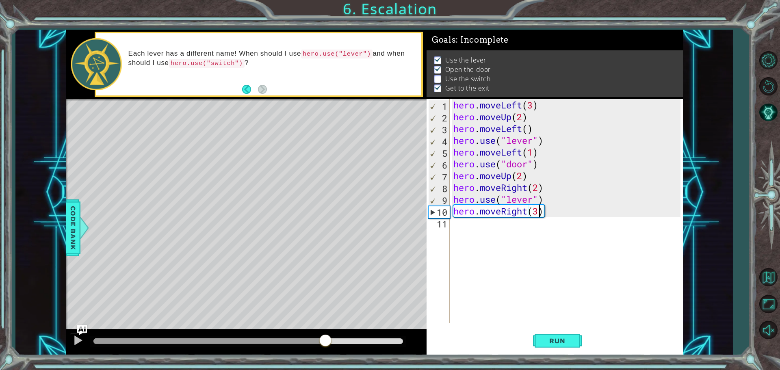
drag, startPoint x: 121, startPoint y: 340, endPoint x: 325, endPoint y: 348, distance: 204.0
click at [325, 348] on div at bounding box center [246, 342] width 361 height 26
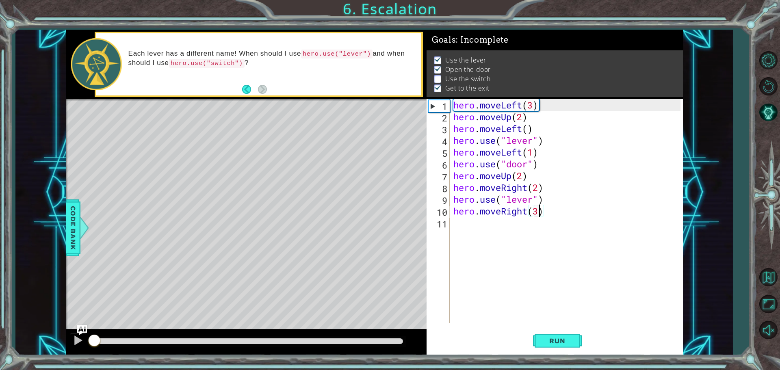
drag, startPoint x: 349, startPoint y: 338, endPoint x: 0, endPoint y: 306, distance: 349.9
click at [0, 307] on div "1 ההההההההההההההההההההההההההההההההההההההההההההההההההההההההההההההההההההההההההההה…" at bounding box center [390, 185] width 780 height 370
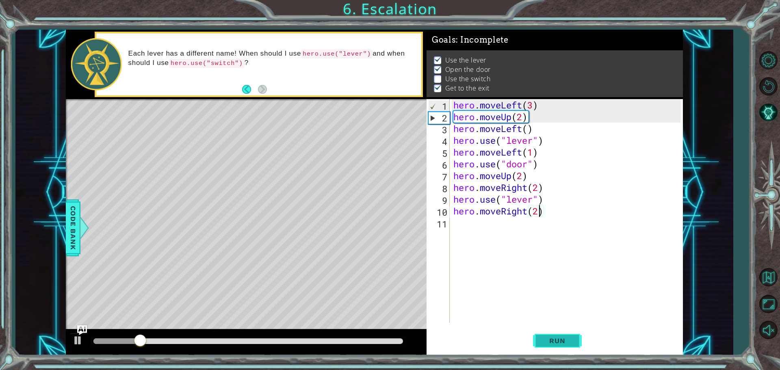
type textarea "hero.moveRight(2)"
click at [572, 337] on span "Run" at bounding box center [557, 341] width 32 height 8
click at [456, 221] on div "hero . moveLeft ( 3 ) hero . moveUp ( 2 ) hero . moveLeft ( ) hero . use ( "lev…" at bounding box center [568, 222] width 233 height 247
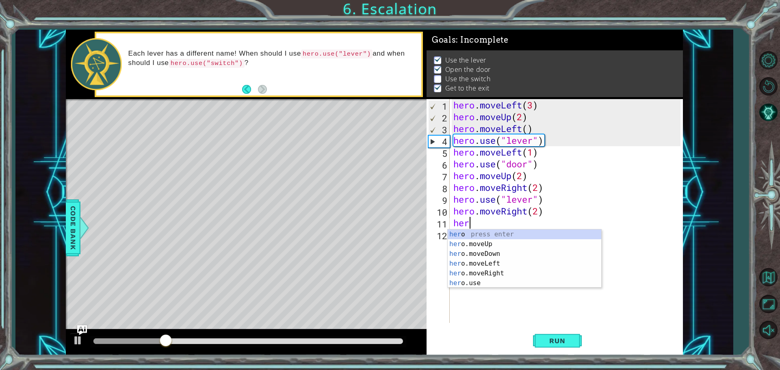
scroll to position [0, 0]
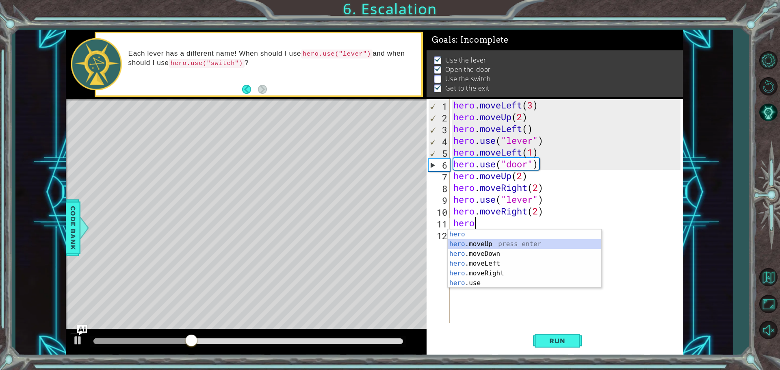
click at [479, 246] on div "hero press enter hero .moveUp press enter hero .moveDown press enter hero .move…" at bounding box center [523, 268] width 153 height 78
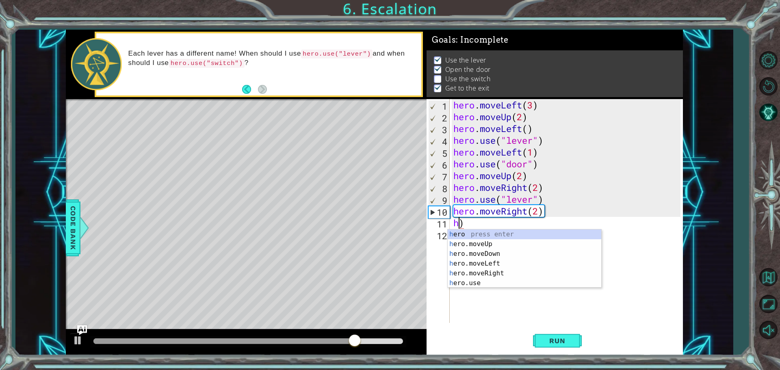
scroll to position [0, 0]
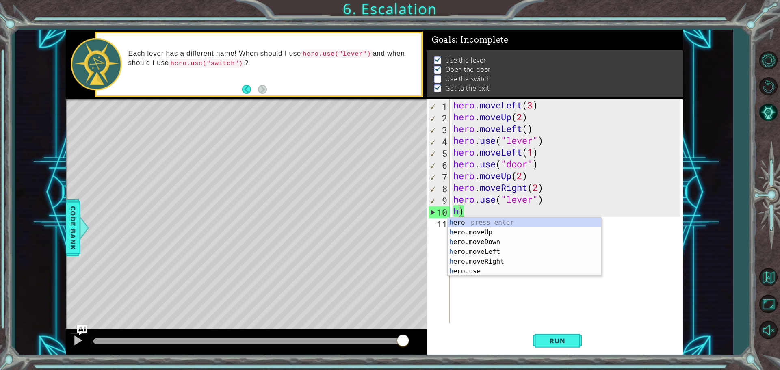
type textarea ")"
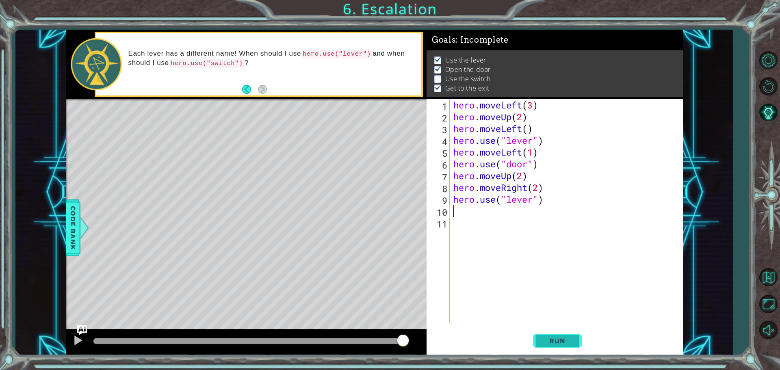
click at [544, 345] on button "Run" at bounding box center [557, 341] width 49 height 26
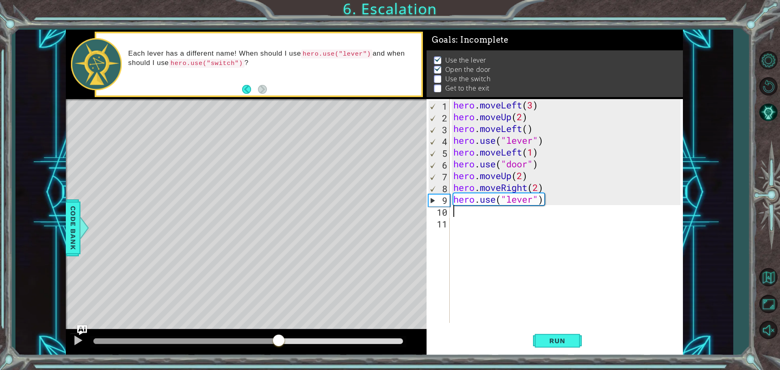
drag, startPoint x: 114, startPoint y: 340, endPoint x: 279, endPoint y: 329, distance: 165.2
click at [279, 329] on div at bounding box center [246, 342] width 361 height 26
click at [540, 189] on div "hero . moveLeft ( 3 ) hero . moveUp ( 2 ) hero . moveLeft ( ) hero . use ( "lev…" at bounding box center [568, 222] width 233 height 247
drag, startPoint x: 568, startPoint y: 345, endPoint x: 550, endPoint y: 343, distance: 18.3
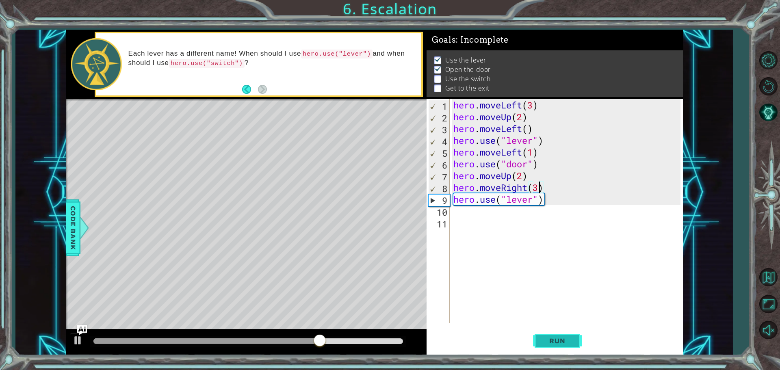
click at [553, 344] on button "Run" at bounding box center [557, 341] width 49 height 26
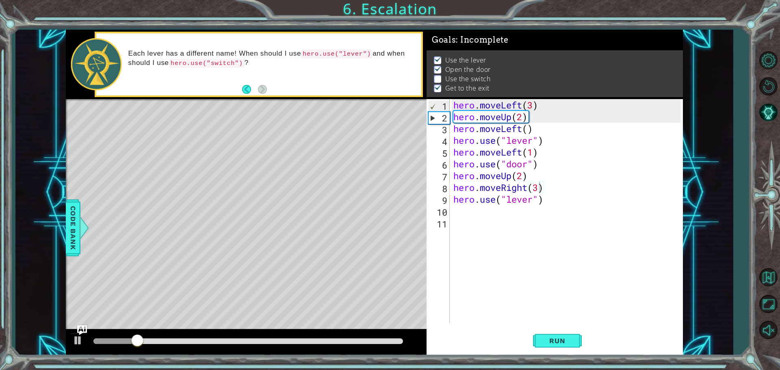
drag, startPoint x: 144, startPoint y: 344, endPoint x: 215, endPoint y: 345, distance: 71.5
click at [211, 345] on div at bounding box center [248, 341] width 316 height 11
click at [233, 346] on div at bounding box center [248, 341] width 316 height 11
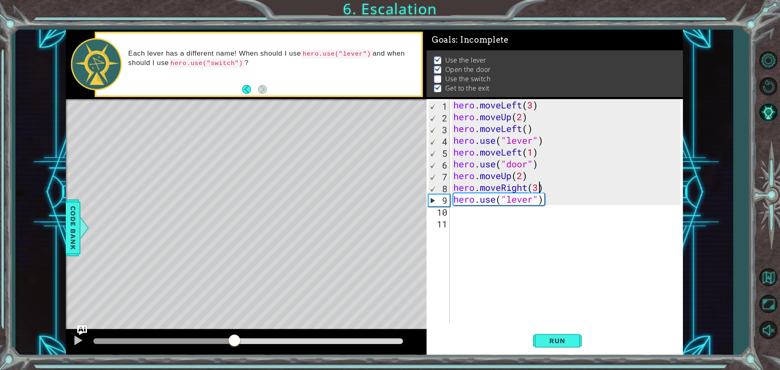
drag, startPoint x: 159, startPoint y: 343, endPoint x: 210, endPoint y: 342, distance: 50.8
click at [227, 346] on div at bounding box center [234, 341] width 15 height 15
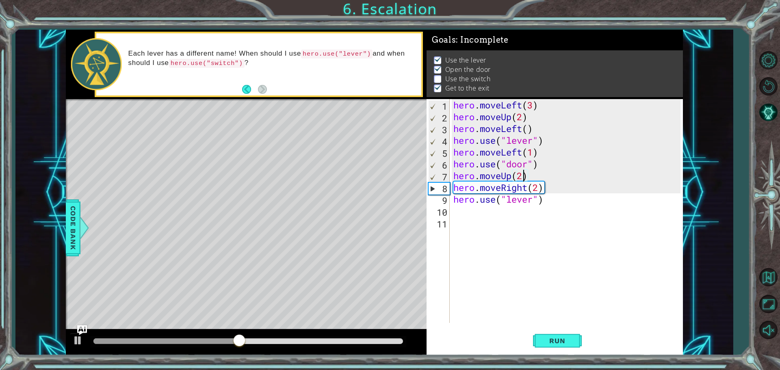
click at [521, 177] on div "hero . moveLeft ( 3 ) hero . moveUp ( 2 ) hero . moveLeft ( ) hero . use ( "lev…" at bounding box center [568, 222] width 233 height 247
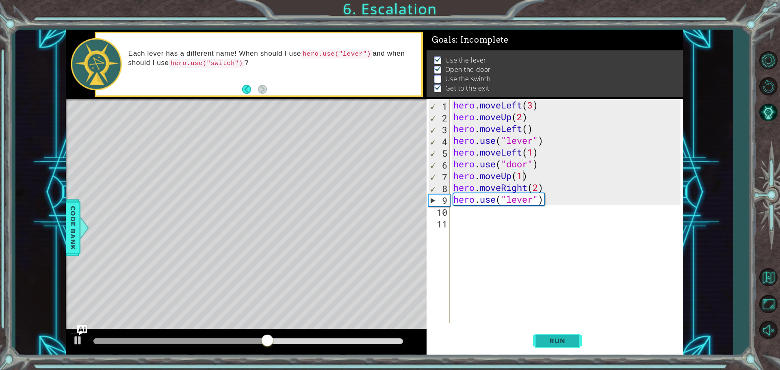
click at [553, 348] on button "Run" at bounding box center [557, 341] width 49 height 26
drag, startPoint x: 110, startPoint y: 340, endPoint x: 217, endPoint y: 324, distance: 108.0
click at [217, 324] on div "methods hero moveDown(steps) moveUp(steps) moveLeft(steps) moveRight(steps) use…" at bounding box center [374, 193] width 617 height 326
type textarea "hero.moveUp(2)"
click at [562, 347] on button "Run" at bounding box center [557, 341] width 49 height 26
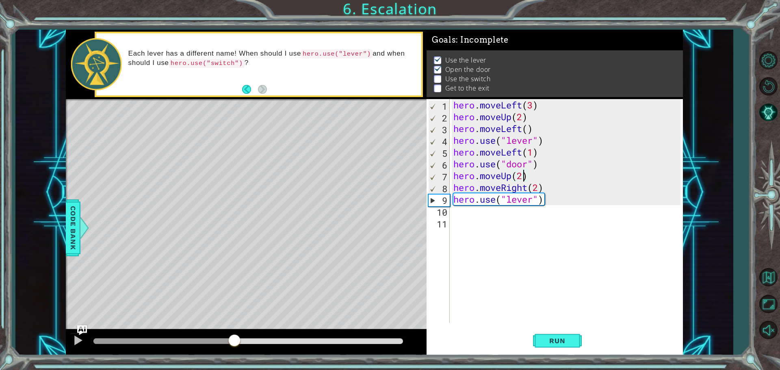
drag, startPoint x: 116, startPoint y: 339, endPoint x: 187, endPoint y: 320, distance: 74.1
click at [187, 320] on div "methods hero moveDown(steps) moveUp(steps) moveLeft(steps) moveRight(steps) use…" at bounding box center [374, 193] width 617 height 326
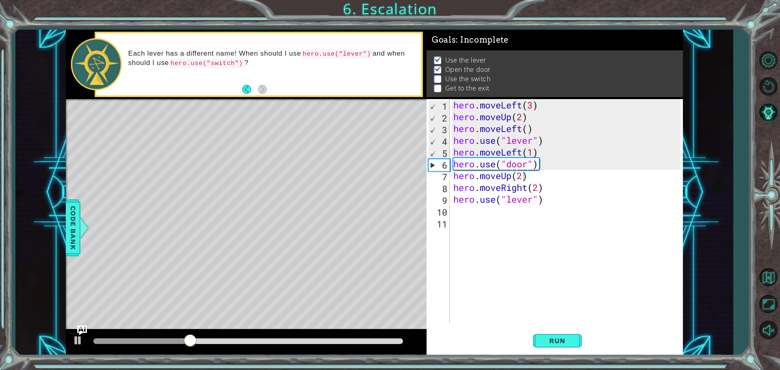
drag, startPoint x: 220, startPoint y: 311, endPoint x: 206, endPoint y: 311, distance: 13.4
click at [210, 311] on div "Level Map" at bounding box center [253, 218] width 375 height 239
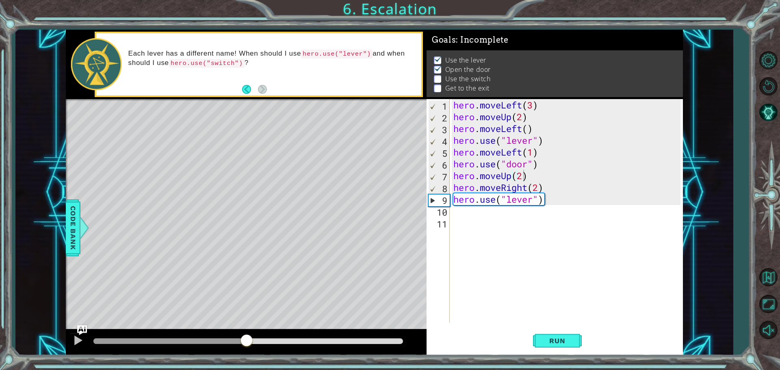
drag, startPoint x: 212, startPoint y: 343, endPoint x: 246, endPoint y: 340, distance: 34.2
click at [246, 340] on div at bounding box center [246, 341] width 15 height 15
click at [454, 212] on div "hero . moveLeft ( 3 ) hero . moveUp ( 2 ) hero . moveLeft ( ) hero . use ( "lev…" at bounding box center [568, 222] width 233 height 247
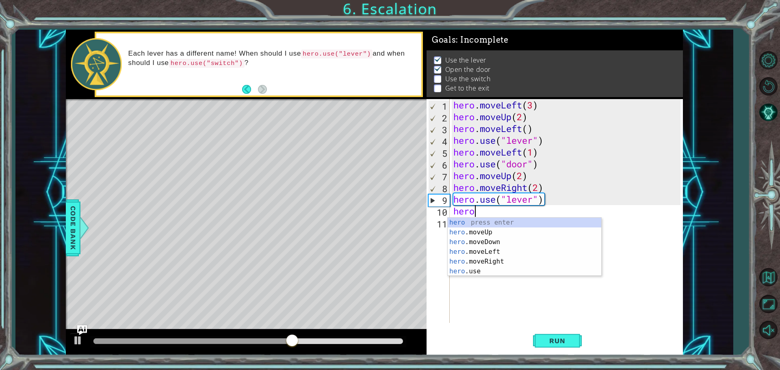
scroll to position [0, 0]
click at [504, 256] on div "hero press enter hero .moveUp press enter hero .moveDown press enter hero .move…" at bounding box center [523, 257] width 153 height 78
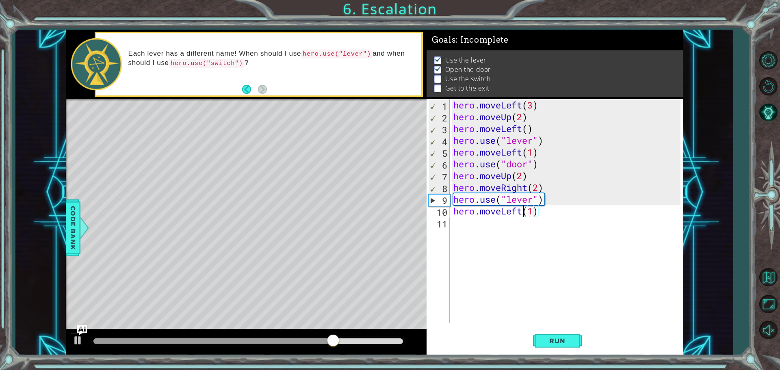
click at [522, 212] on div "hero . moveLeft ( 3 ) hero . moveUp ( 2 ) hero . moveLeft ( ) hero . use ( "lev…" at bounding box center [568, 222] width 233 height 247
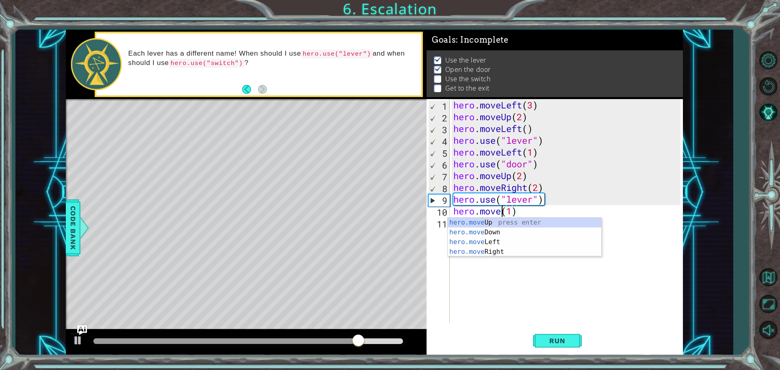
scroll to position [0, 2]
type textarea "hero.moveri(1)"
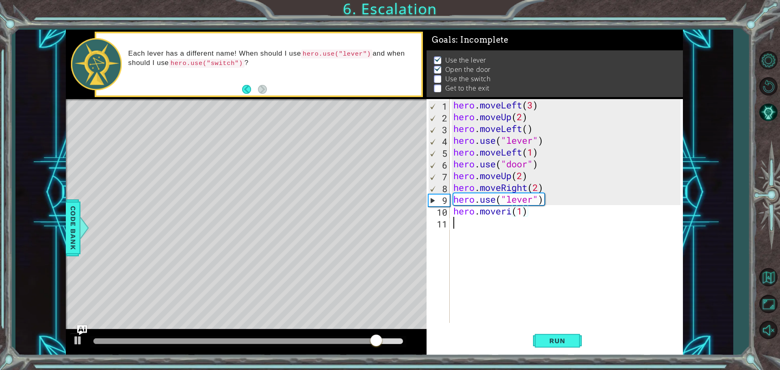
click at [500, 229] on div "hero . moveLeft ( 3 ) hero . moveUp ( 2 ) hero . moveLeft ( ) hero . use ( "lev…" at bounding box center [568, 222] width 233 height 247
click at [513, 212] on div "hero . moveLeft ( 3 ) hero . moveUp ( 2 ) hero . moveLeft ( ) hero . use ( "lev…" at bounding box center [568, 222] width 233 height 247
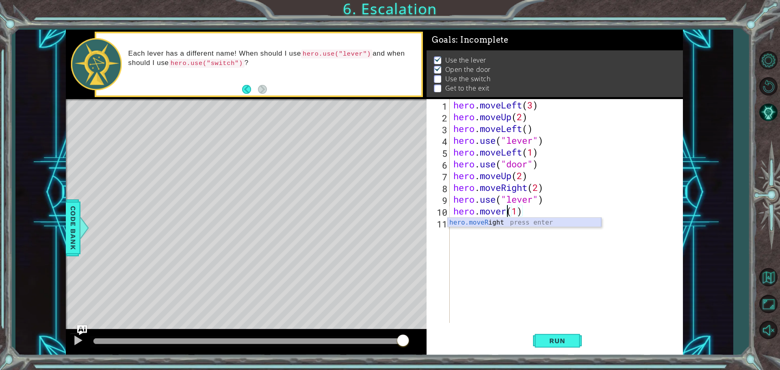
click at [506, 220] on div "hero.moveR ight press enter" at bounding box center [523, 232] width 153 height 29
click at [545, 341] on span "Run" at bounding box center [557, 341] width 32 height 8
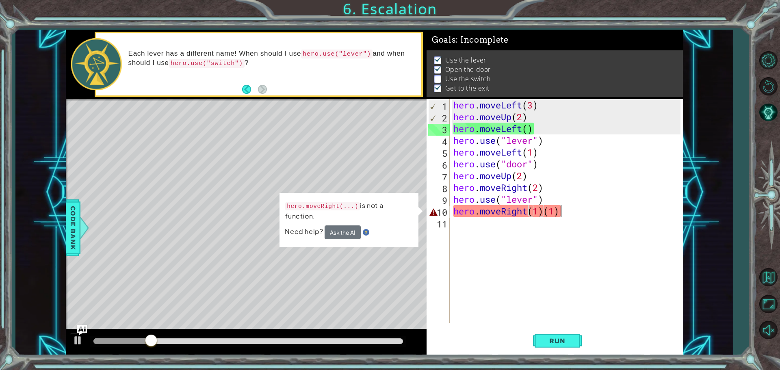
drag, startPoint x: 574, startPoint y: 214, endPoint x: 566, endPoint y: 214, distance: 7.7
click at [572, 214] on div "hero . moveLeft ( 3 ) hero . moveUp ( 2 ) hero . moveLeft ( ) hero . use ( "lev…" at bounding box center [568, 222] width 233 height 247
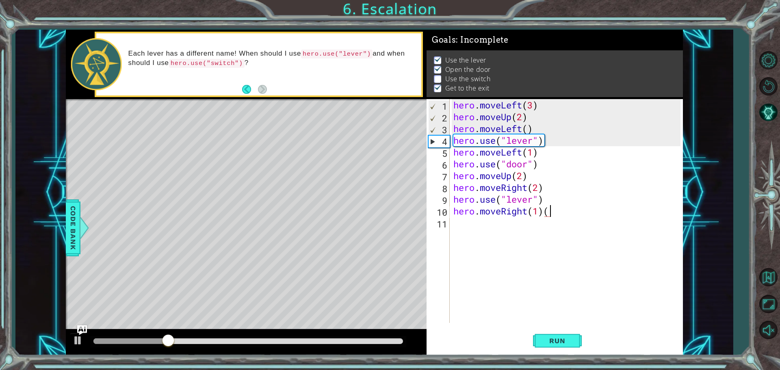
type textarea "hero.moveRight(1)"
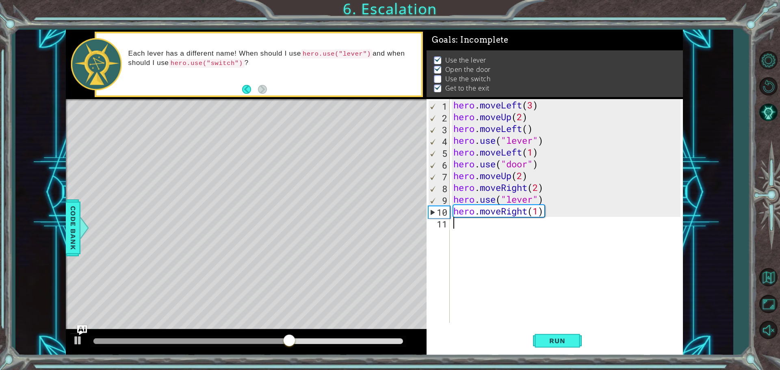
click at [464, 226] on div "hero . moveLeft ( 3 ) hero . moveUp ( 2 ) hero . moveLeft ( ) hero . use ( "lev…" at bounding box center [568, 222] width 233 height 247
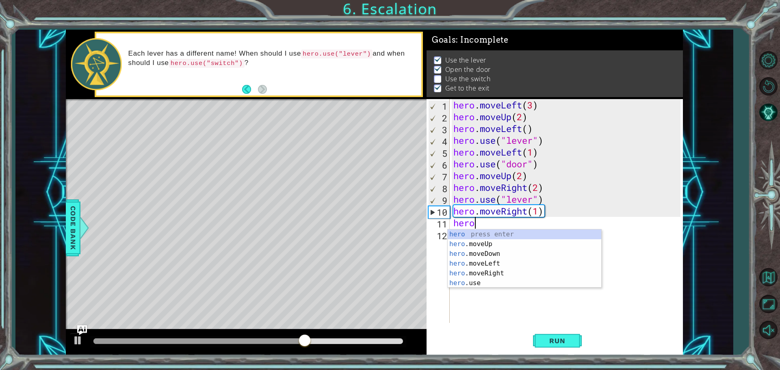
scroll to position [0, 0]
click at [495, 243] on div "hero press enter hero .moveUp press enter hero .moveDown press enter hero .move…" at bounding box center [523, 268] width 153 height 78
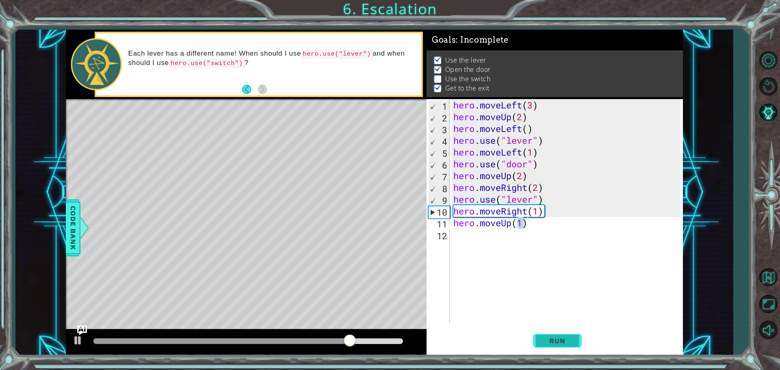
click at [551, 337] on span "Run" at bounding box center [557, 341] width 32 height 8
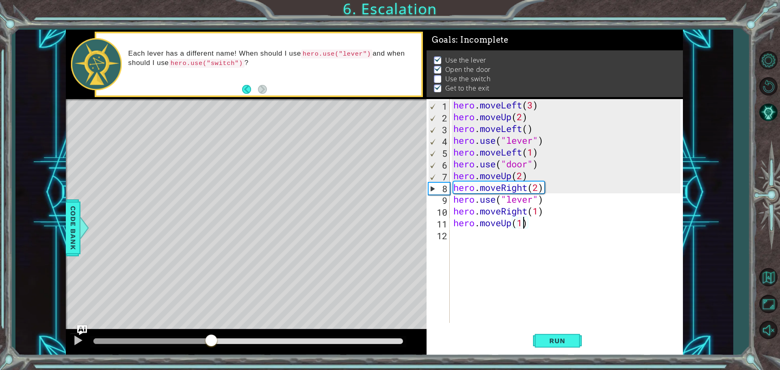
drag, startPoint x: 108, startPoint y: 342, endPoint x: 206, endPoint y: 335, distance: 98.9
click at [206, 335] on div at bounding box center [211, 341] width 15 height 15
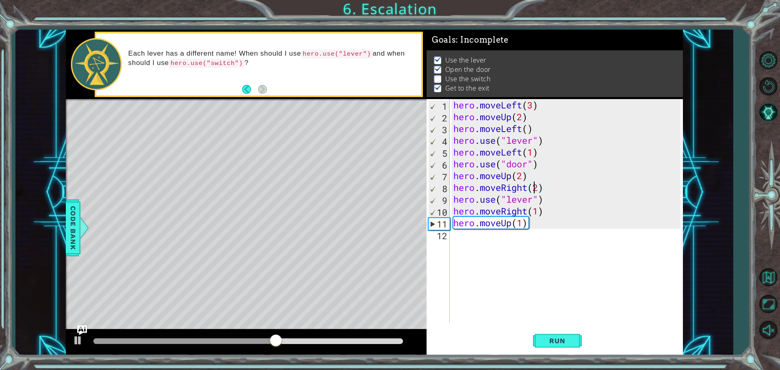
click at [536, 192] on div "hero . moveLeft ( 3 ) hero . moveUp ( 2 ) hero . moveLeft ( ) hero . use ( "lev…" at bounding box center [568, 222] width 233 height 247
click at [538, 193] on div "hero . moveLeft ( 3 ) hero . moveUp ( 2 ) hero . moveLeft ( ) hero . use ( "lev…" at bounding box center [568, 222] width 233 height 247
click at [535, 186] on div "hero . moveLeft ( 3 ) hero . moveUp ( 2 ) hero . moveLeft ( ) hero . use ( "lev…" at bounding box center [568, 222] width 233 height 247
click at [540, 187] on div "hero . moveLeft ( 3 ) hero . moveUp ( 2 ) hero . moveLeft ( ) hero . use ( "lev…" at bounding box center [568, 222] width 233 height 247
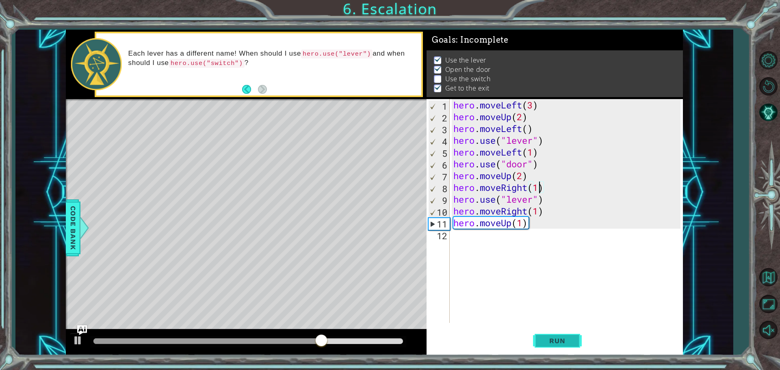
click at [560, 341] on span "Run" at bounding box center [557, 341] width 32 height 8
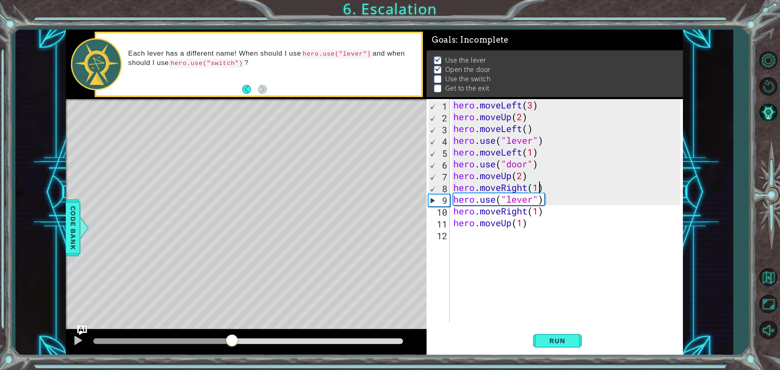
drag, startPoint x: 108, startPoint y: 341, endPoint x: 232, endPoint y: 335, distance: 124.0
click at [232, 335] on div at bounding box center [232, 341] width 15 height 15
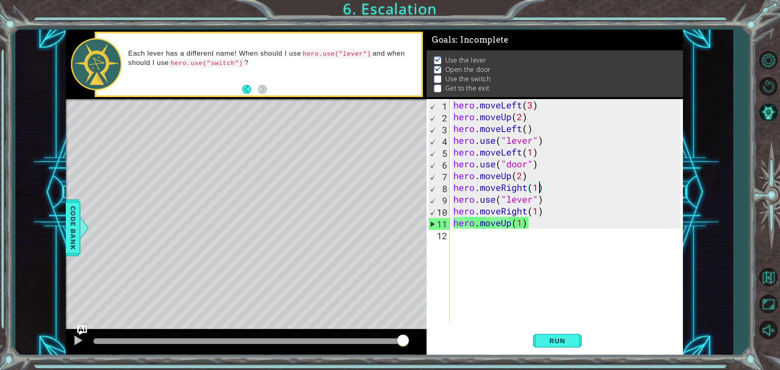
click at [538, 210] on div "hero . moveLeft ( 3 ) hero . moveUp ( 2 ) hero . moveLeft ( ) hero . use ( "lev…" at bounding box center [568, 222] width 233 height 247
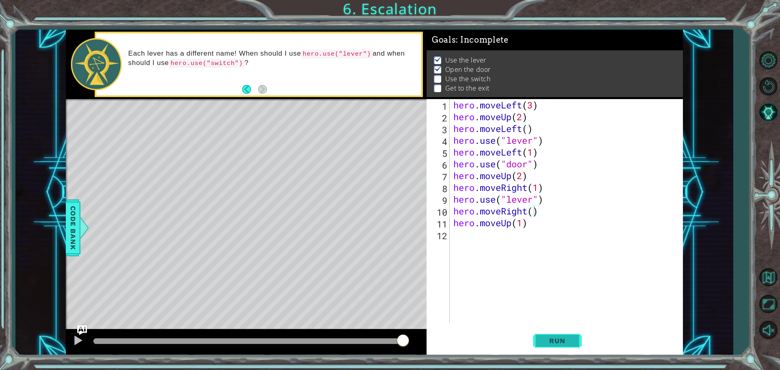
click at [557, 333] on button "Run" at bounding box center [557, 341] width 49 height 26
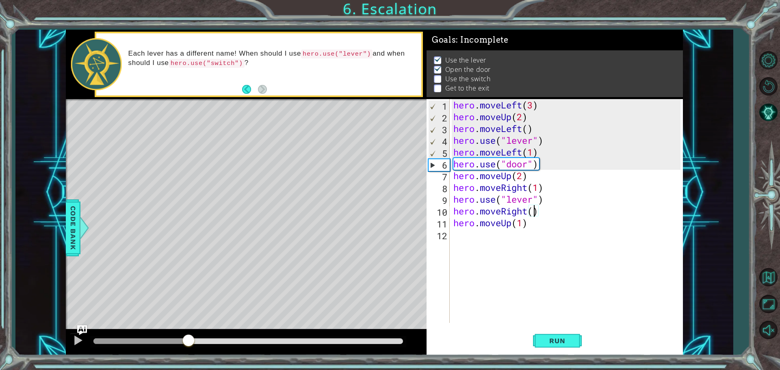
drag, startPoint x: 392, startPoint y: 344, endPoint x: 189, endPoint y: 325, distance: 204.2
click at [189, 325] on div "methods hero moveDown(steps) moveUp(steps) moveLeft(steps) moveRight(steps) use…" at bounding box center [374, 193] width 617 height 326
click at [187, 324] on div "Level Map" at bounding box center [253, 218] width 375 height 239
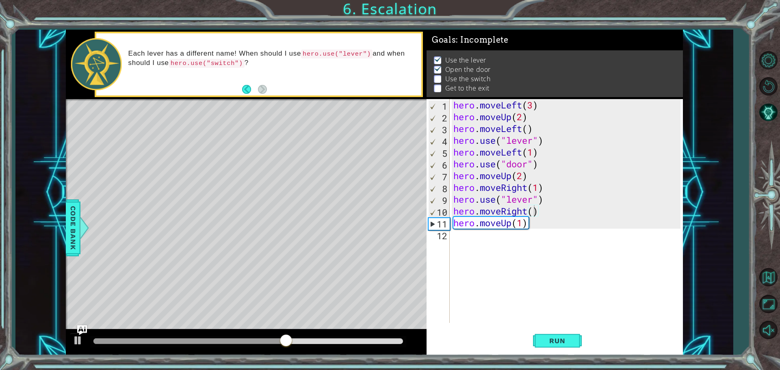
click at [533, 214] on div "hero . moveLeft ( 3 ) hero . moveUp ( 2 ) hero . moveLeft ( ) hero . use ( "lev…" at bounding box center [568, 222] width 233 height 247
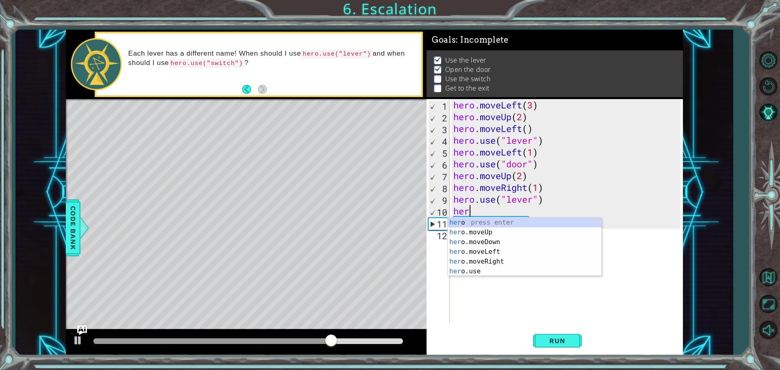
scroll to position [0, 0]
type textarea "h"
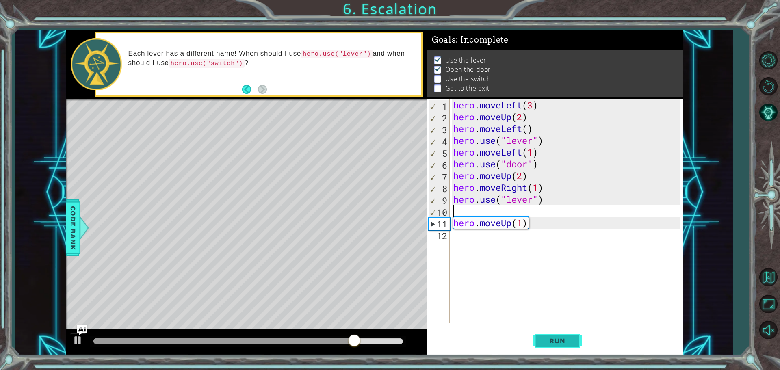
click at [545, 344] on span "Run" at bounding box center [557, 341] width 32 height 8
drag, startPoint x: 118, startPoint y: 341, endPoint x: 262, endPoint y: 335, distance: 144.6
click at [262, 338] on div at bounding box center [247, 341] width 309 height 6
drag, startPoint x: 542, startPoint y: 228, endPoint x: 537, endPoint y: 227, distance: 5.0
click at [541, 227] on div "hero . moveLeft ( 3 ) hero . moveUp ( 2 ) hero . moveLeft ( ) hero . use ( "lev…" at bounding box center [568, 222] width 233 height 247
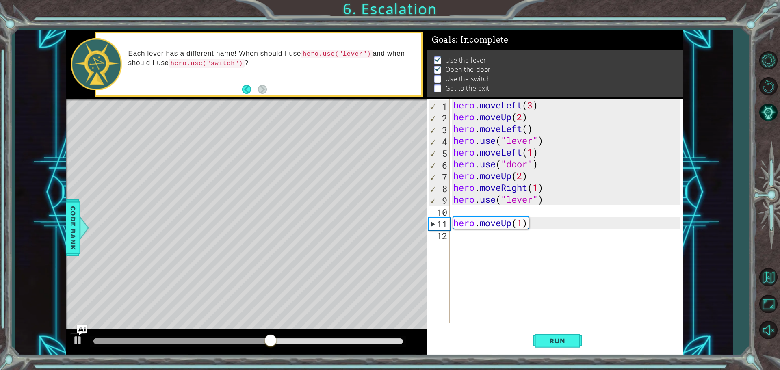
type textarea "hero.moveUp(1)"
click at [467, 212] on div "hero . moveLeft ( 3 ) hero . moveUp ( 2 ) hero . moveLeft ( ) hero . use ( "lev…" at bounding box center [568, 222] width 233 height 247
click at [536, 230] on div "hero . moveLeft ( 3 ) hero . moveUp ( 2 ) hero . moveLeft ( ) hero . use ( "lev…" at bounding box center [568, 222] width 233 height 247
click at [536, 223] on div "hero . moveLeft ( 3 ) hero . moveUp ( 2 ) hero . moveLeft ( ) hero . use ( "lev…" at bounding box center [568, 222] width 233 height 247
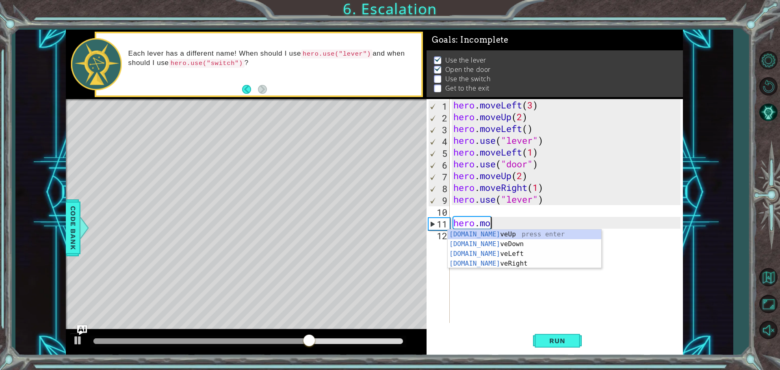
type textarea "h"
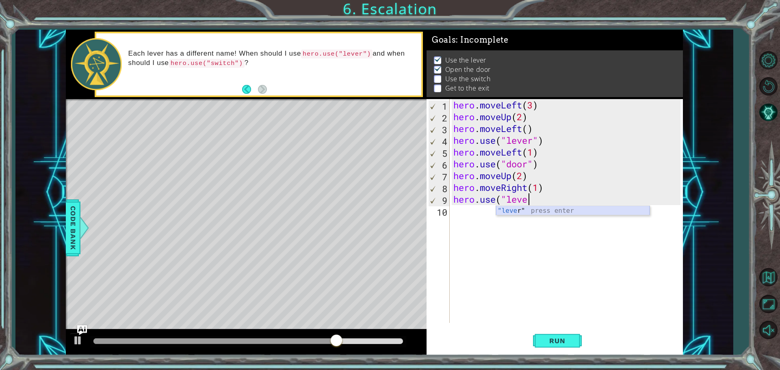
click at [506, 214] on div ""leve r" press enter" at bounding box center [572, 220] width 153 height 29
click at [551, 339] on span "Run" at bounding box center [557, 341] width 32 height 8
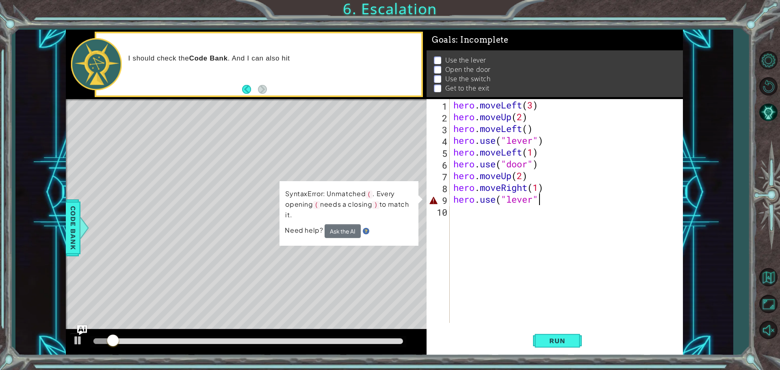
click at [542, 200] on div "hero . moveLeft ( 3 ) hero . moveUp ( 2 ) hero . moveLeft ( ) hero . use ( "lev…" at bounding box center [568, 222] width 233 height 247
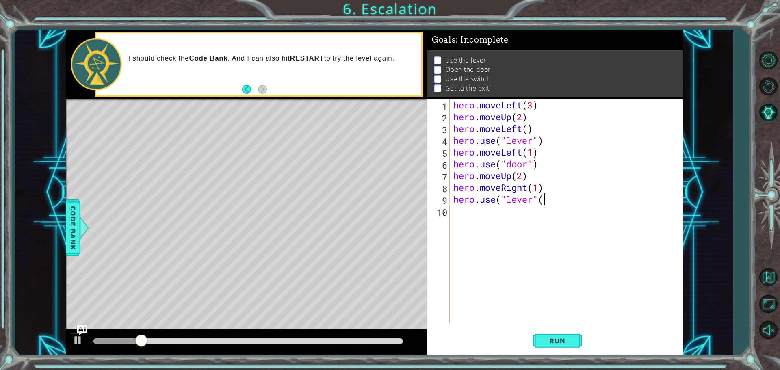
scroll to position [0, 4]
click at [561, 339] on span "Run" at bounding box center [557, 341] width 32 height 8
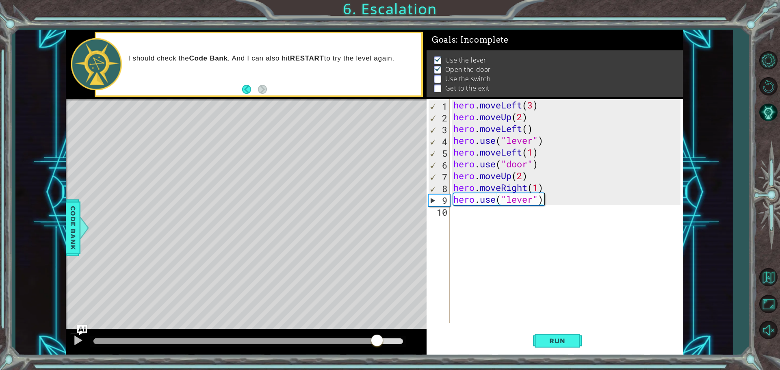
drag, startPoint x: 115, startPoint y: 339, endPoint x: 364, endPoint y: 287, distance: 254.3
click at [372, 285] on div "methods hero moveDown(steps) moveUp(steps) moveLeft(steps) moveRight(steps) use…" at bounding box center [374, 193] width 617 height 326
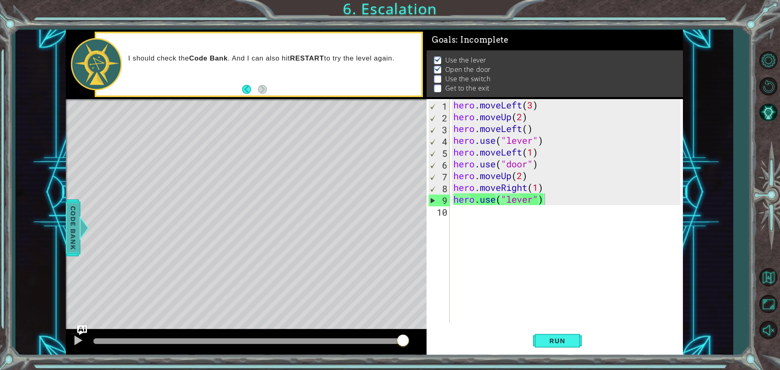
click at [69, 231] on span "Code Bank" at bounding box center [73, 228] width 13 height 50
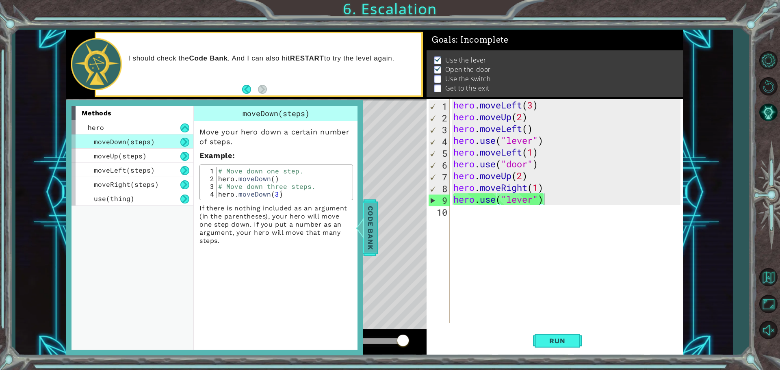
drag, startPoint x: 367, startPoint y: 242, endPoint x: 364, endPoint y: 245, distance: 4.6
click at [364, 245] on span "Code Bank" at bounding box center [370, 228] width 13 height 50
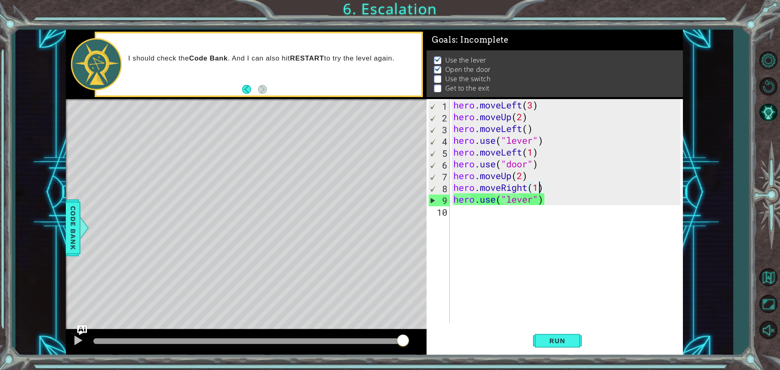
click at [538, 186] on div "hero . moveLeft ( 3 ) hero . moveUp ( 2 ) hero . moveLeft ( ) hero . use ( "lev…" at bounding box center [568, 222] width 233 height 247
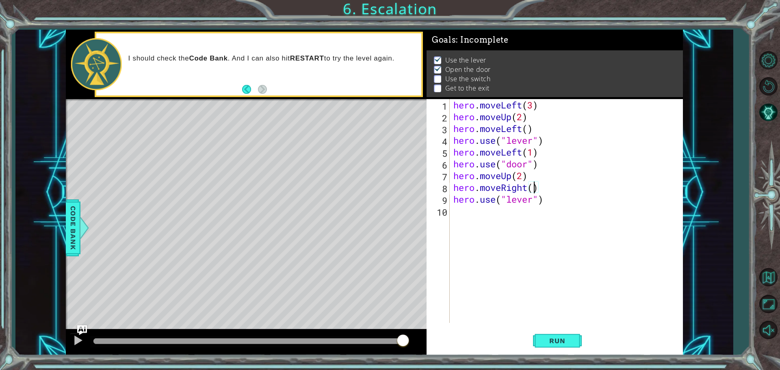
type textarea "hero.moveRight(2)"
click at [578, 344] on button "Run" at bounding box center [557, 341] width 49 height 26
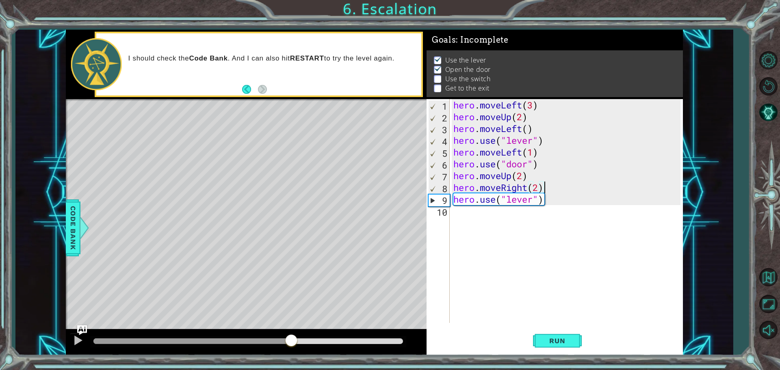
drag, startPoint x: 120, startPoint y: 339, endPoint x: 291, endPoint y: 348, distance: 170.8
click at [291, 344] on div at bounding box center [247, 341] width 309 height 6
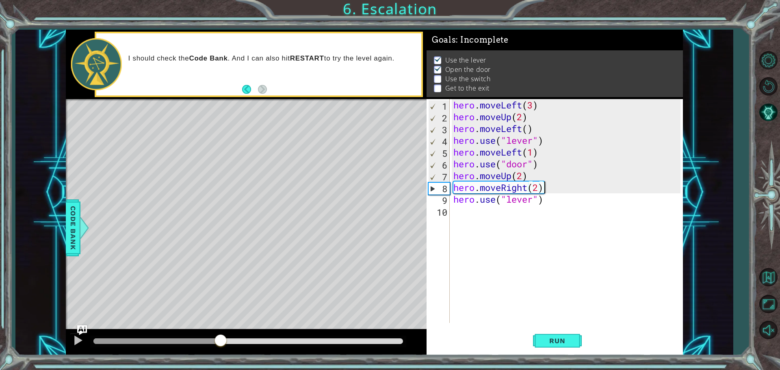
drag, startPoint x: 330, startPoint y: 343, endPoint x: 203, endPoint y: 270, distance: 146.4
click at [221, 329] on div at bounding box center [246, 342] width 361 height 26
